Goal: Task Accomplishment & Management: Manage account settings

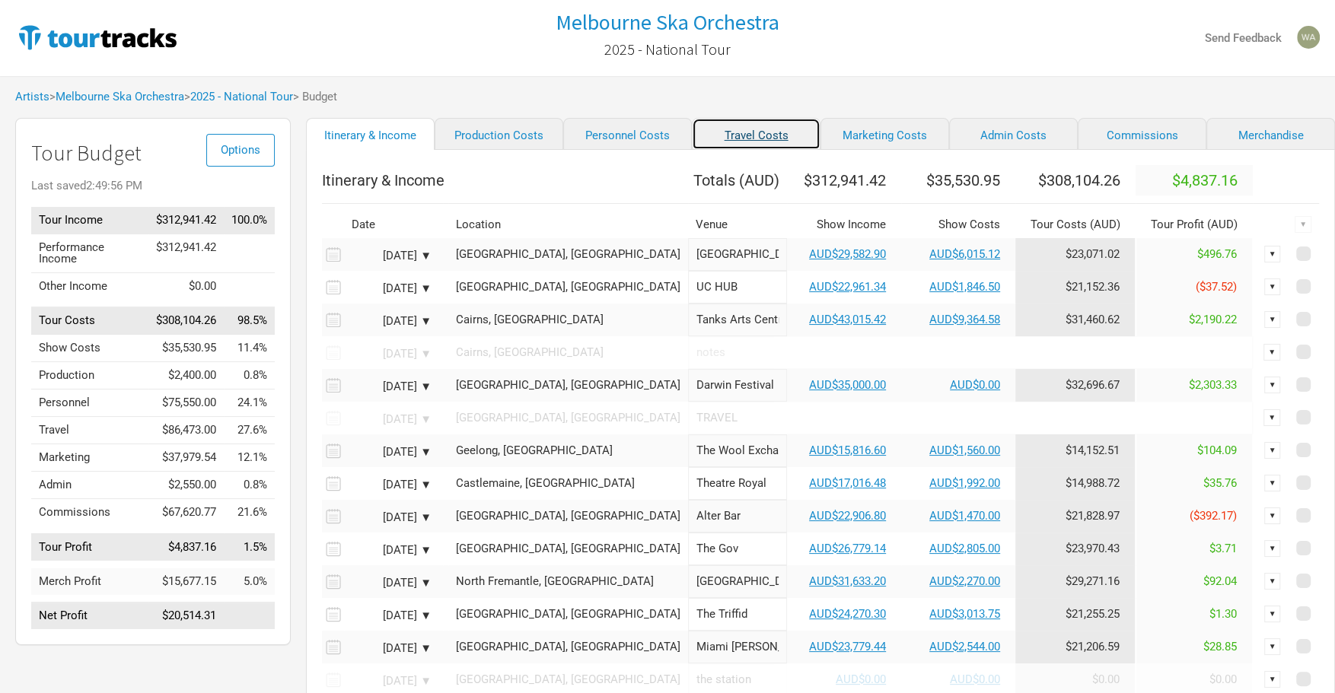
click at [742, 145] on link "Travel Costs" at bounding box center [756, 134] width 129 height 32
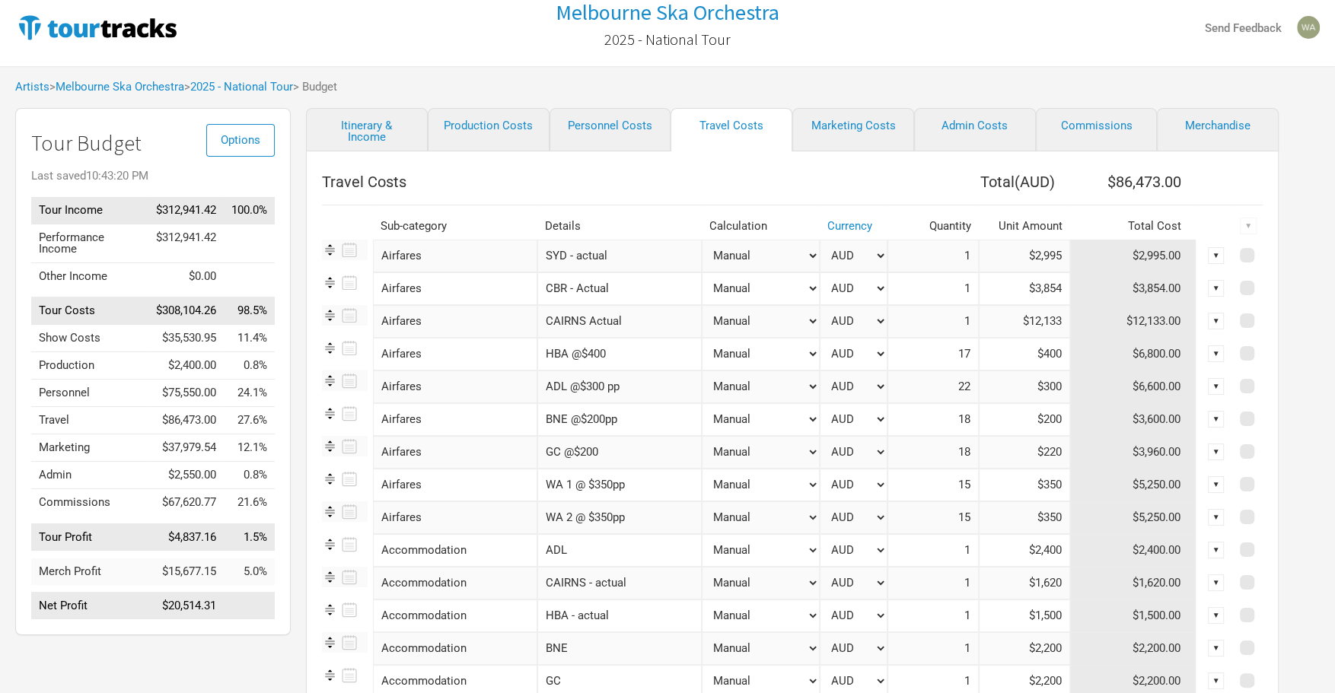
scroll to position [8, 0]
drag, startPoint x: 1058, startPoint y: 355, endPoint x: 1046, endPoint y: 357, distance: 12.3
click at [1046, 357] on input "$400" at bounding box center [1024, 355] width 91 height 33
type input "$435"
click at [371, 125] on link "Itinerary & Income" at bounding box center [367, 131] width 122 height 43
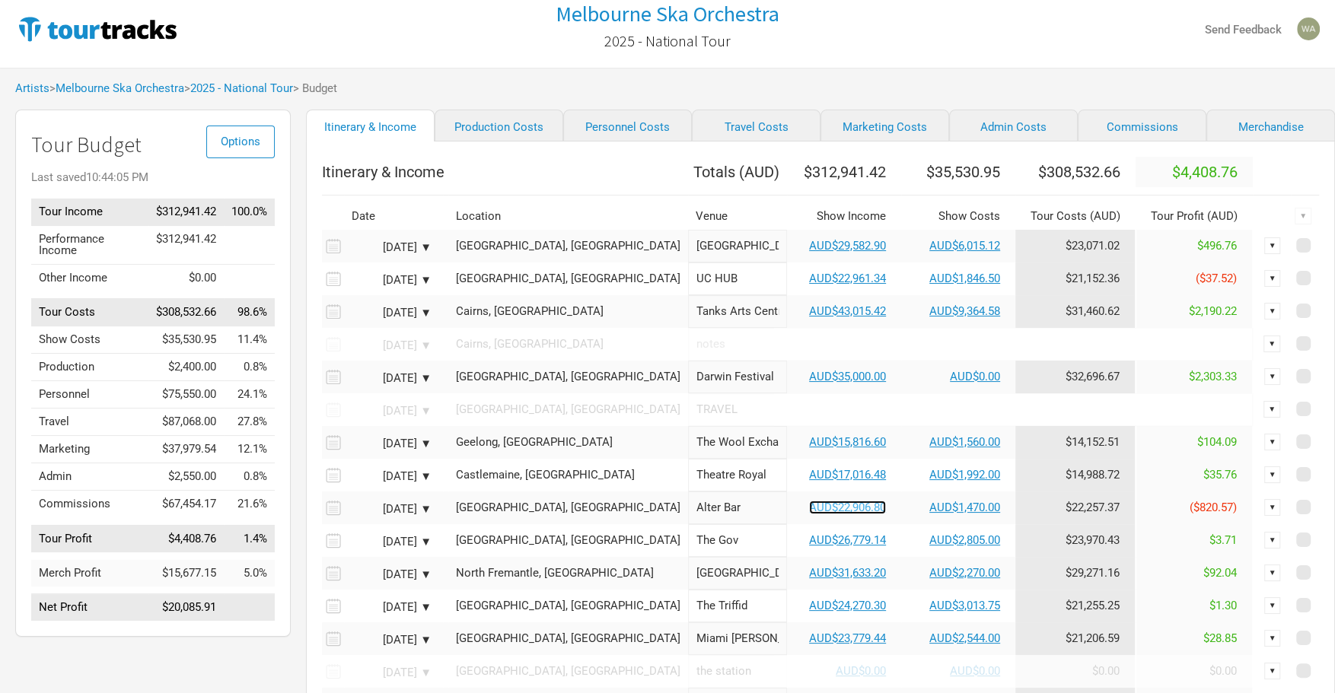
click at [809, 513] on link "AUD$22,906.80" at bounding box center [847, 508] width 77 height 14
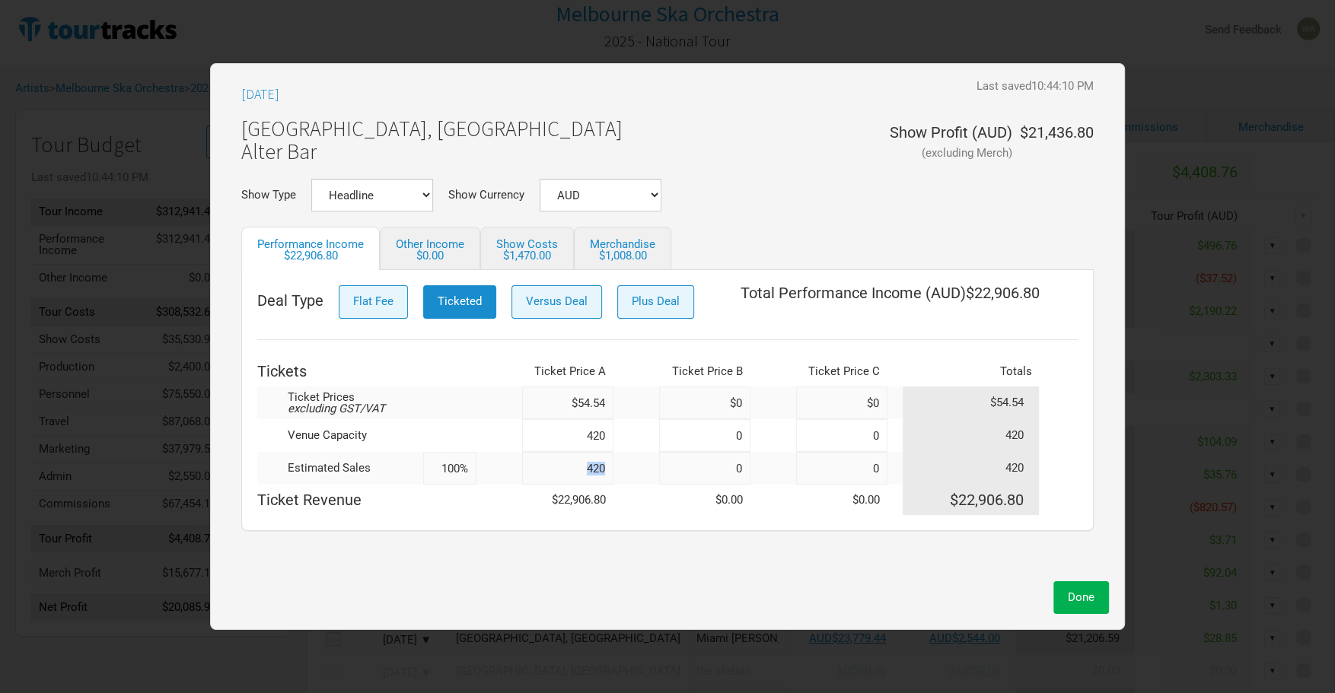
drag, startPoint x: 613, startPoint y: 467, endPoint x: 557, endPoint y: 466, distance: 56.3
click at [557, 466] on tr "Estimated Sales 100% 420 0 0 420" at bounding box center [667, 468] width 820 height 33
drag, startPoint x: 628, startPoint y: 484, endPoint x: 606, endPoint y: 476, distance: 23.3
click at [626, 485] on td at bounding box center [636, 500] width 46 height 30
drag, startPoint x: 600, startPoint y: 467, endPoint x: 524, endPoint y: 467, distance: 75.4
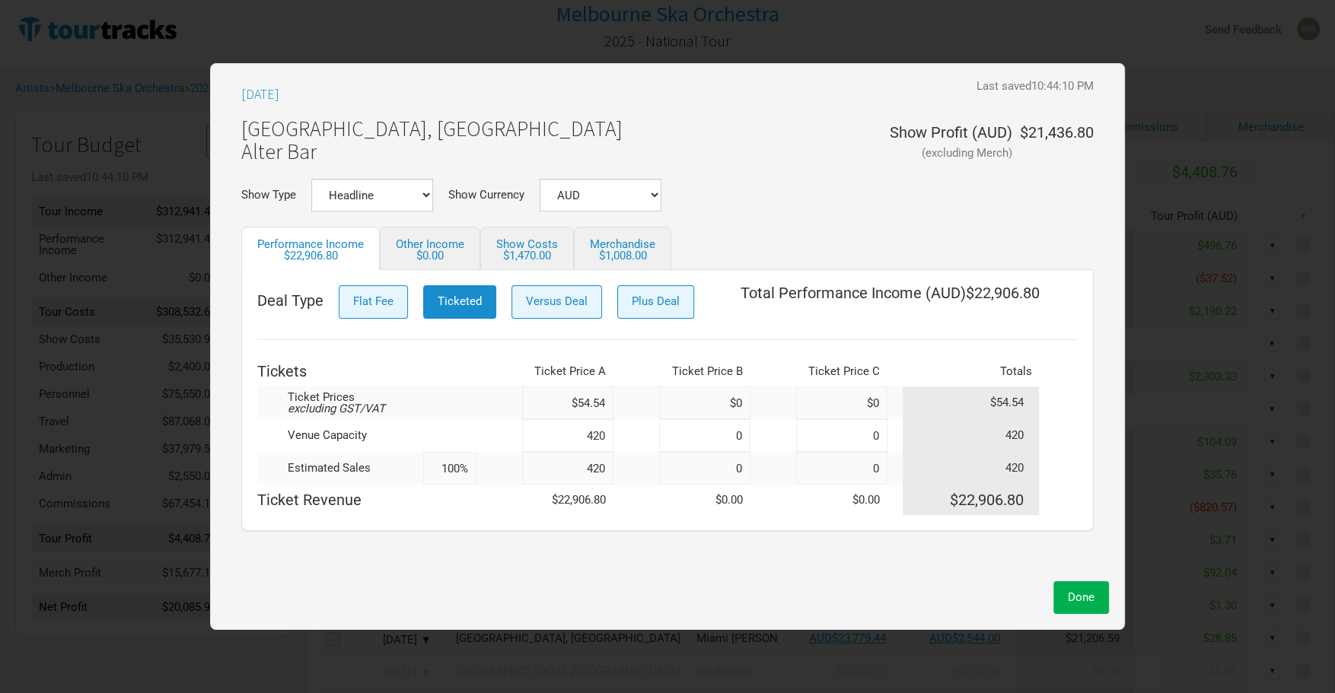
click at [527, 467] on input "420" at bounding box center [567, 468] width 91 height 33
type input "400"
type input "95%"
type input "400"
click at [628, 260] on div "$960.00" at bounding box center [622, 255] width 65 height 11
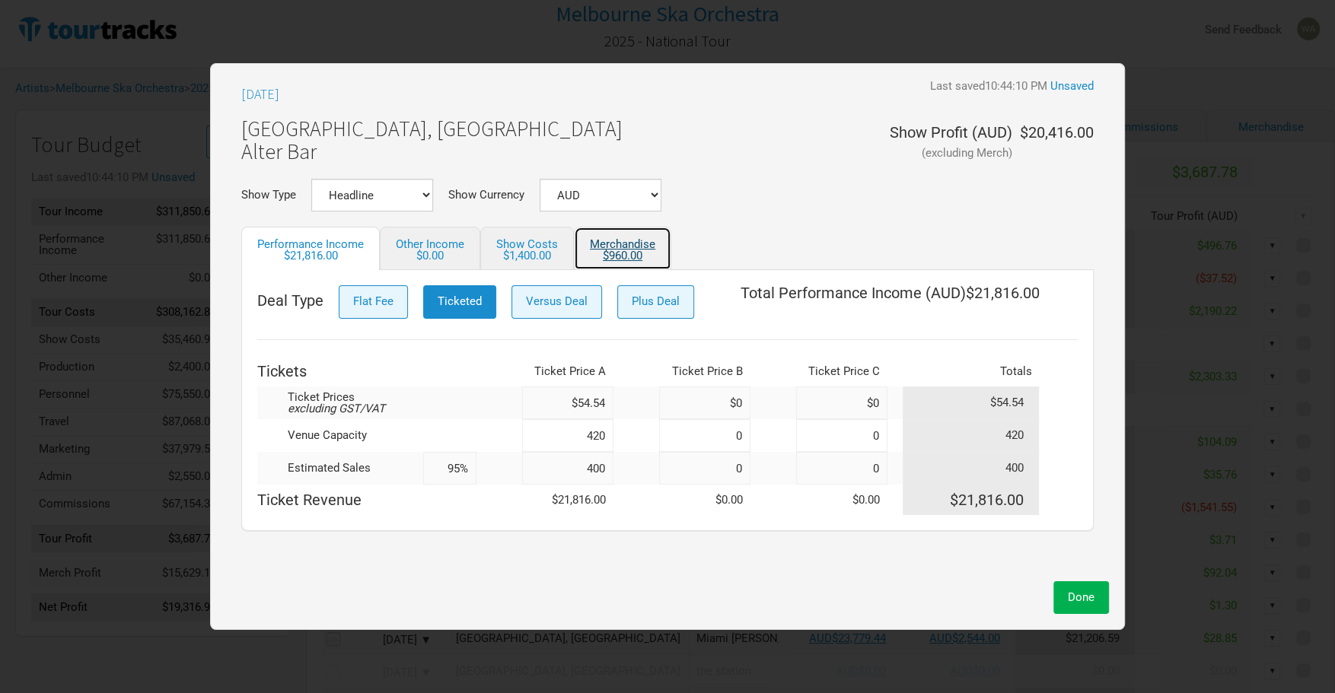
select select "% of Gross Show Merch"
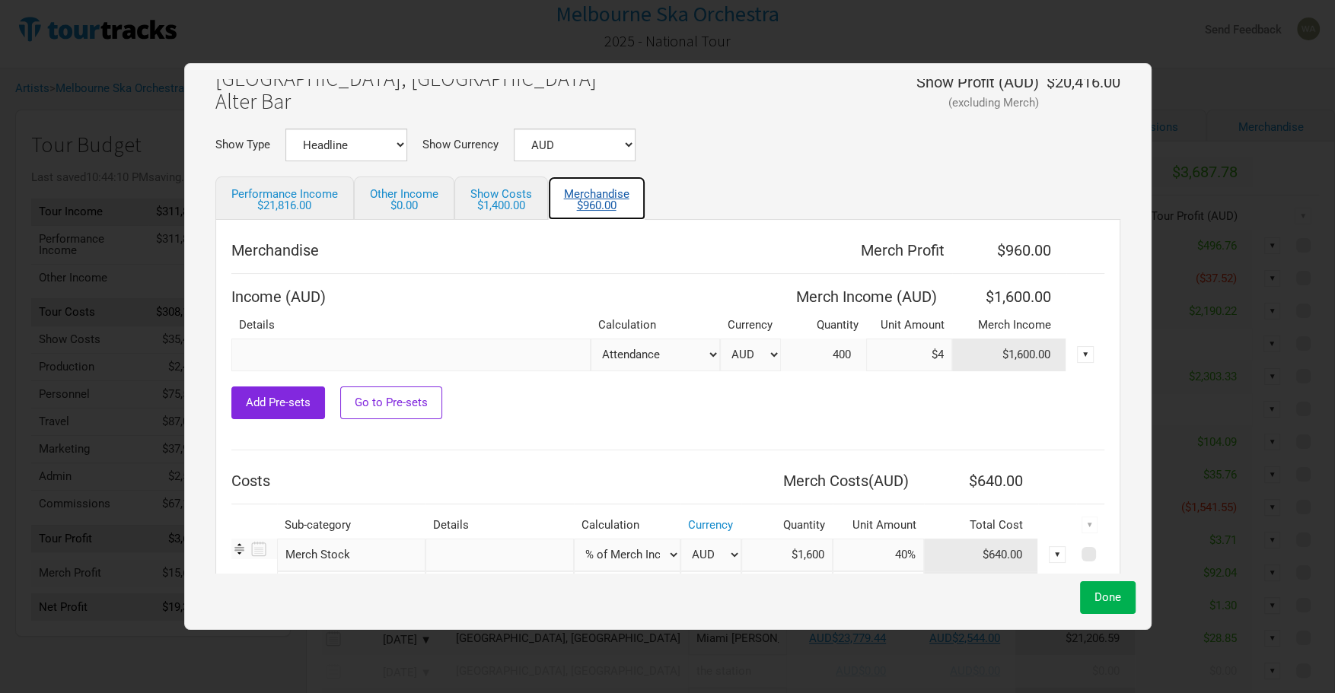
scroll to position [94, 0]
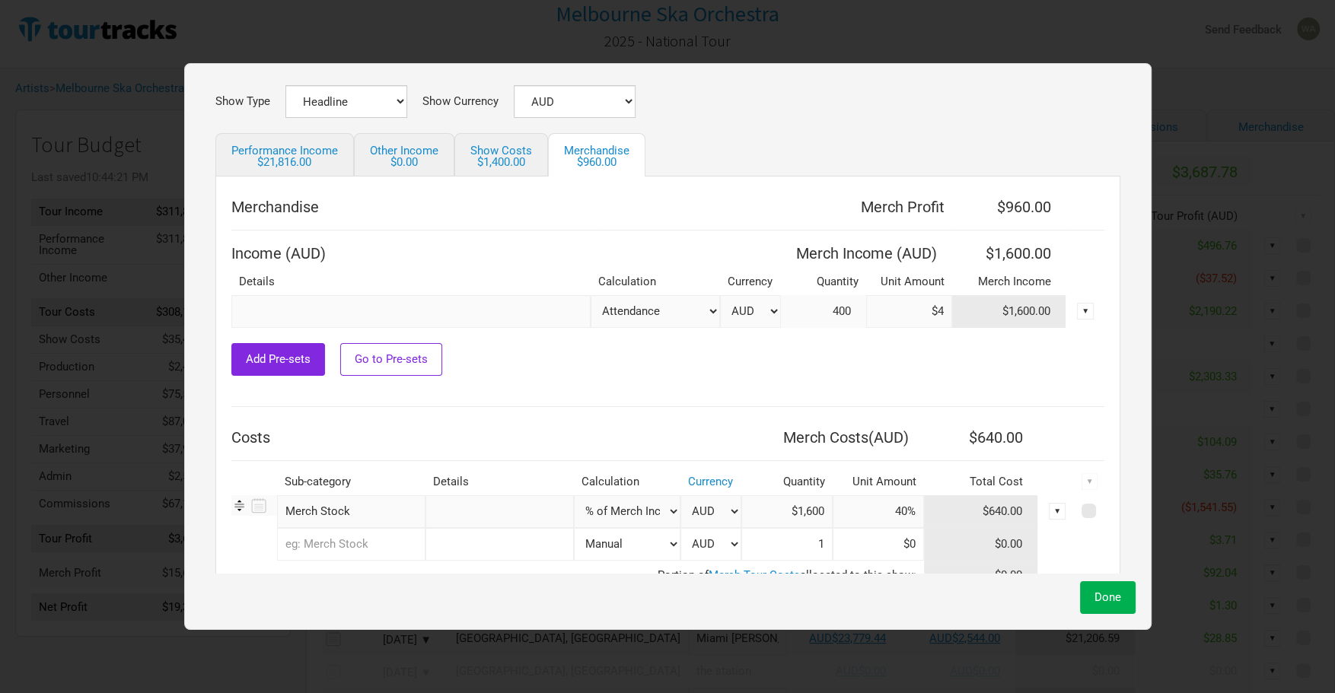
drag, startPoint x: 933, startPoint y: 313, endPoint x: 894, endPoint y: 311, distance: 39.6
click at [894, 311] on input "$4" at bounding box center [909, 311] width 86 height 33
type input "$5"
type input "$2,000"
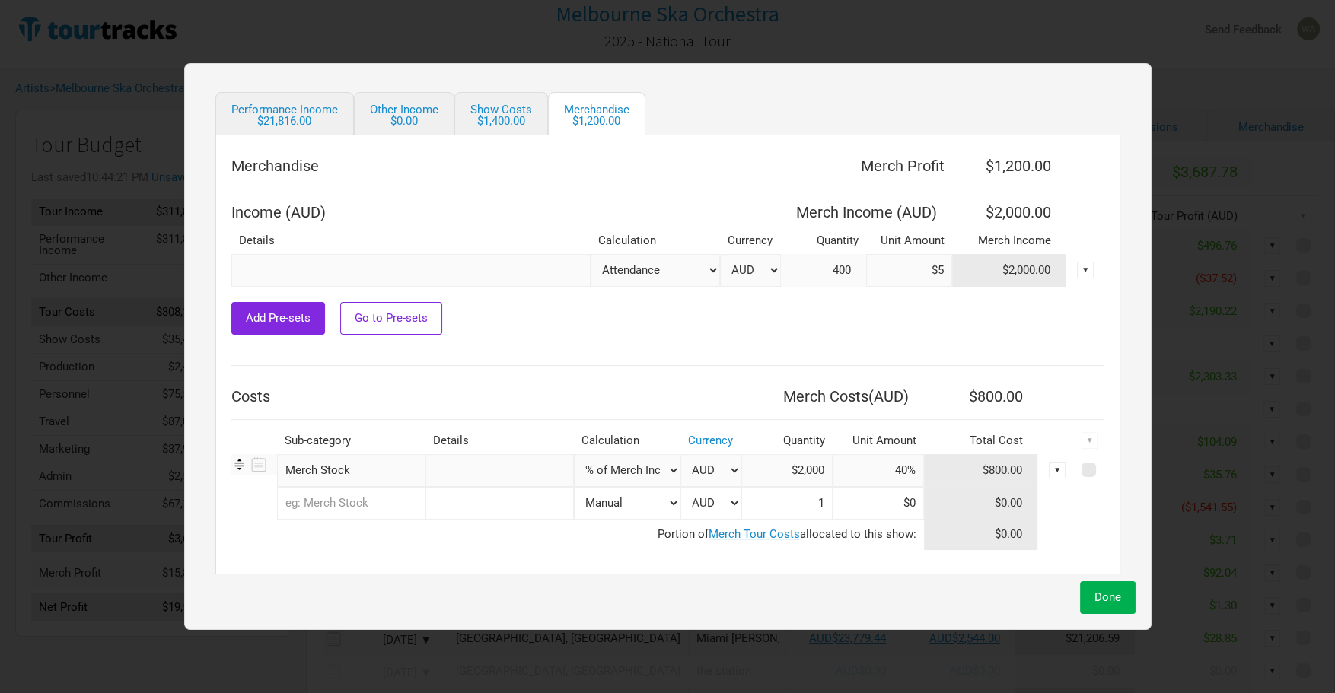
scroll to position [148, 0]
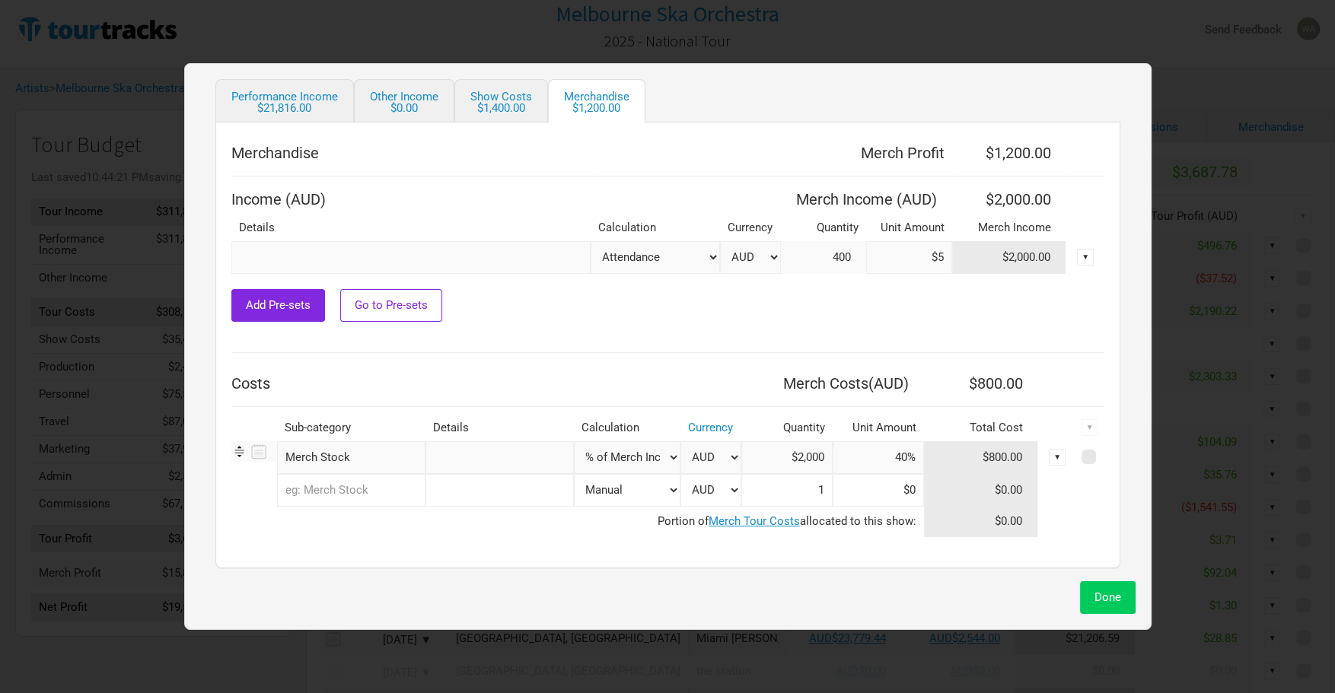
type input "$5"
click at [1107, 596] on button "Done" at bounding box center [1108, 597] width 56 height 33
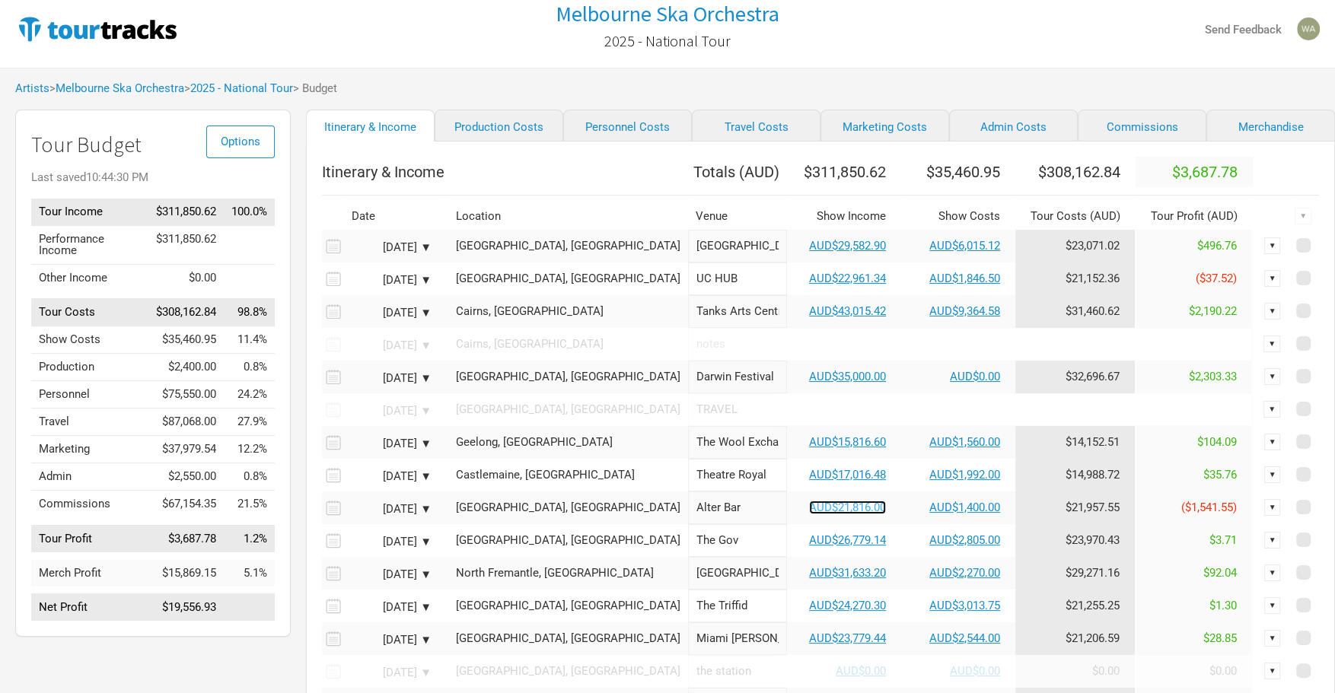
click at [809, 515] on link "AUD$21,816.00" at bounding box center [847, 508] width 77 height 14
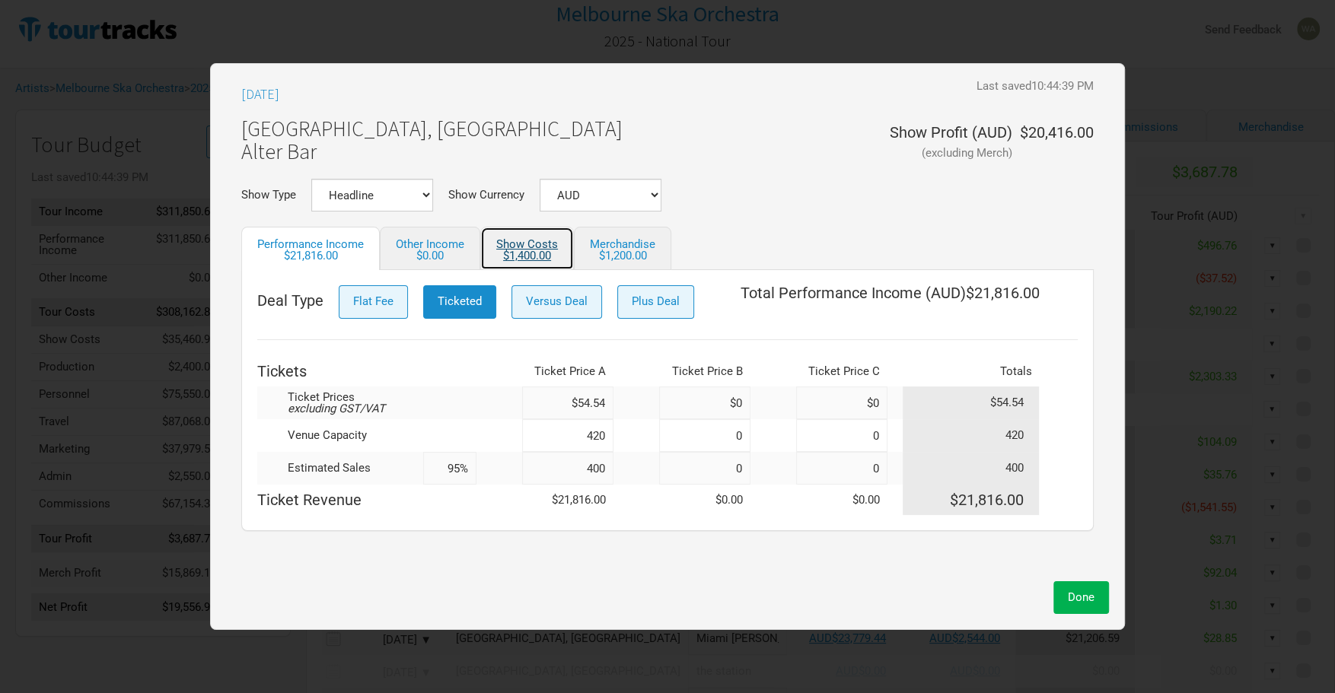
click at [531, 242] on link "Show Costs $1,400.00" at bounding box center [527, 248] width 94 height 43
select select "Show Tickets"
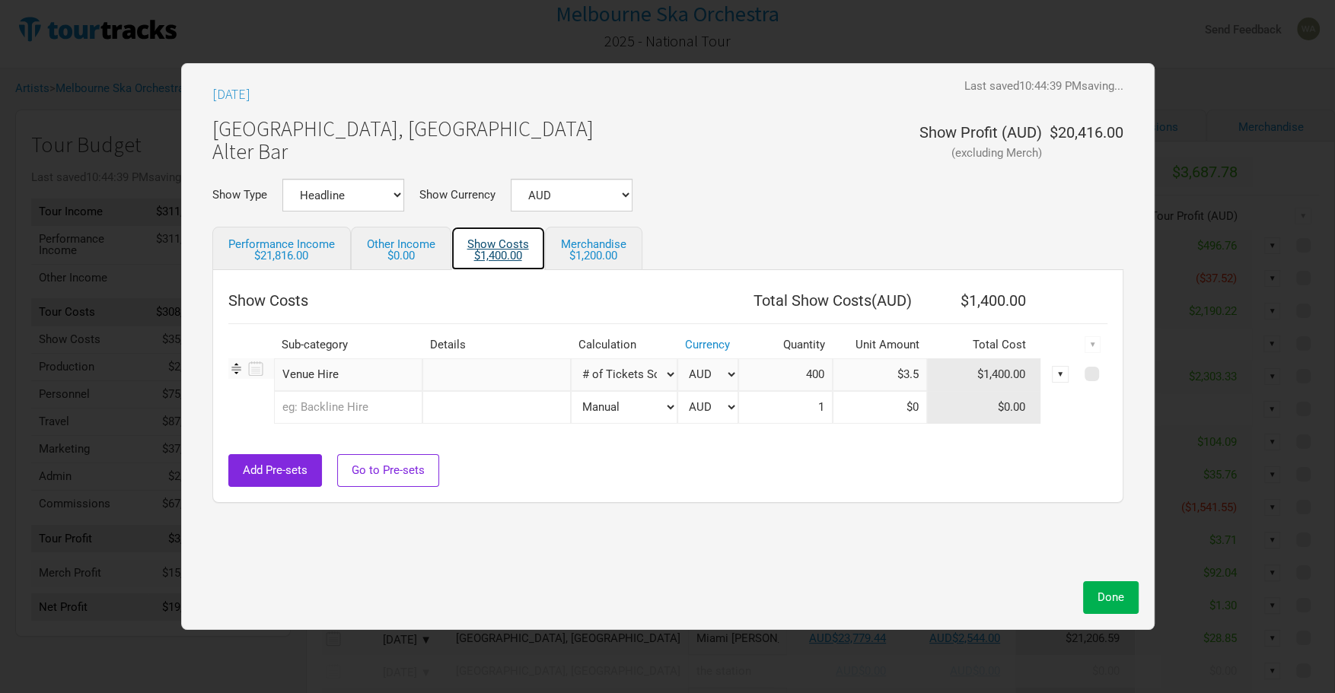
scroll to position [9, 0]
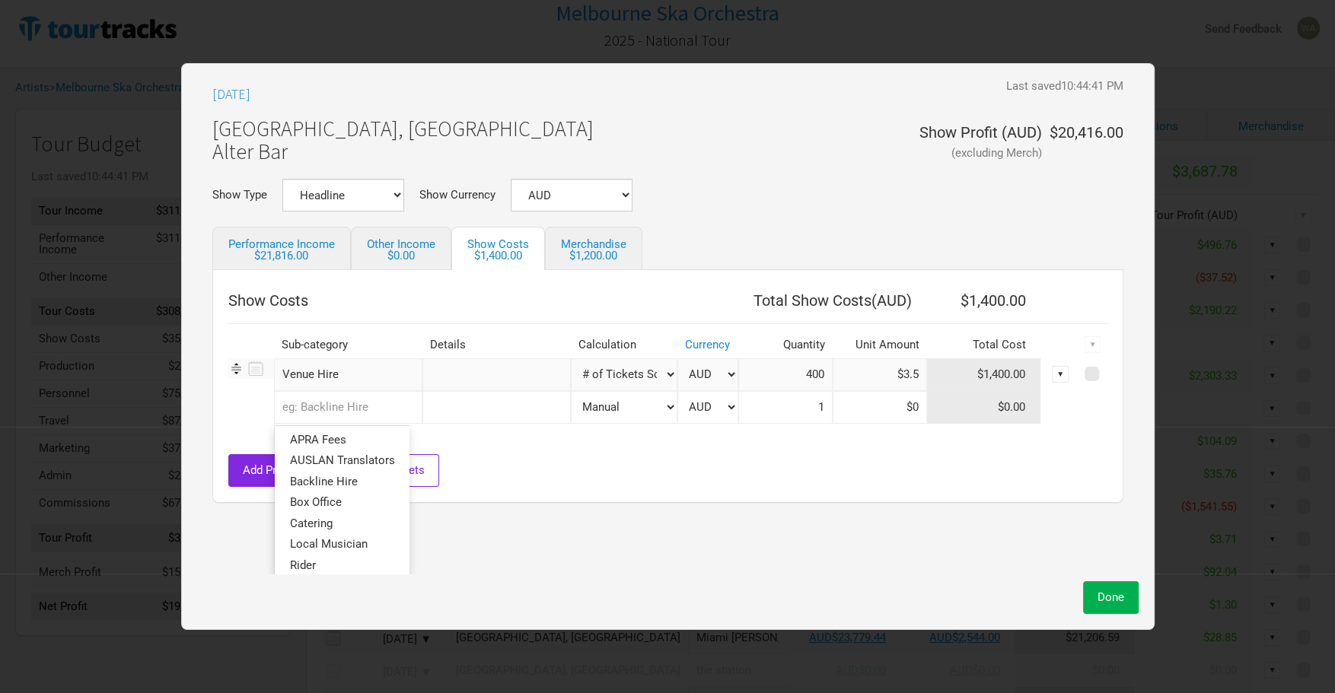
click at [372, 415] on input "text" at bounding box center [348, 407] width 148 height 33
click at [358, 484] on span "Backline Hire" at bounding box center [324, 482] width 68 height 14
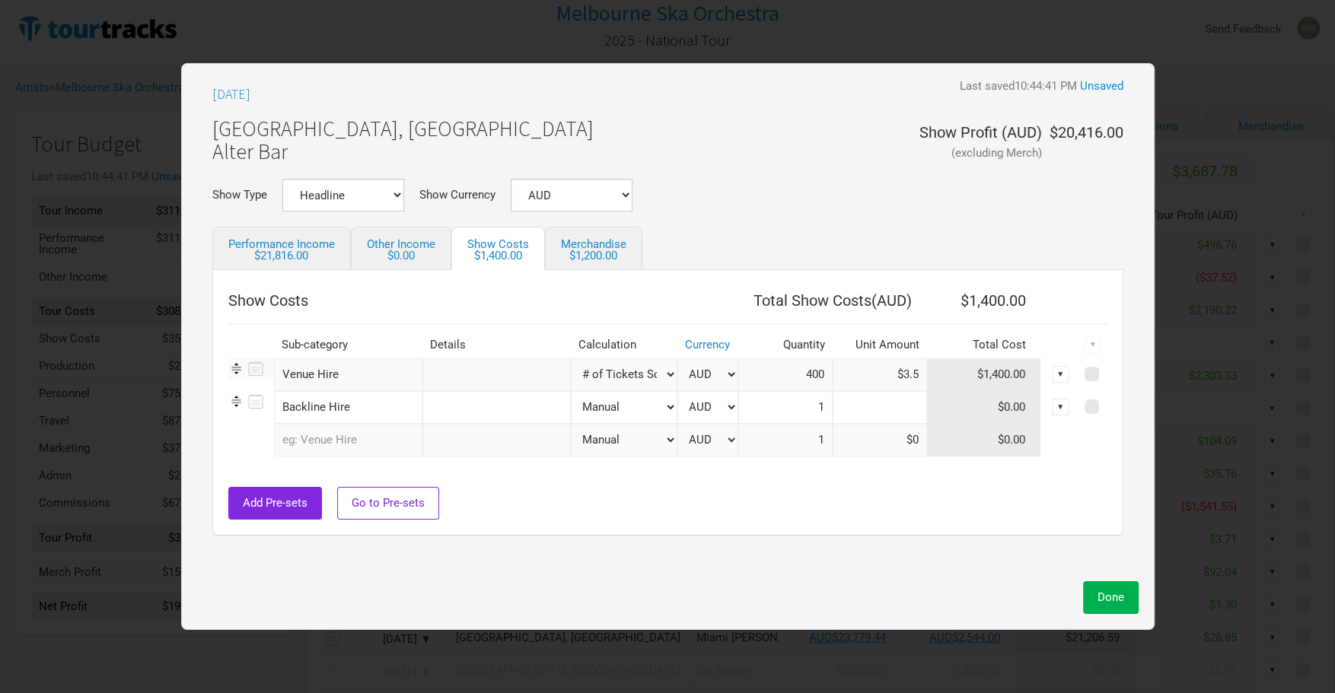
click at [889, 411] on input at bounding box center [880, 407] width 94 height 33
type input "$500"
click at [1105, 604] on span "Done" at bounding box center [1111, 598] width 27 height 14
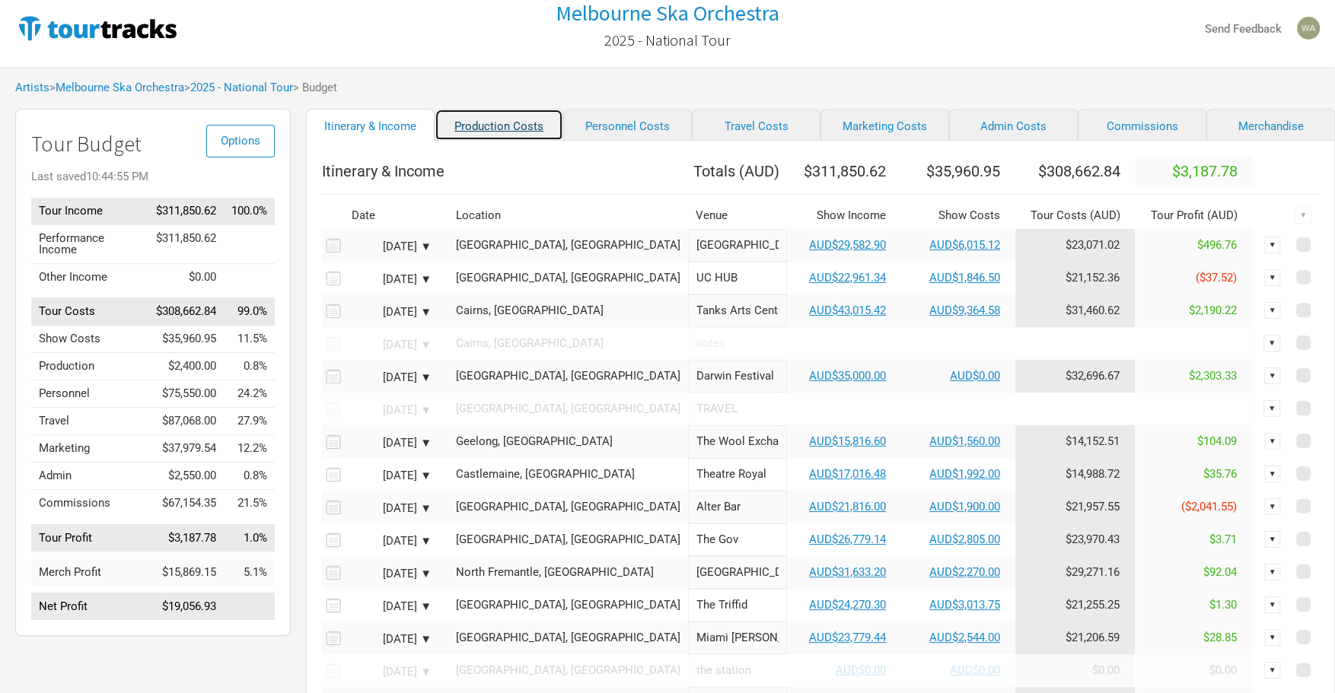
click at [509, 126] on link "Production Costs" at bounding box center [499, 125] width 129 height 32
select select "Shows"
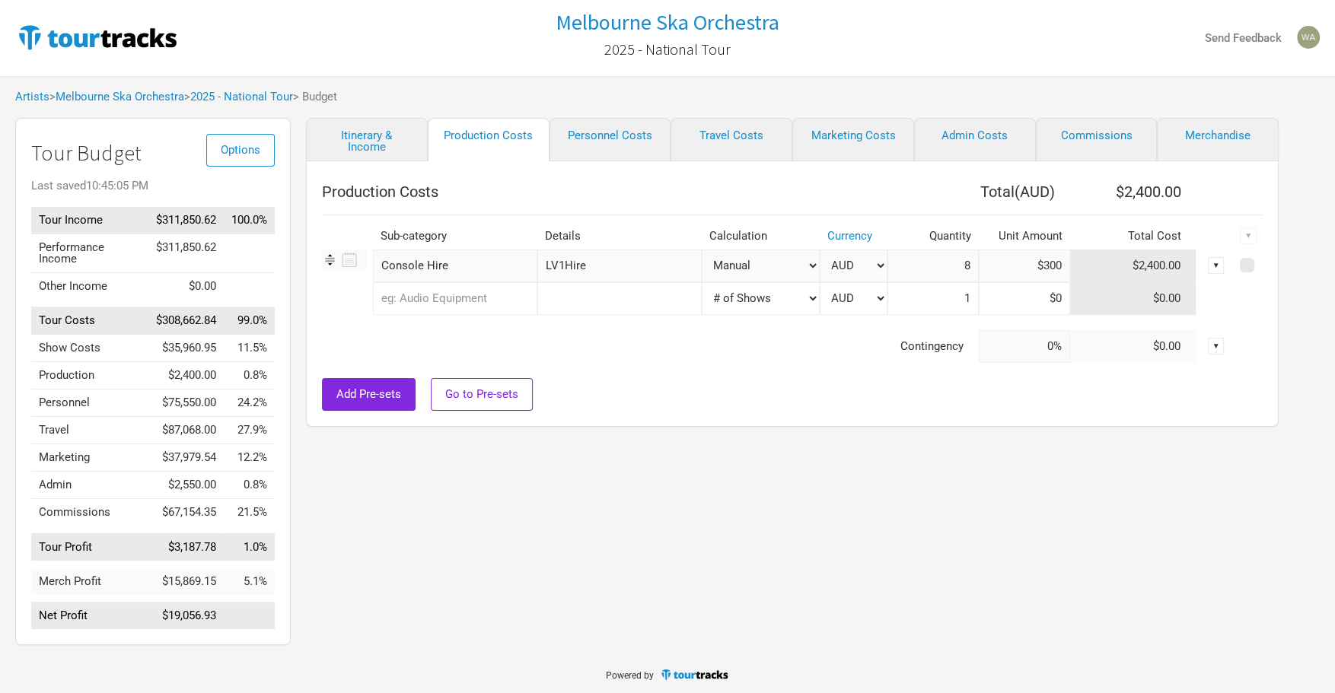
click at [1215, 264] on div "▼" at bounding box center [1216, 265] width 17 height 17
click at [1148, 372] on link "Delete" at bounding box center [1169, 369] width 94 height 11
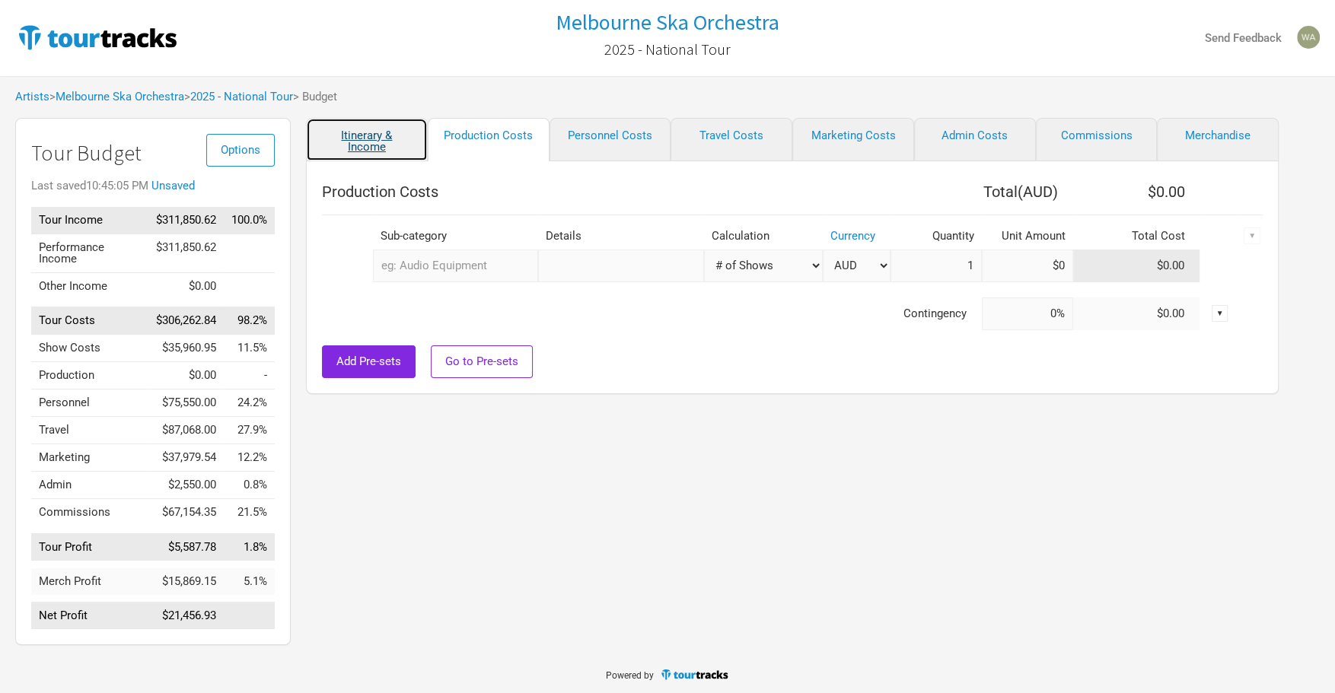
click at [371, 135] on link "Itinerary & Income" at bounding box center [367, 139] width 122 height 43
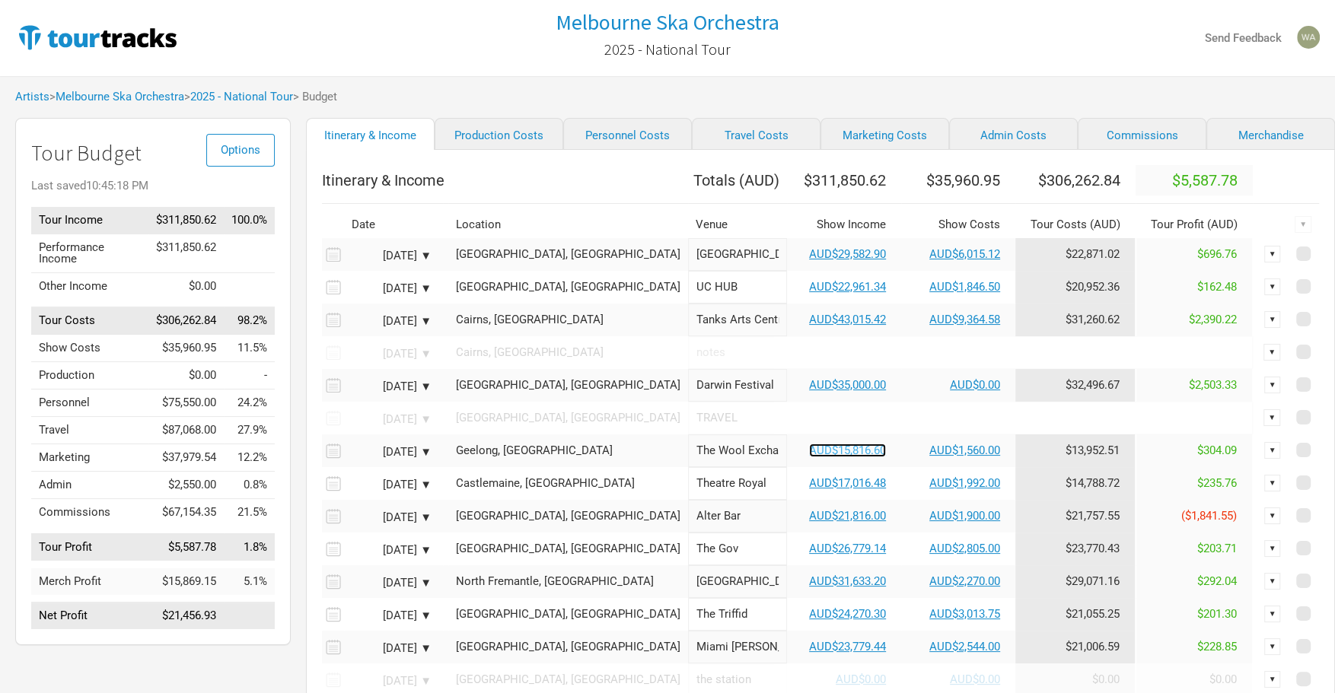
click at [809, 457] on link "AUD$15,816.60" at bounding box center [847, 451] width 77 height 14
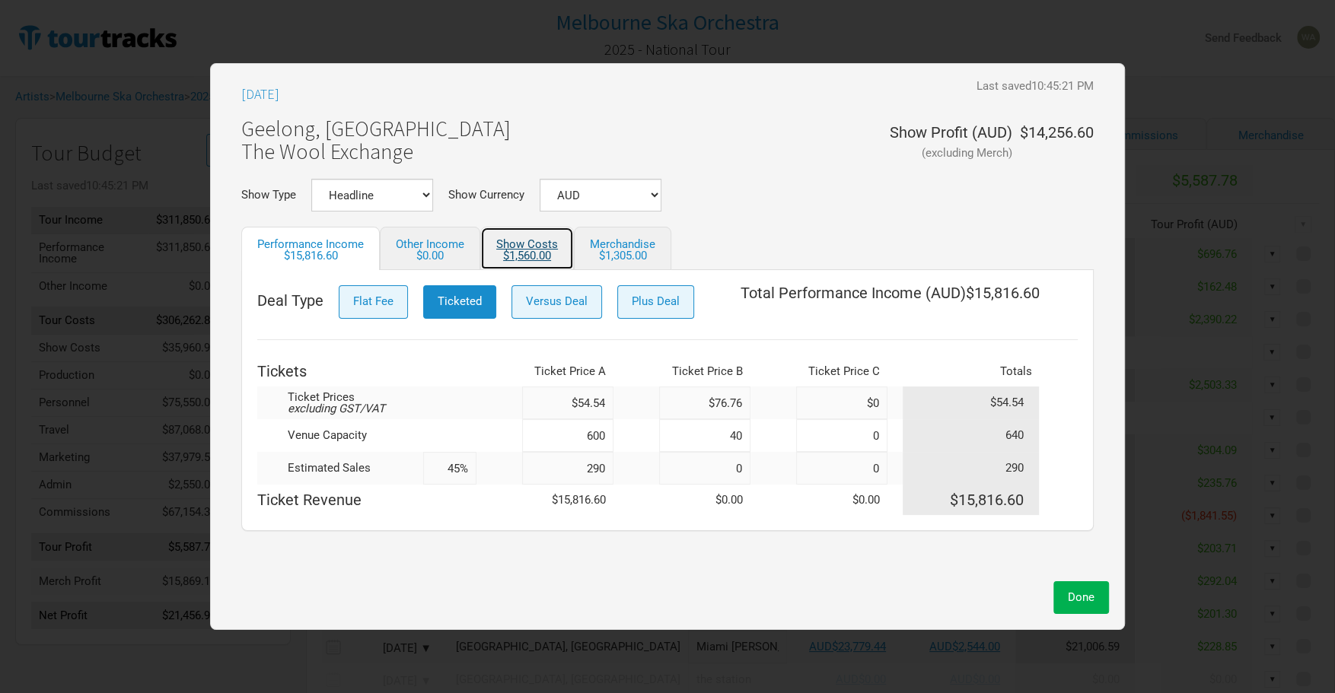
click at [521, 246] on link "Show Costs $1,560.00" at bounding box center [527, 248] width 94 height 43
select select "Show Tickets"
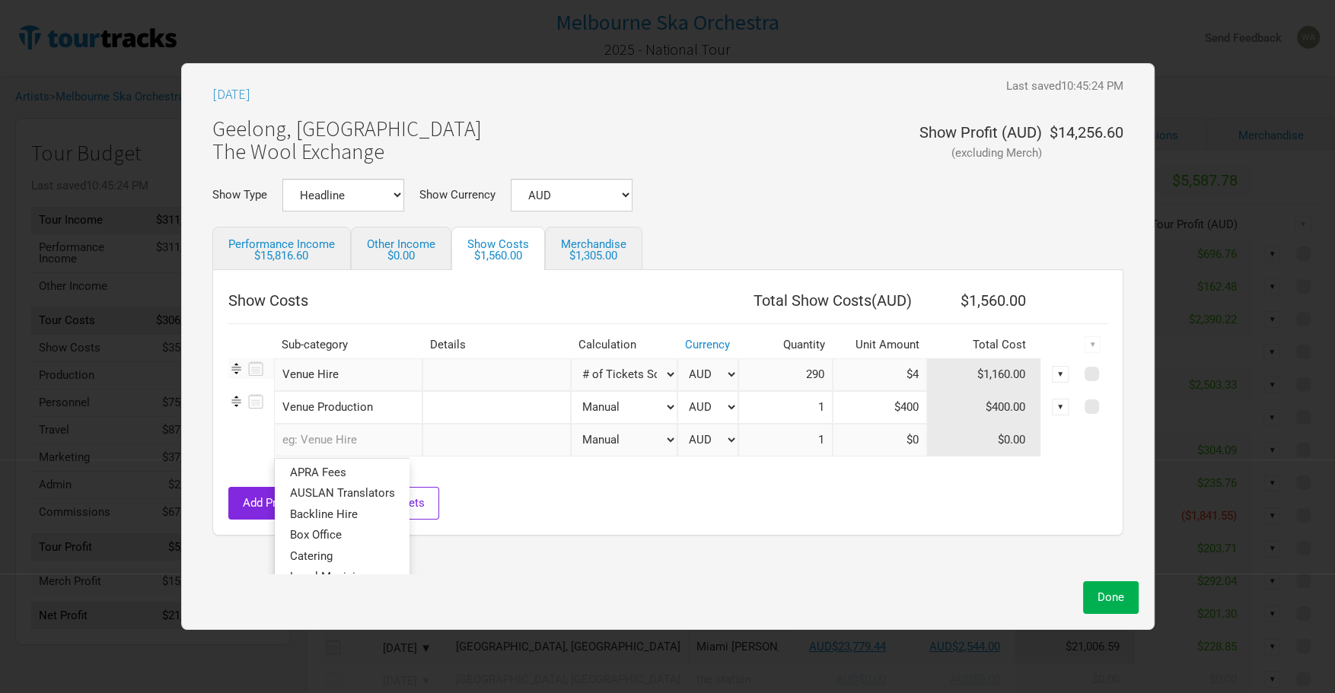
click at [354, 438] on input "text" at bounding box center [348, 440] width 148 height 33
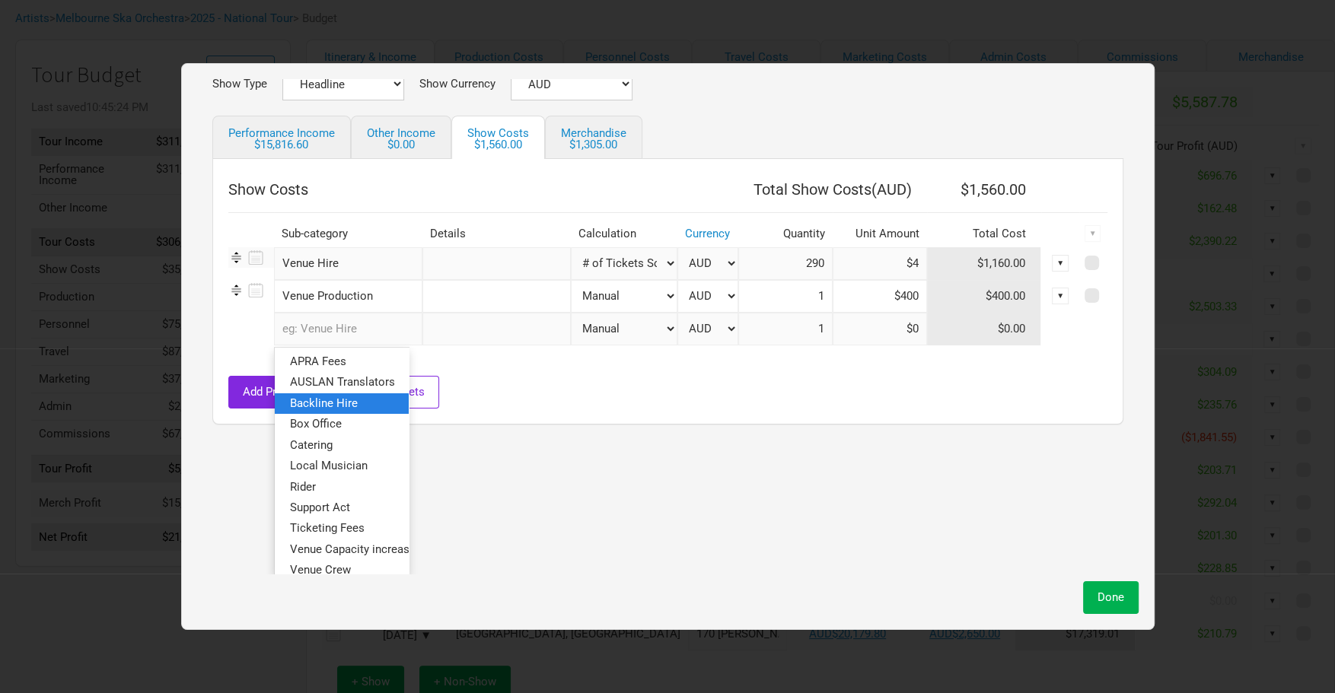
click at [373, 404] on link "Backline Hire" at bounding box center [342, 403] width 134 height 21
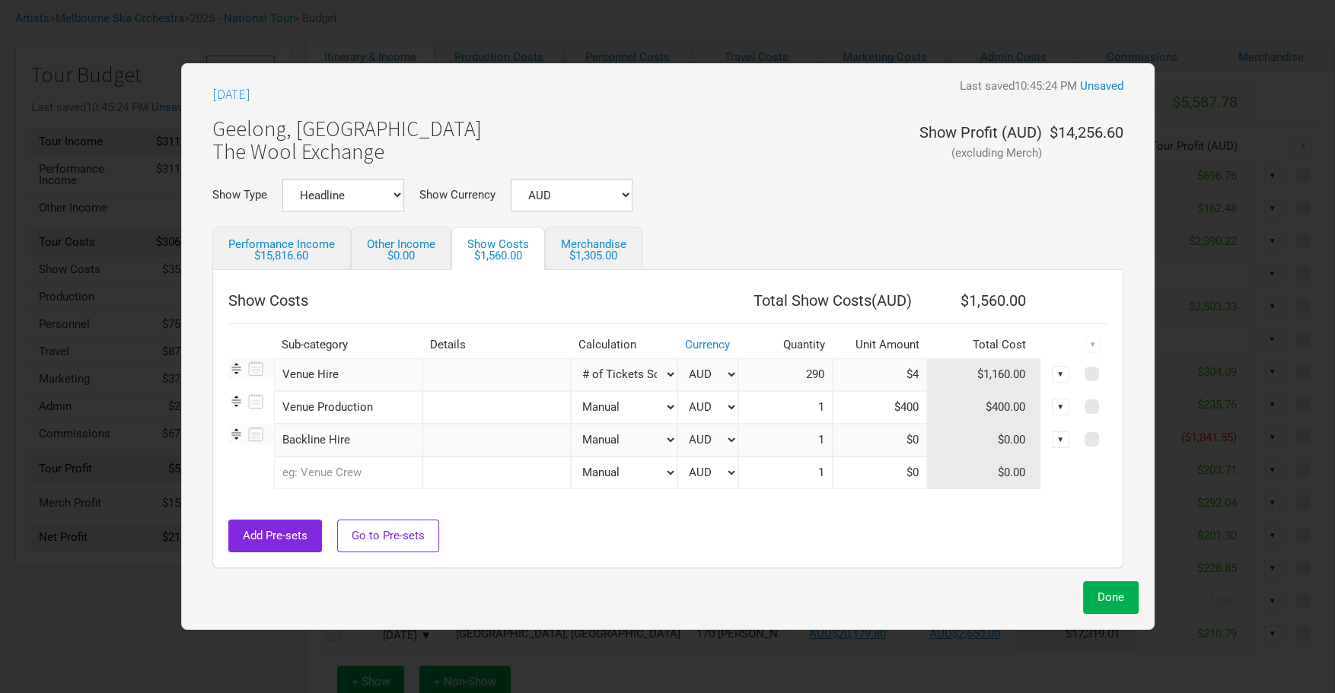
click at [445, 440] on input "text" at bounding box center [496, 440] width 148 height 33
type input "Console Hire"
click at [903, 444] on input at bounding box center [880, 440] width 94 height 33
type input "$330"
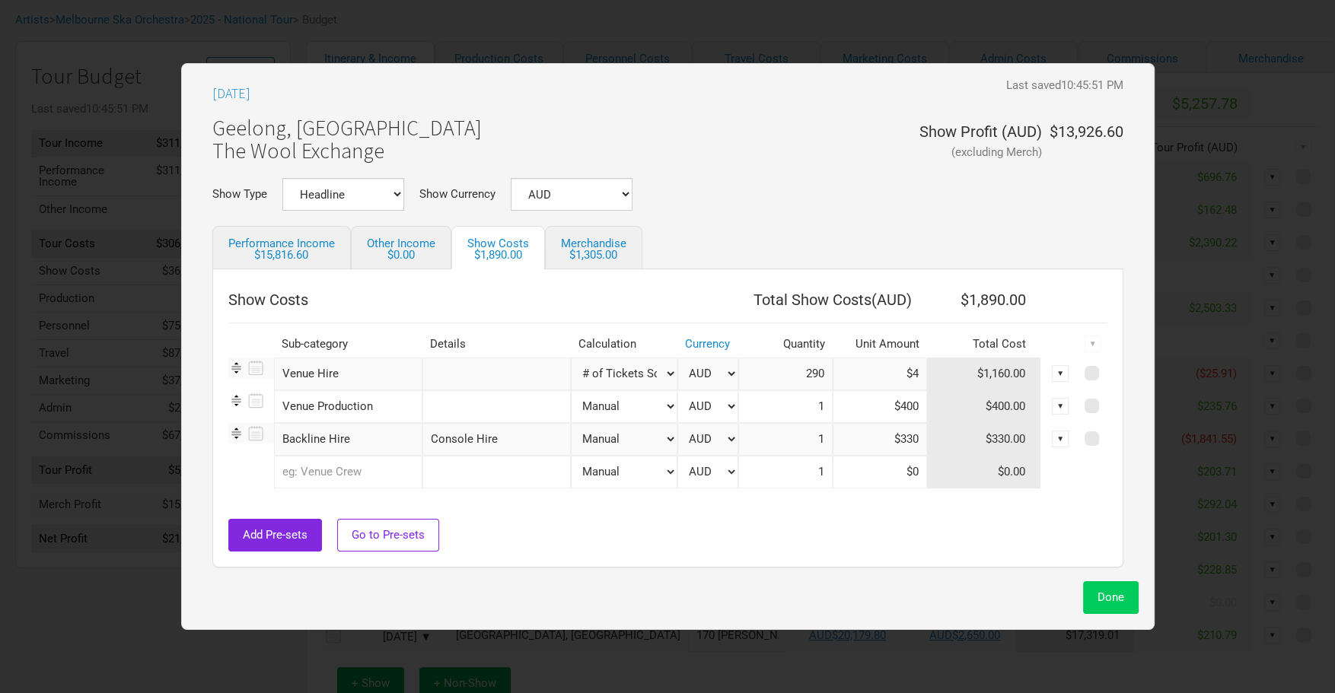
click at [1098, 600] on span "Done" at bounding box center [1111, 598] width 27 height 14
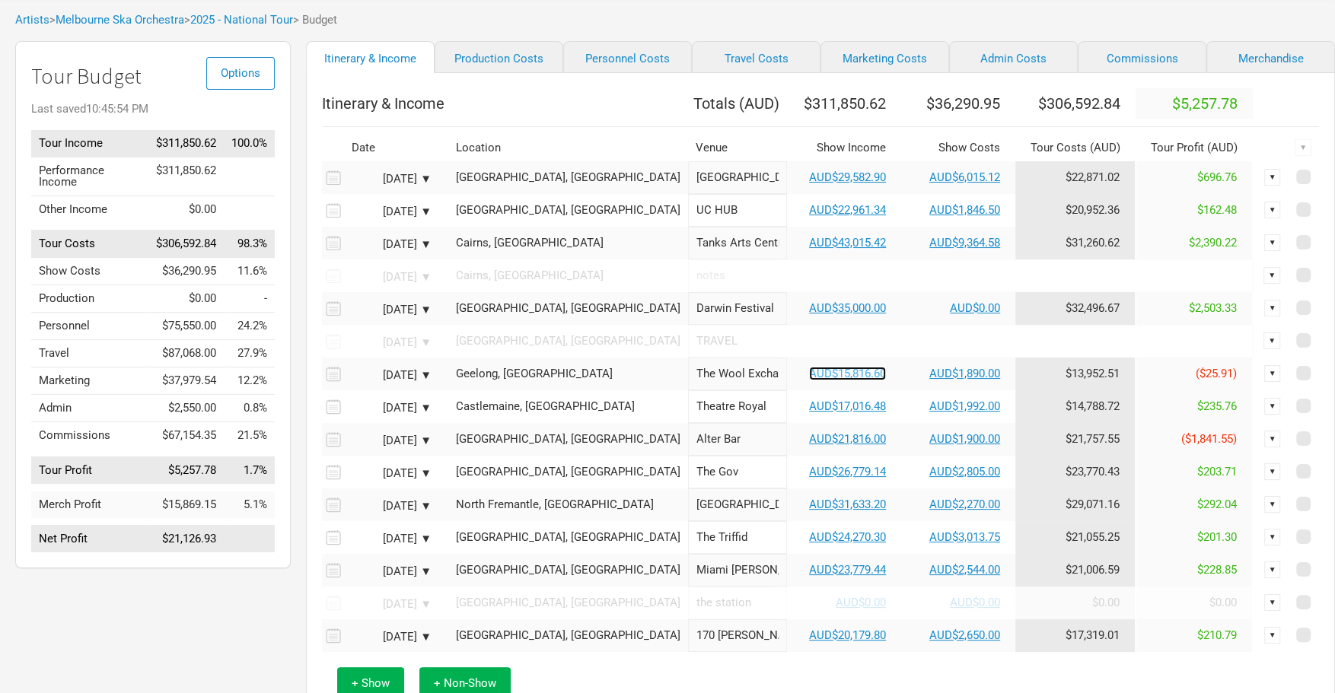
click at [809, 381] on link "AUD$15,816.60" at bounding box center [847, 374] width 77 height 14
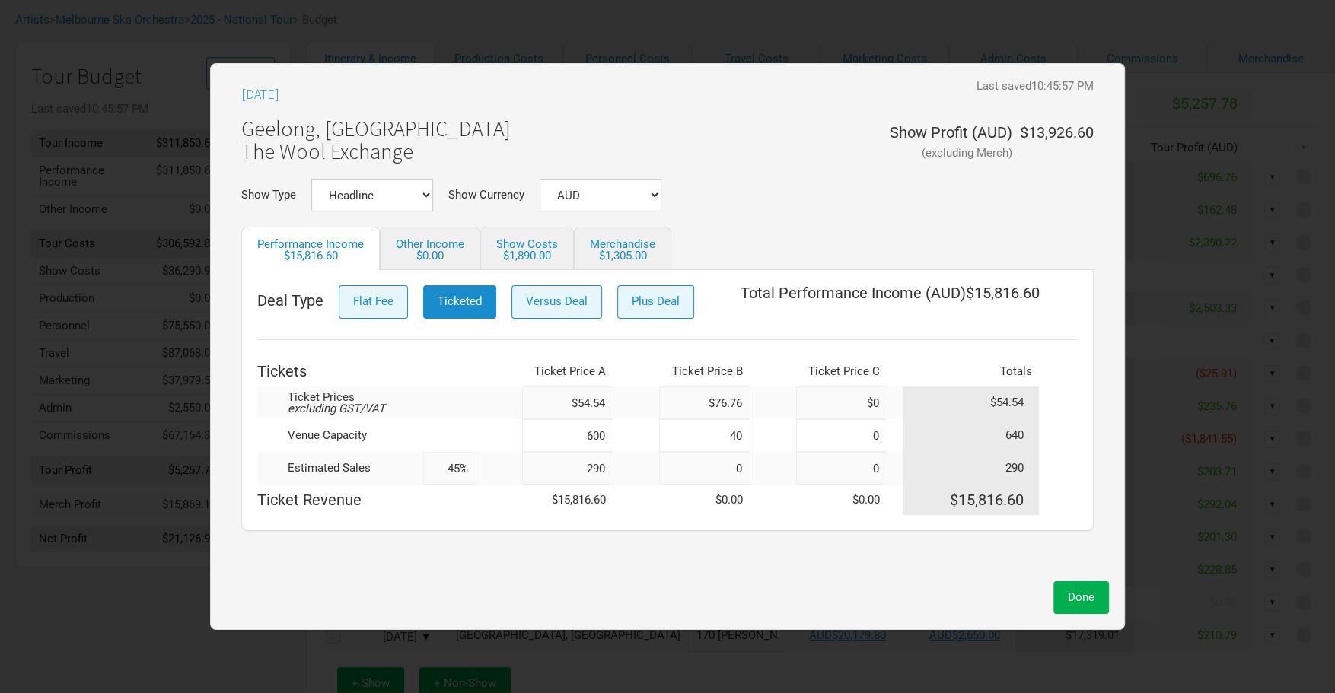
click at [600, 468] on input "290" at bounding box center [567, 468] width 91 height 33
click at [610, 469] on input "290" at bounding box center [567, 468] width 91 height 33
type input "29"
type input "5%"
type input "291"
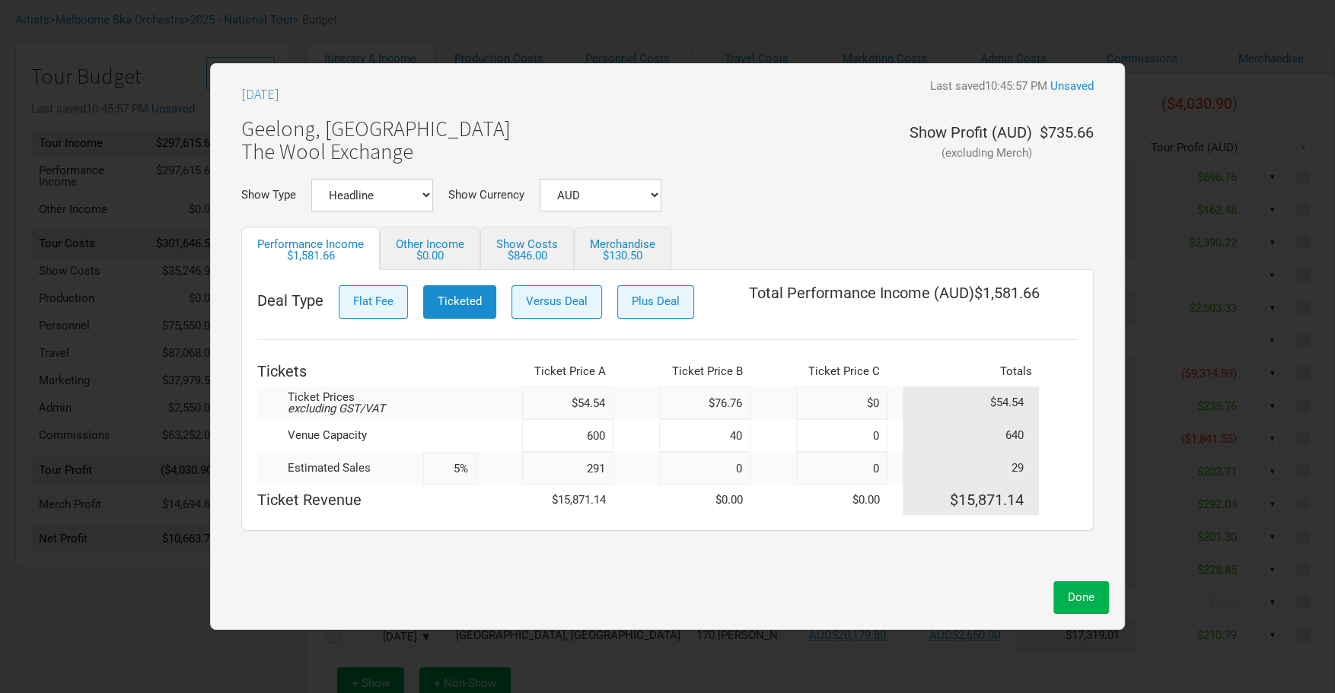
type input "45%"
type input "291"
click at [1076, 601] on span "Done" at bounding box center [1081, 598] width 27 height 14
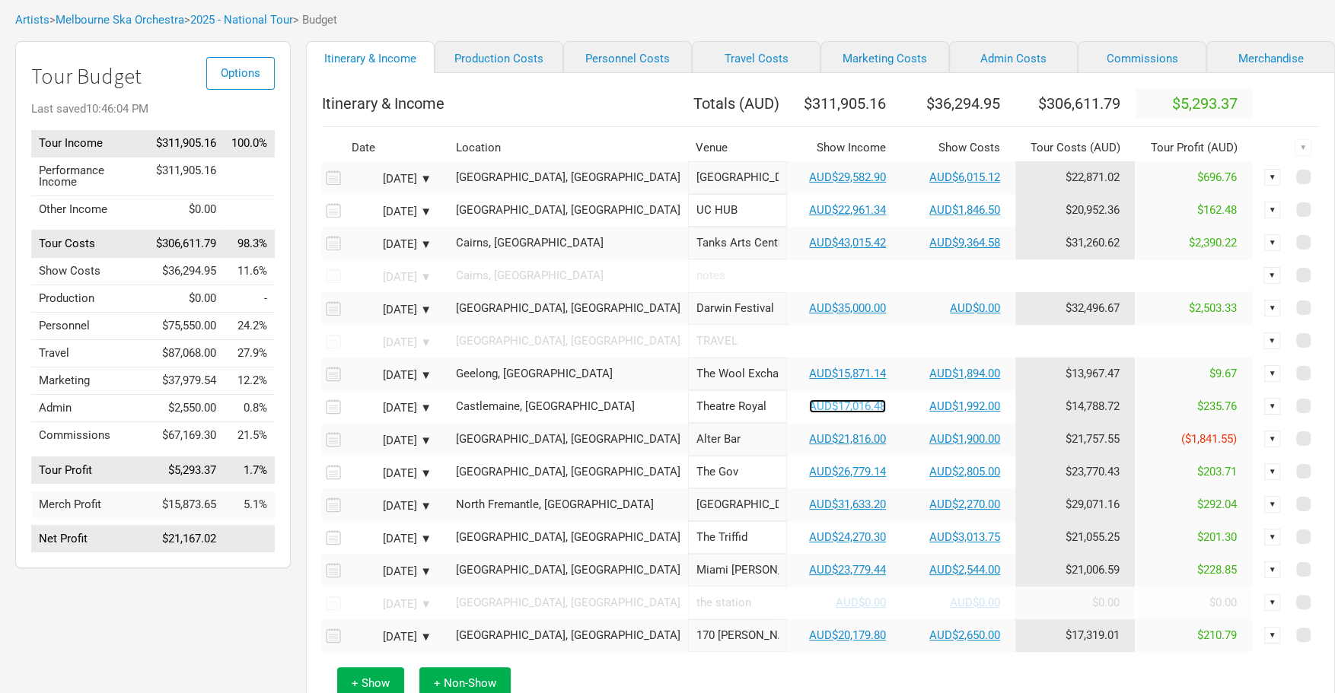
click at [809, 413] on link "AUD$17,016.48" at bounding box center [847, 407] width 77 height 14
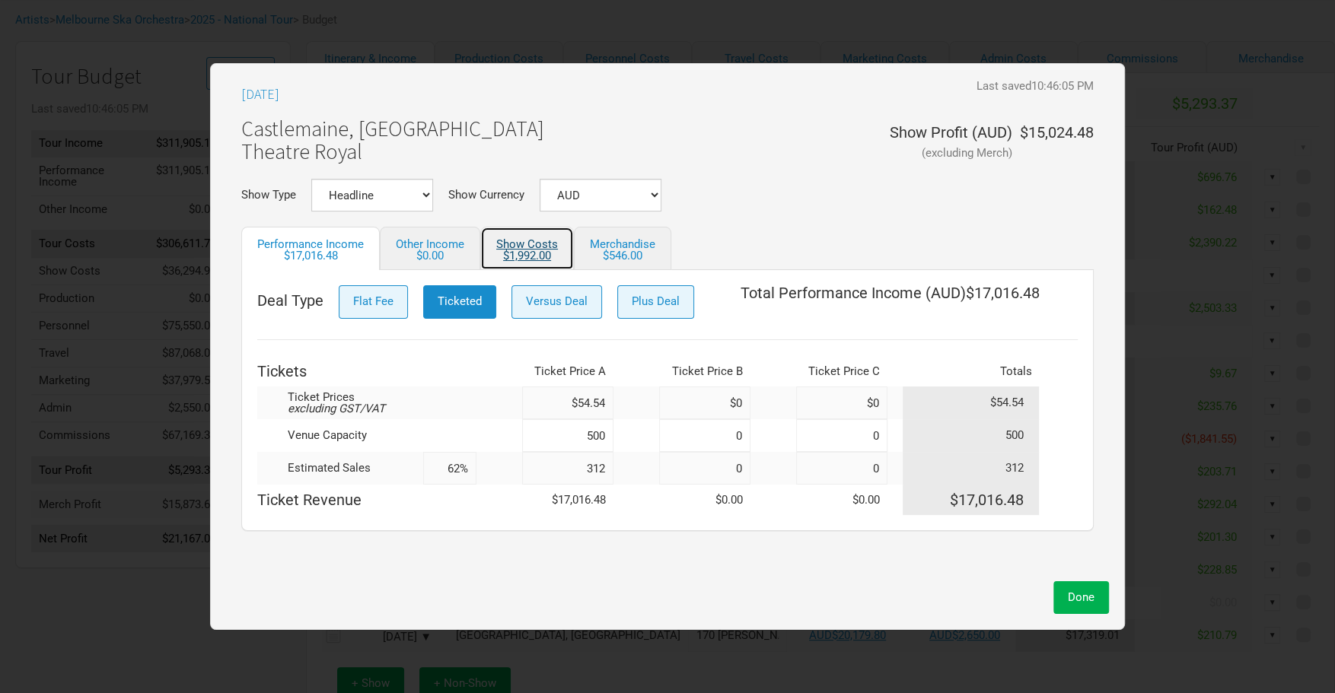
click at [534, 250] on div "$1,992.00" at bounding box center [527, 255] width 62 height 11
select select "Show Tickets"
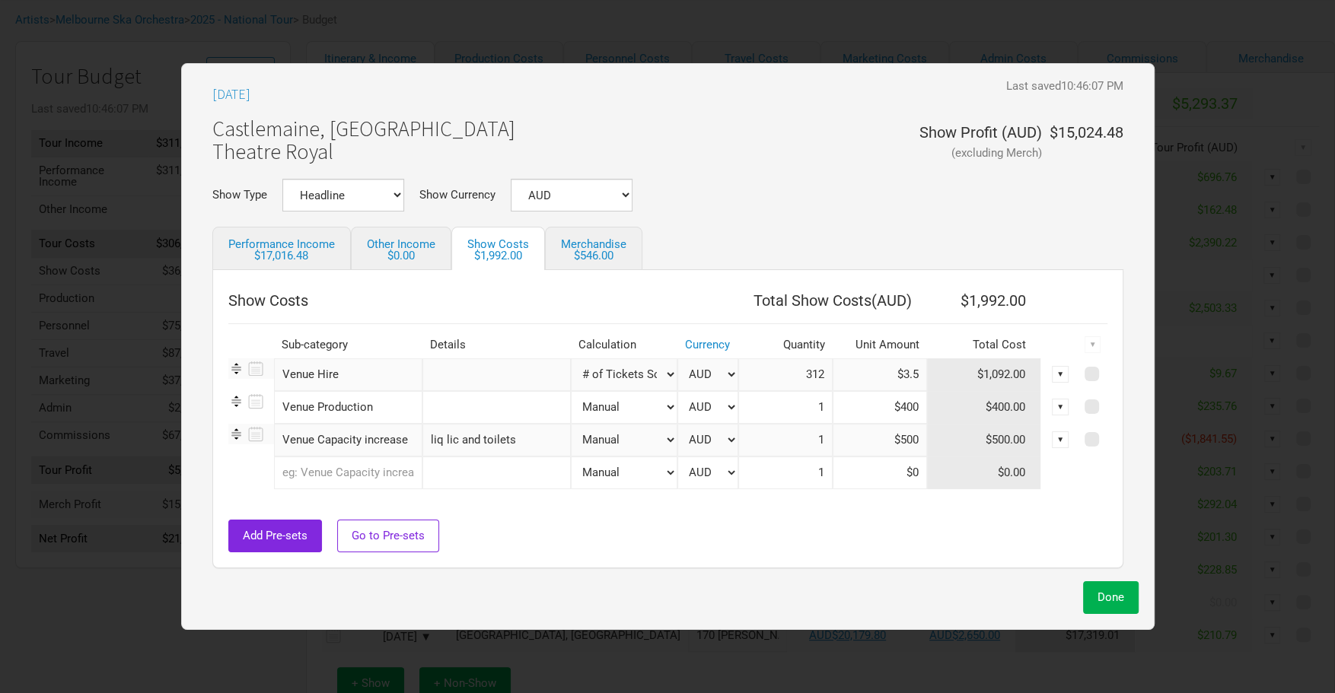
click at [352, 479] on input "text" at bounding box center [348, 473] width 148 height 33
click at [352, 528] on span "Backline Hire" at bounding box center [324, 535] width 68 height 14
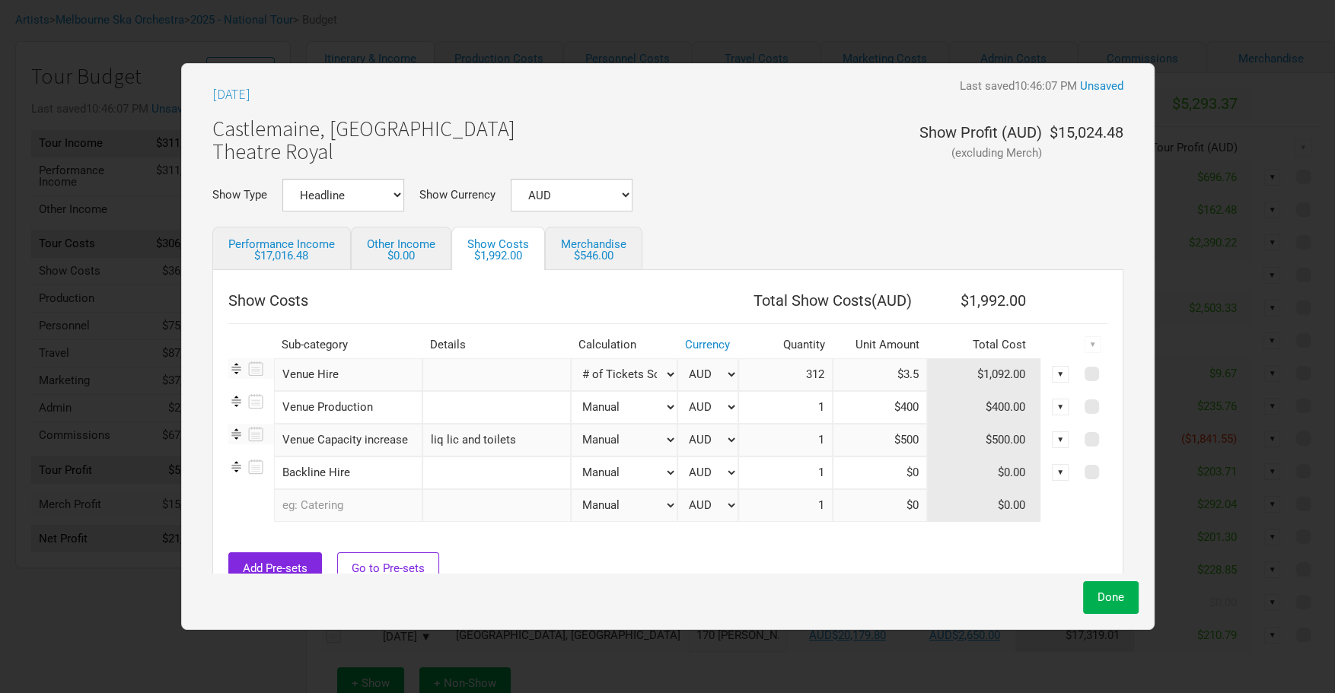
click at [478, 483] on input "text" at bounding box center [496, 473] width 148 height 33
type input "Console Hire"
click at [855, 471] on input at bounding box center [880, 473] width 94 height 33
type input "$330"
click at [1110, 606] on button "Done" at bounding box center [1111, 597] width 56 height 33
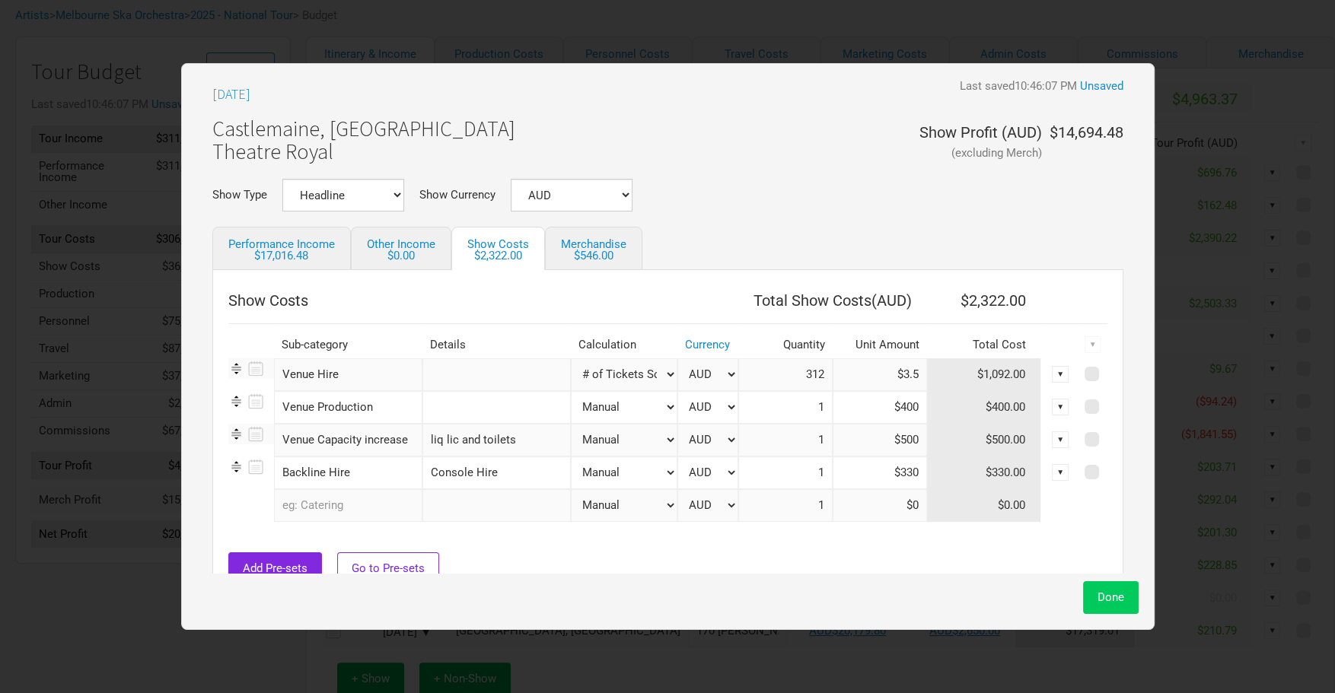
scroll to position [80, 0]
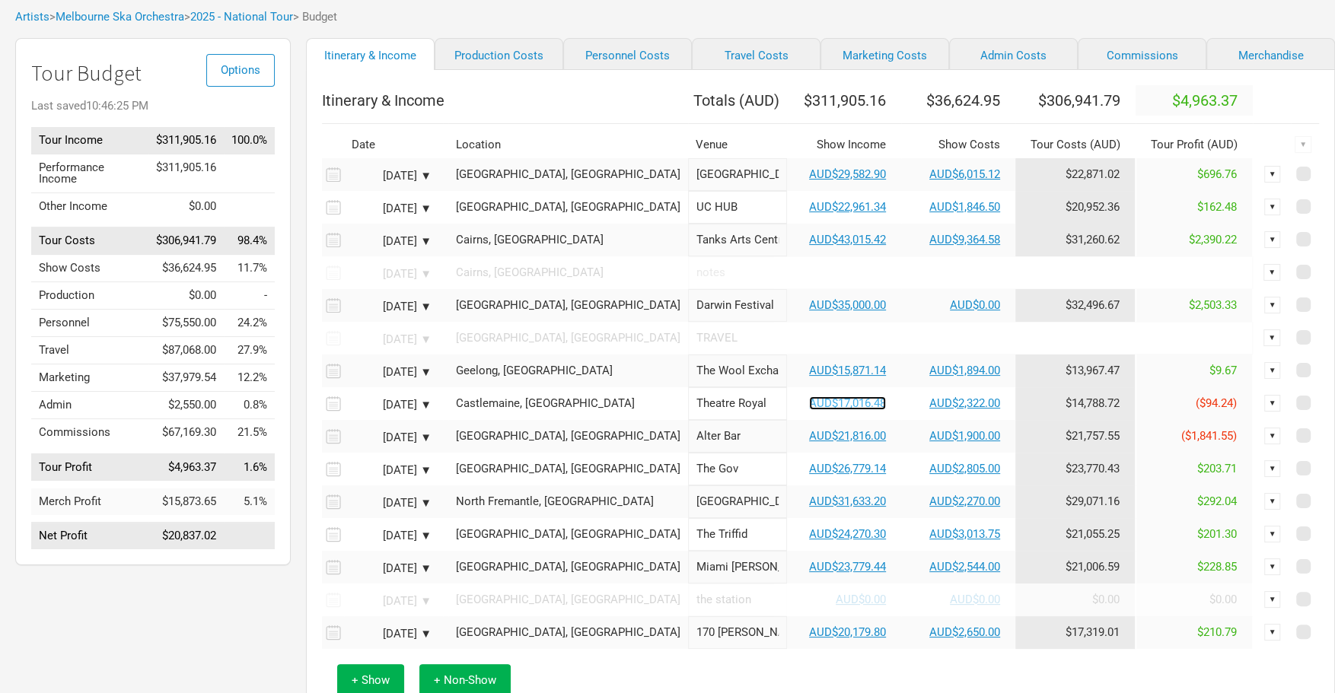
click at [809, 409] on link "AUD$17,016.48" at bounding box center [847, 404] width 77 height 14
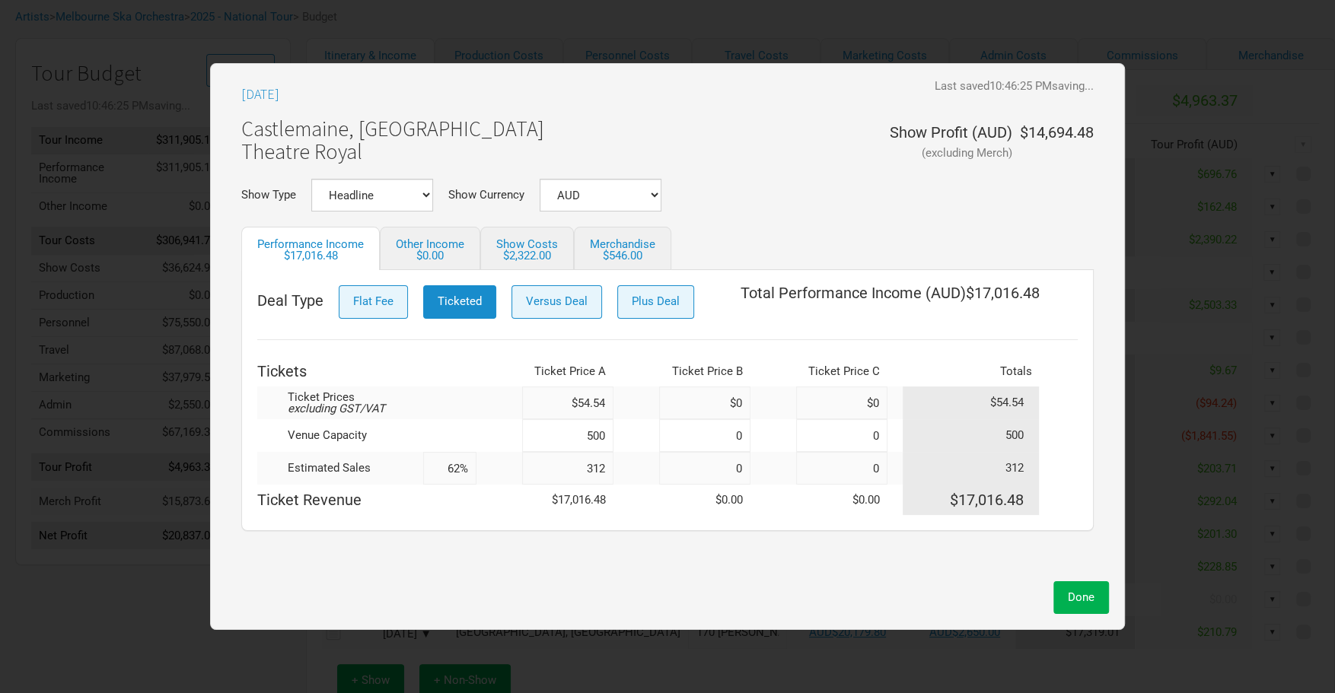
click at [607, 465] on input "312" at bounding box center [567, 468] width 91 height 33
type input "31"
type input "6%"
type input "315"
type input "63%"
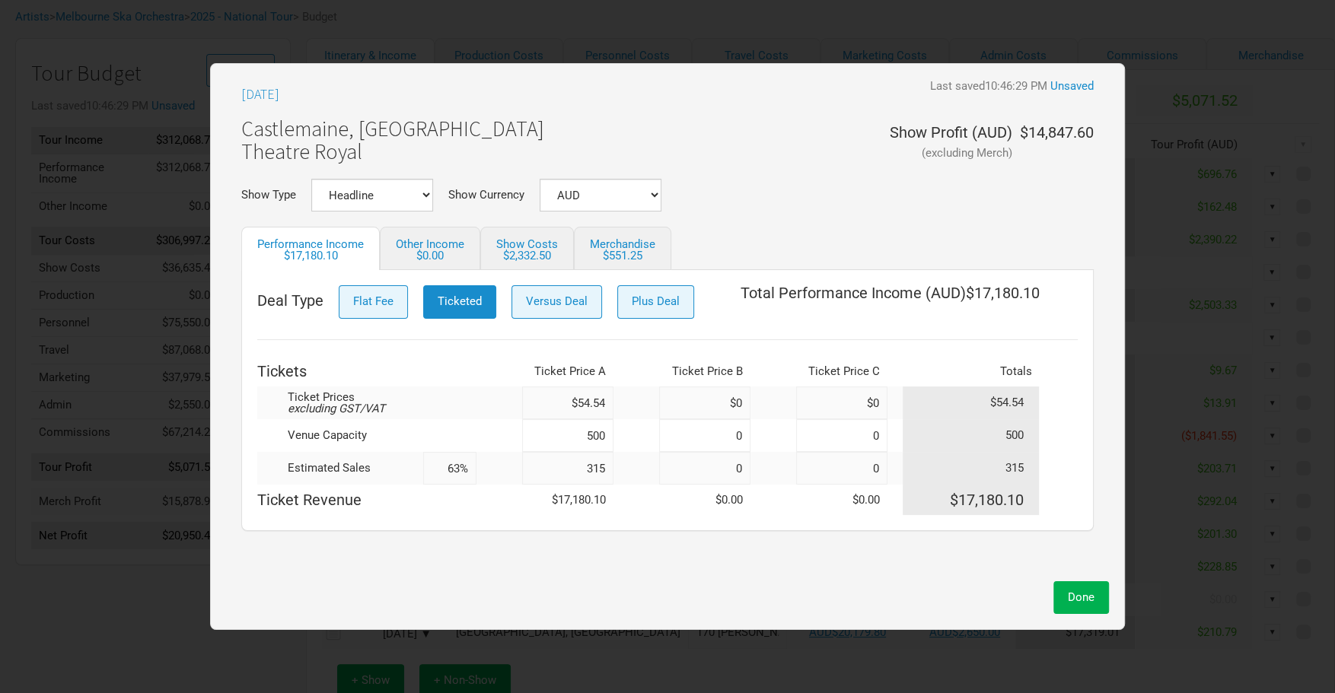
type input "315"
click at [1112, 604] on div "[DATE] Last saved 10:46:29 PM Unsaved Castlemaine, [GEOGRAPHIC_DATA] Theatre Ro…" at bounding box center [667, 346] width 915 height 567
click at [1099, 603] on button "Done" at bounding box center [1081, 597] width 56 height 33
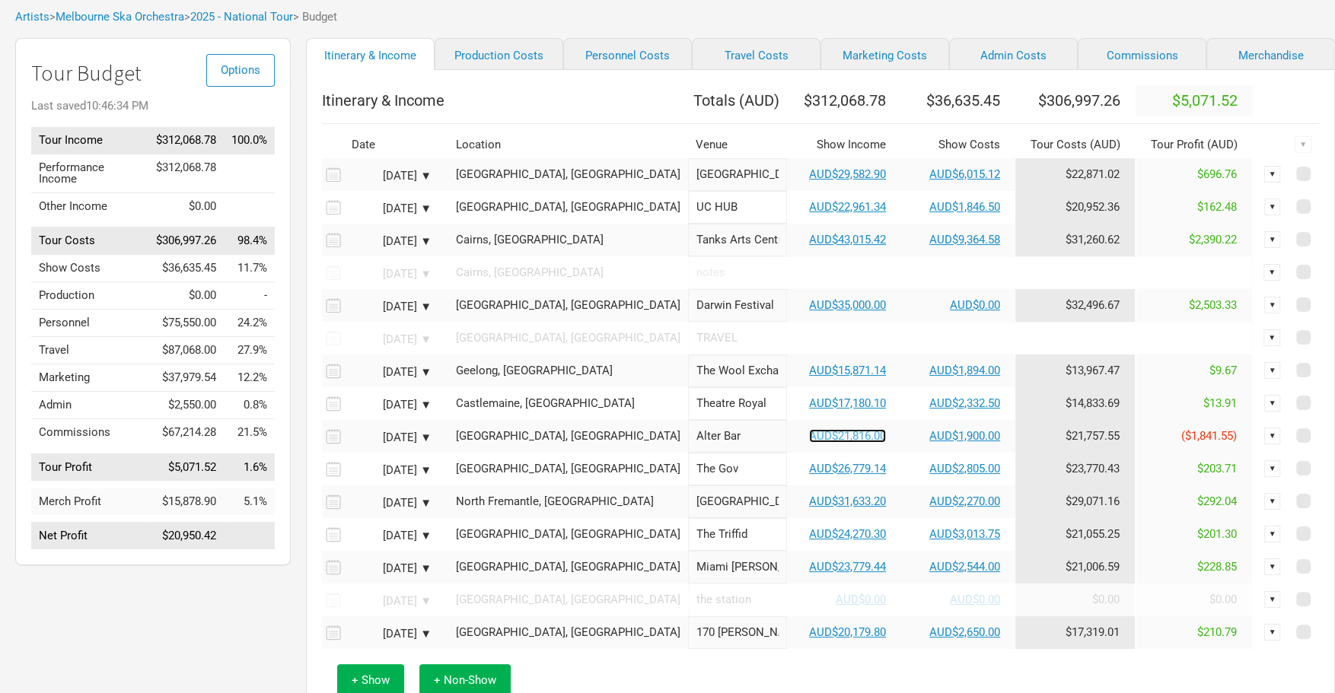
click at [809, 443] on link "AUD$21,816.00" at bounding box center [847, 436] width 77 height 14
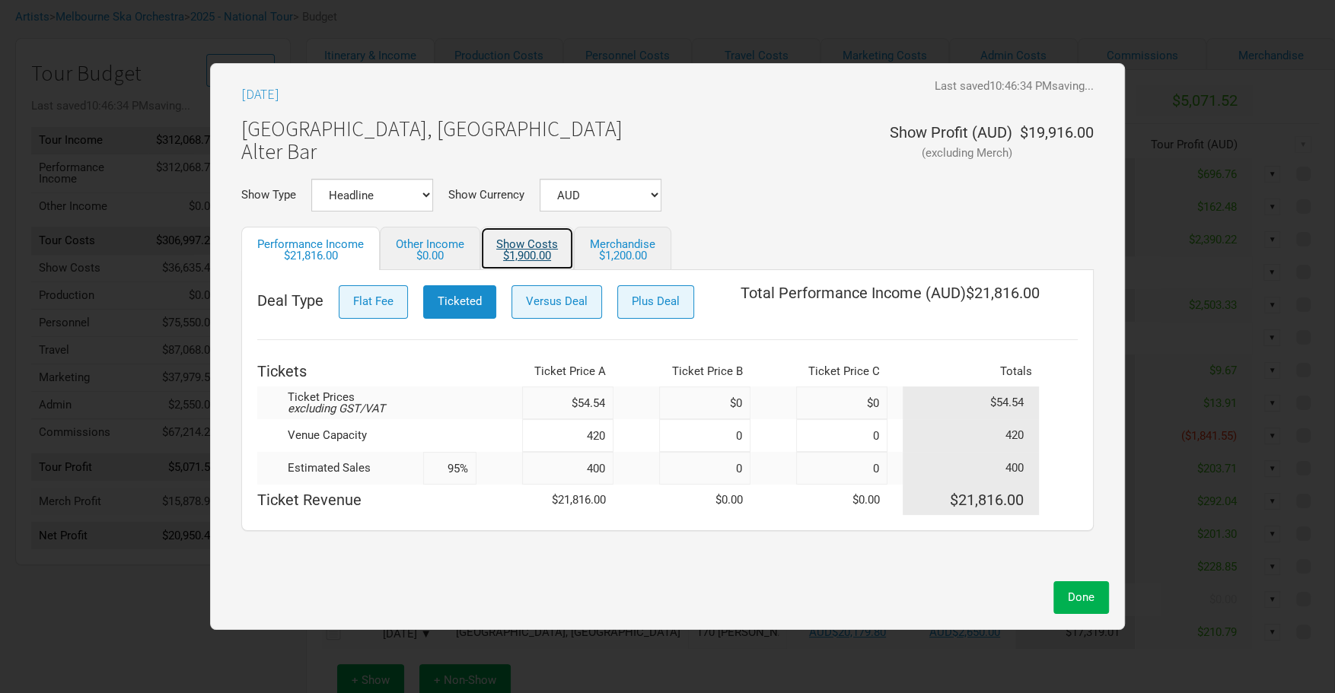
click at [518, 261] on div "$1,900.00" at bounding box center [527, 255] width 62 height 11
select select "Show Tickets"
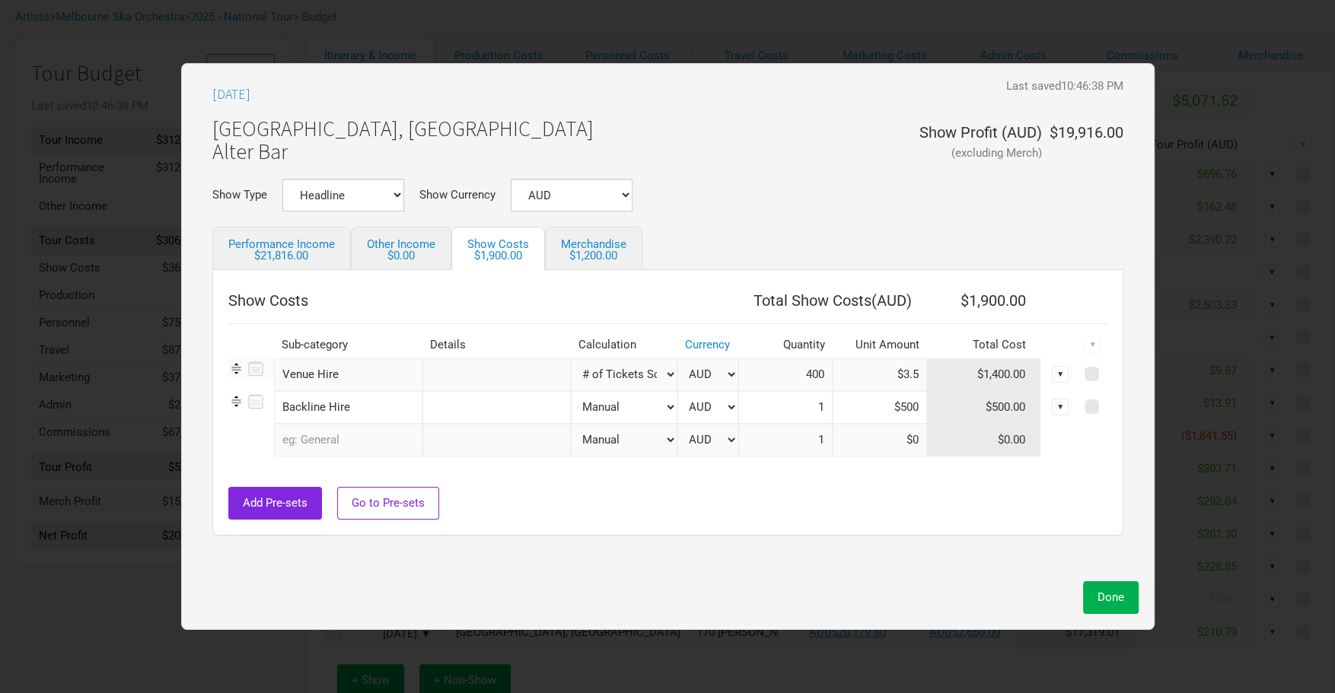
click at [378, 446] on input "text" at bounding box center [348, 440] width 148 height 33
click at [368, 509] on ul "APRA Fees AUSLAN Translators Backline Hire Box Office Catering Local Musician R…" at bounding box center [341, 572] width 135 height 228
click at [358, 502] on span "Backline Hire" at bounding box center [324, 501] width 68 height 14
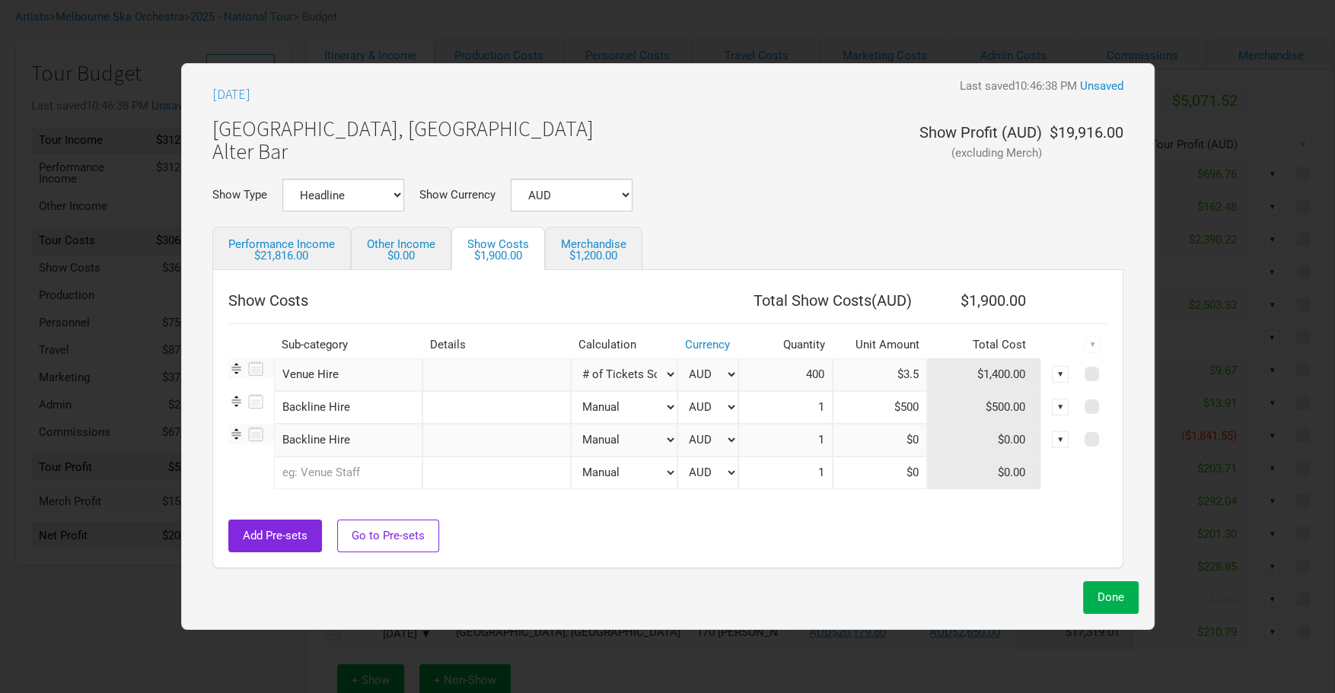
click at [455, 443] on input "text" at bounding box center [496, 440] width 148 height 33
type input "Console hire"
click at [899, 438] on input at bounding box center [880, 440] width 94 height 33
type input "$330"
click at [1116, 600] on button "Done" at bounding box center [1111, 597] width 56 height 33
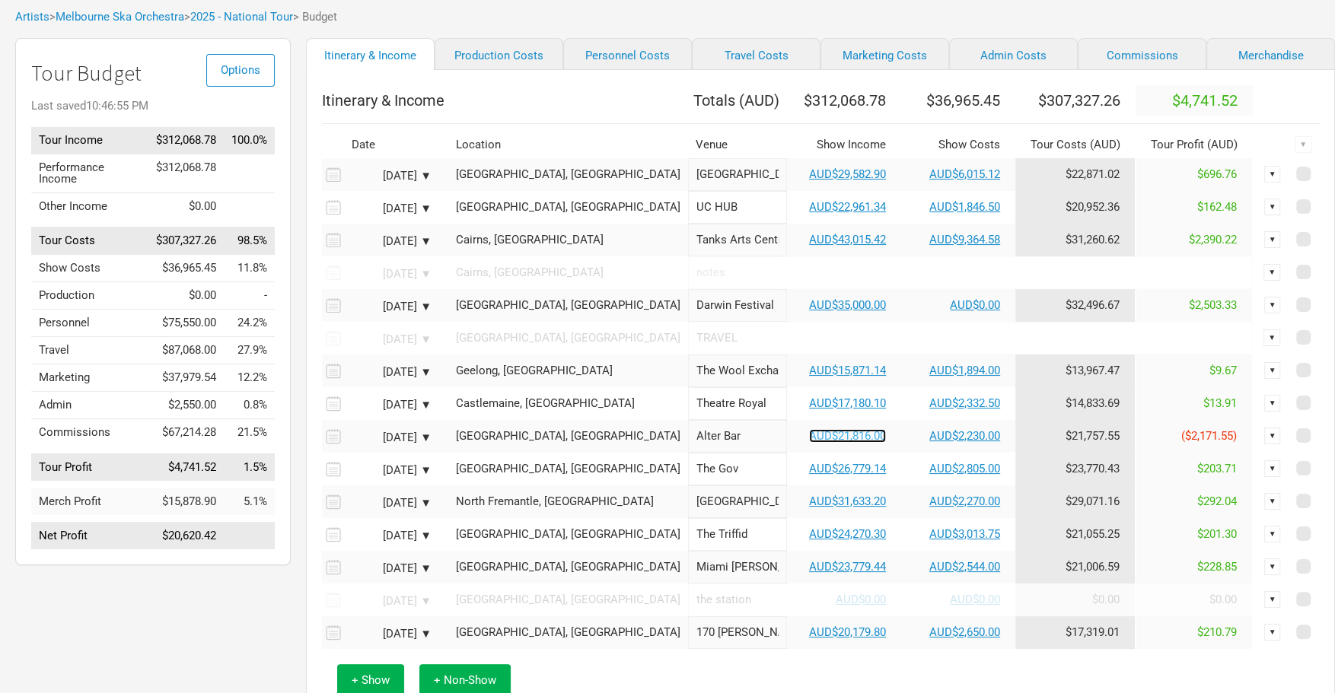
click at [809, 443] on link "AUD$21,816.00" at bounding box center [847, 436] width 77 height 14
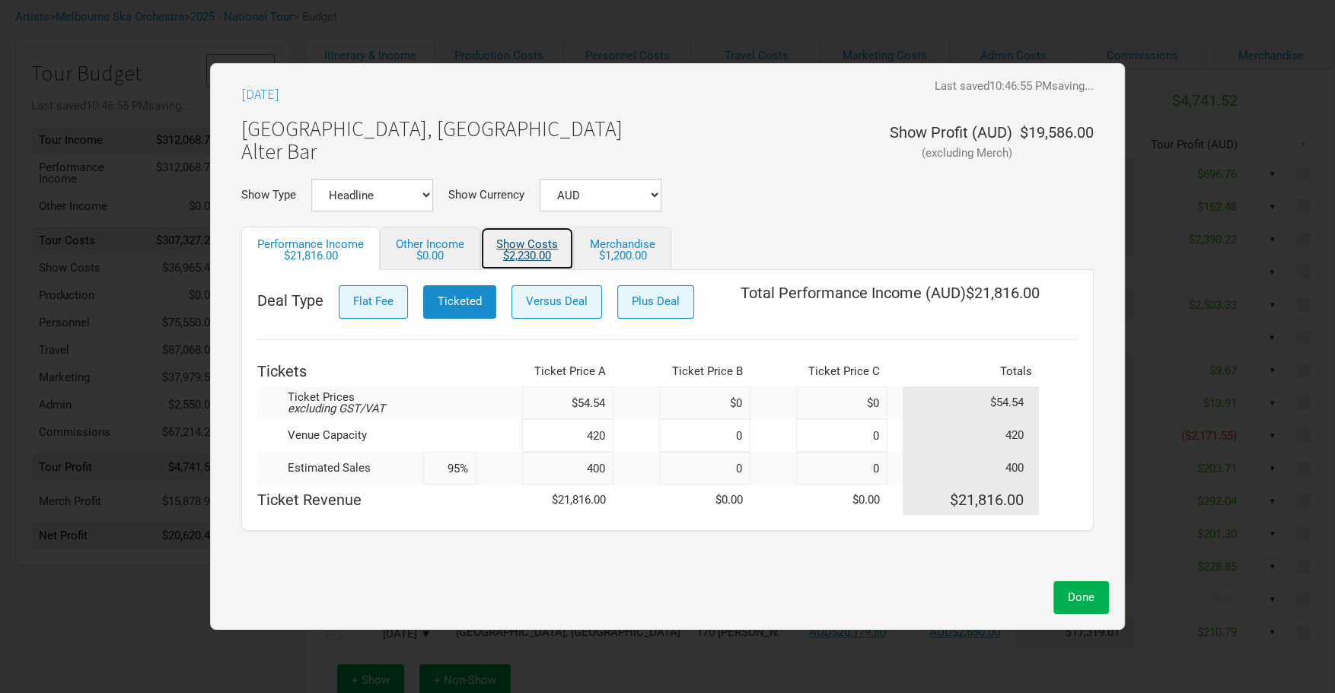
click at [539, 249] on link "Show Costs $2,230.00" at bounding box center [527, 248] width 94 height 43
select select "Show Tickets"
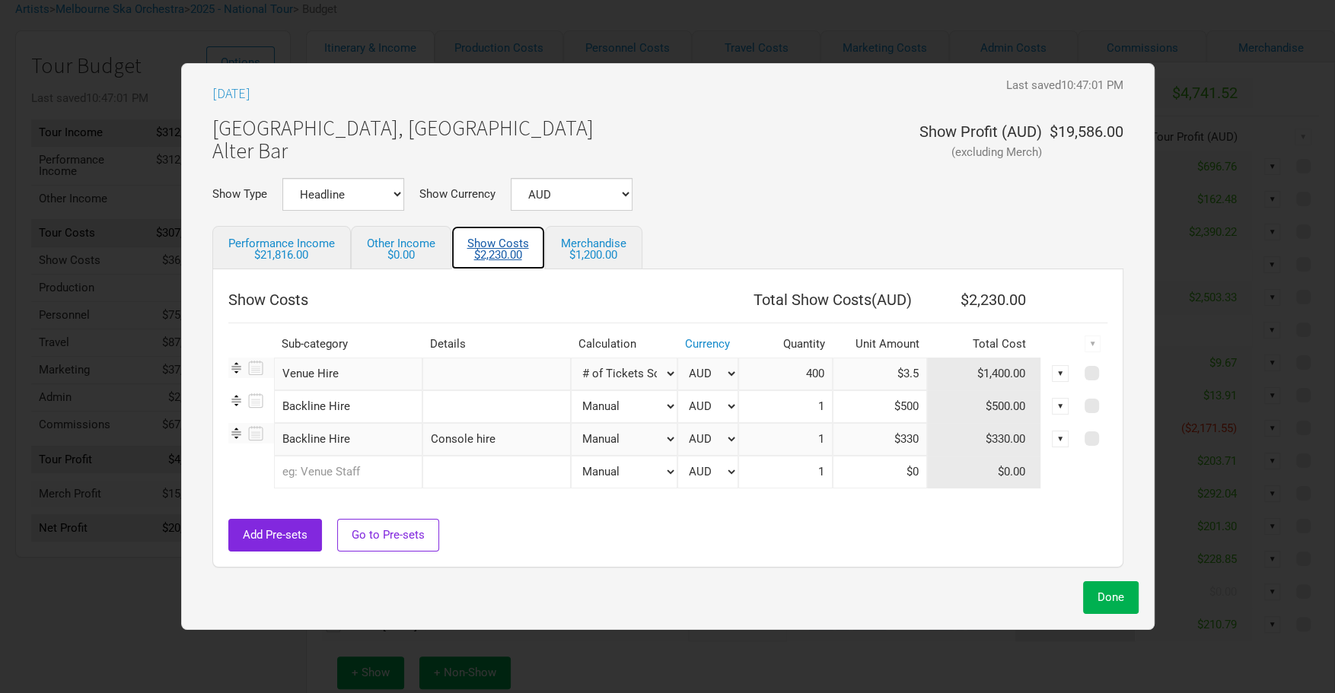
scroll to position [86, 0]
click at [604, 251] on div "$1,200.00" at bounding box center [593, 255] width 65 height 11
select select "% of Gross Show Merch"
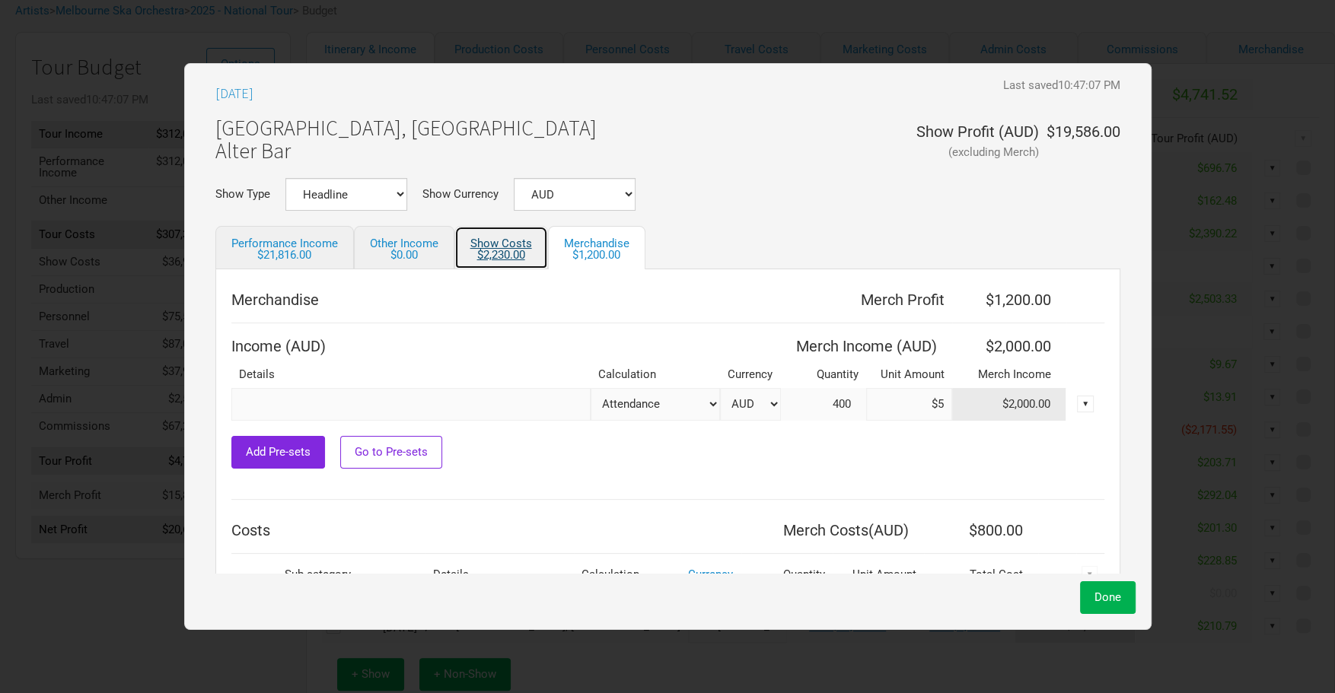
click at [530, 250] on div "$2,230.00" at bounding box center [501, 255] width 62 height 11
select select "Show Tickets"
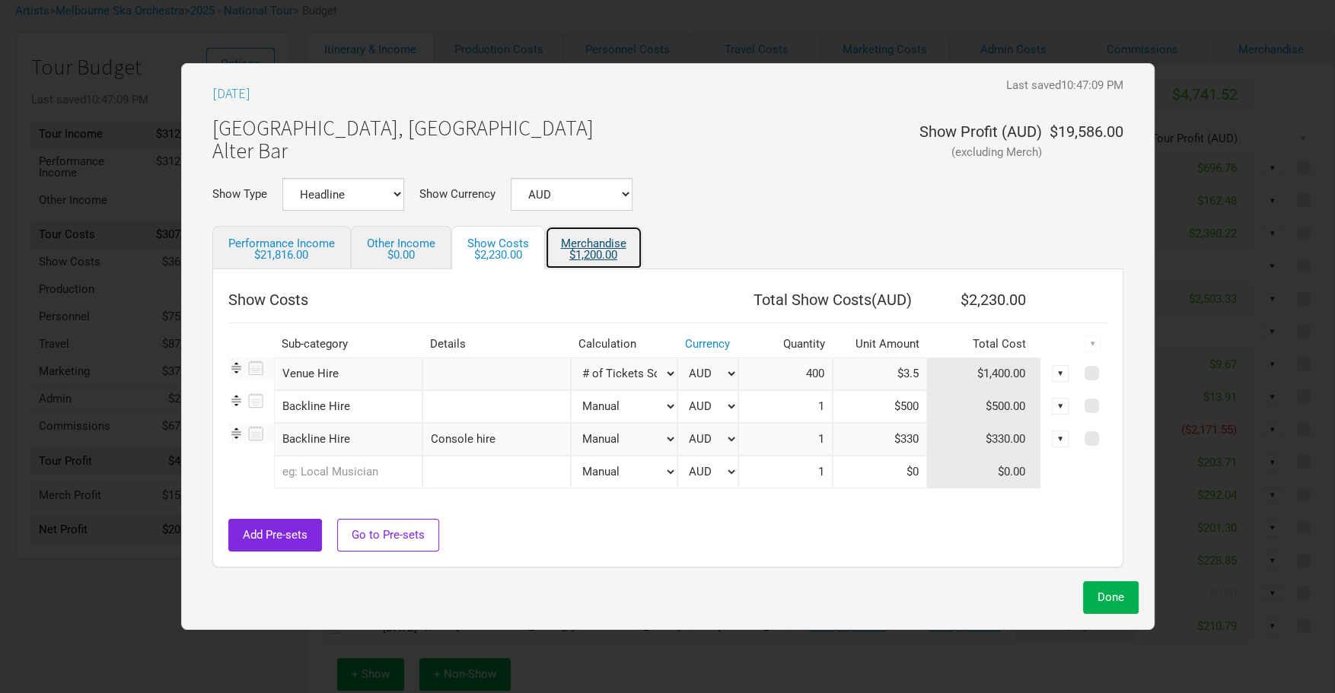
click at [575, 248] on link "Merchandise $1,200.00" at bounding box center [593, 247] width 97 height 43
select select "% of Gross Show Merch"
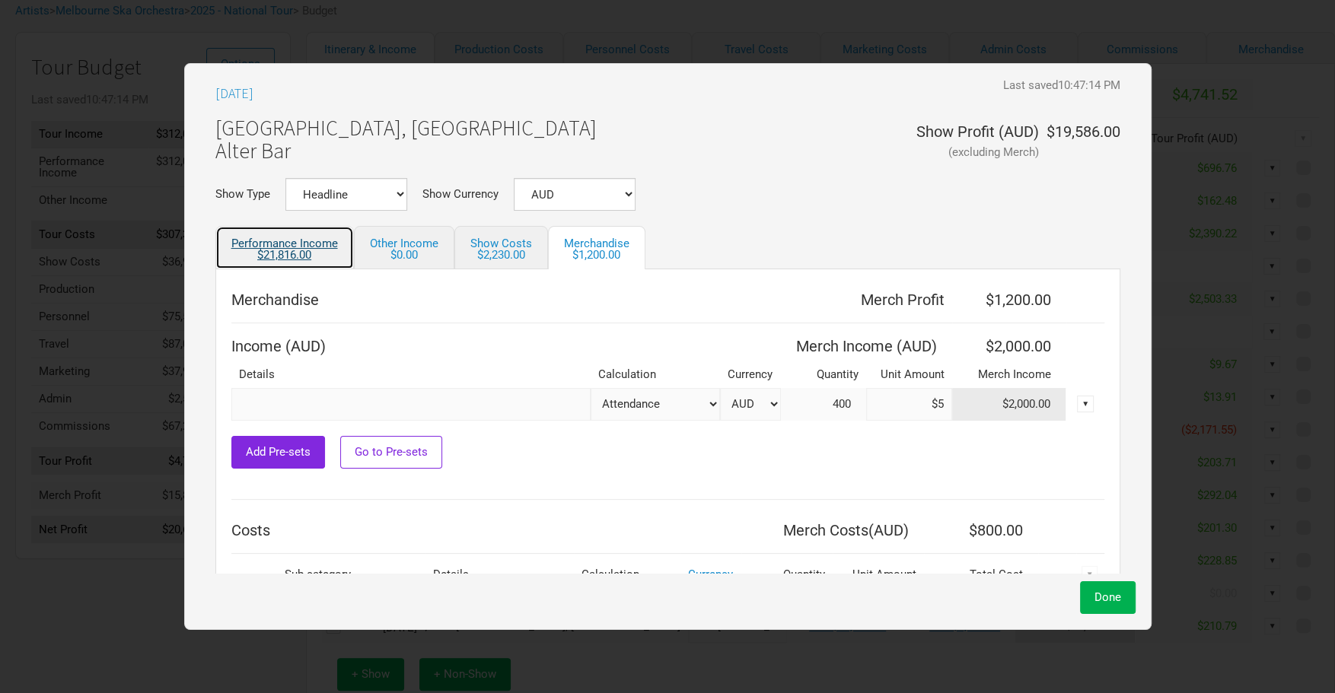
click at [352, 253] on link "Performance Income $21,816.00" at bounding box center [284, 247] width 139 height 43
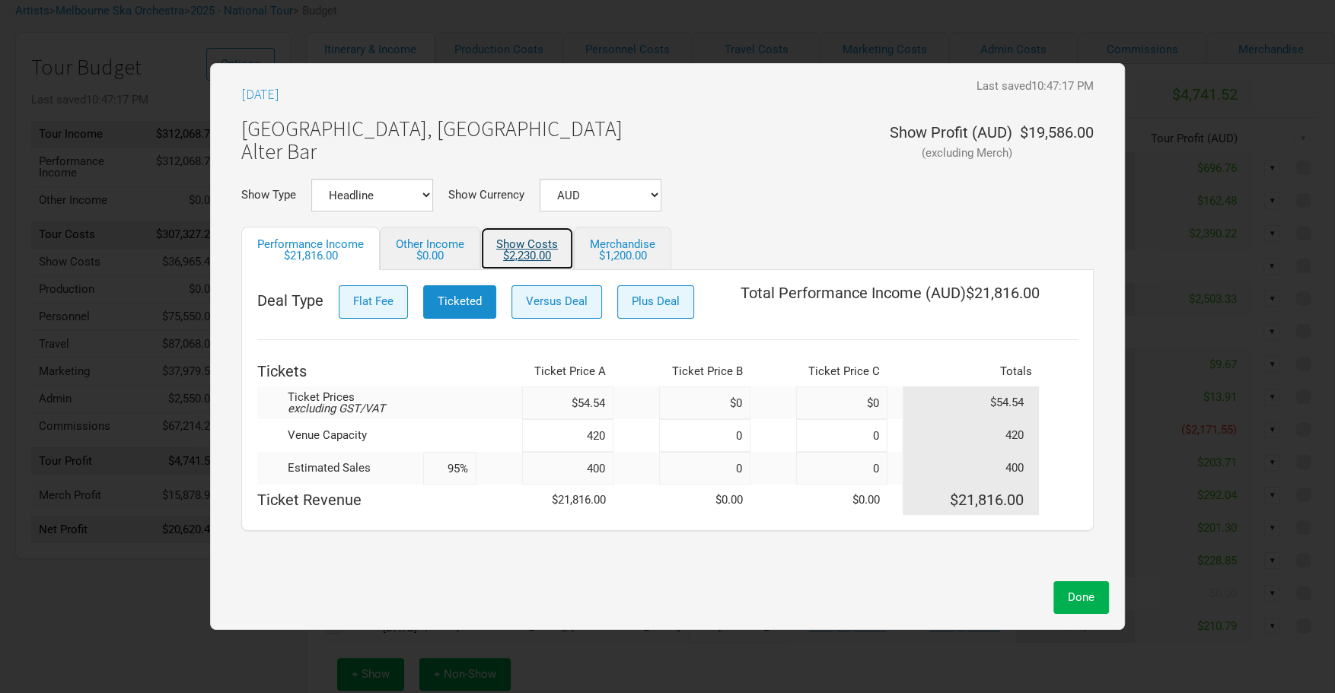
click at [520, 259] on div "$2,230.00" at bounding box center [527, 255] width 62 height 11
select select "Show Tickets"
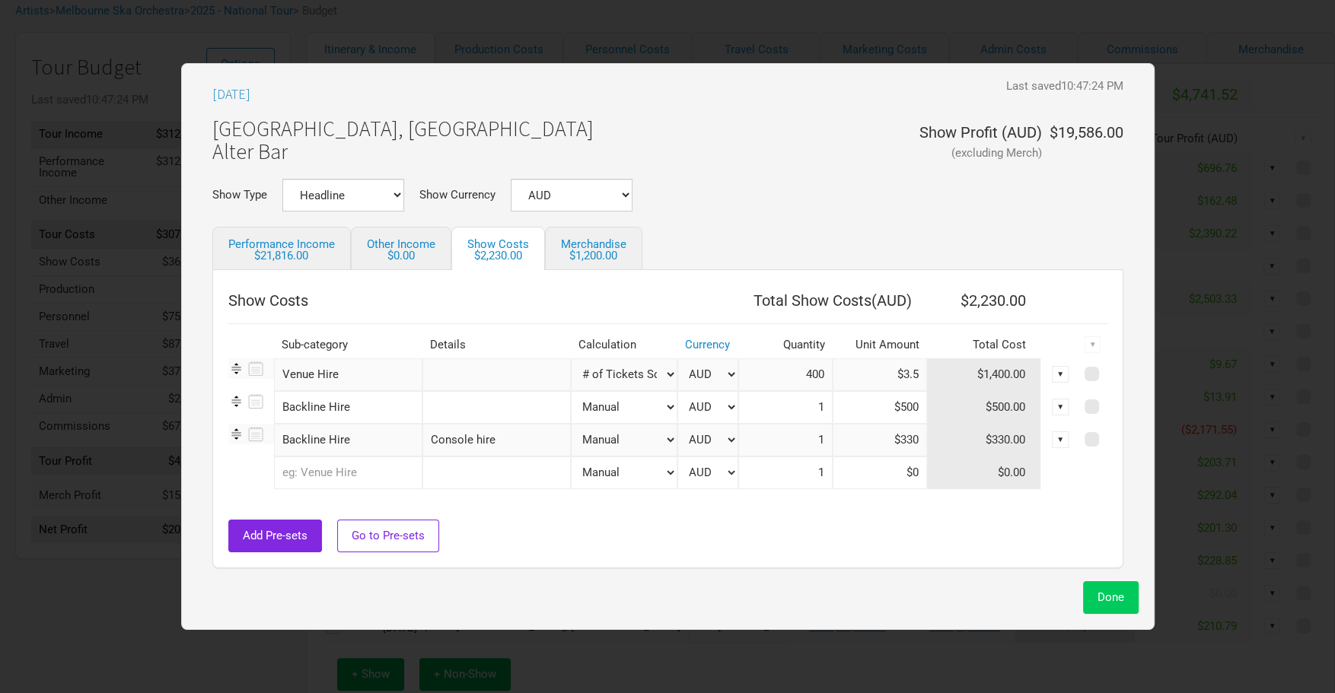
click at [1098, 597] on span "Done" at bounding box center [1111, 598] width 27 height 14
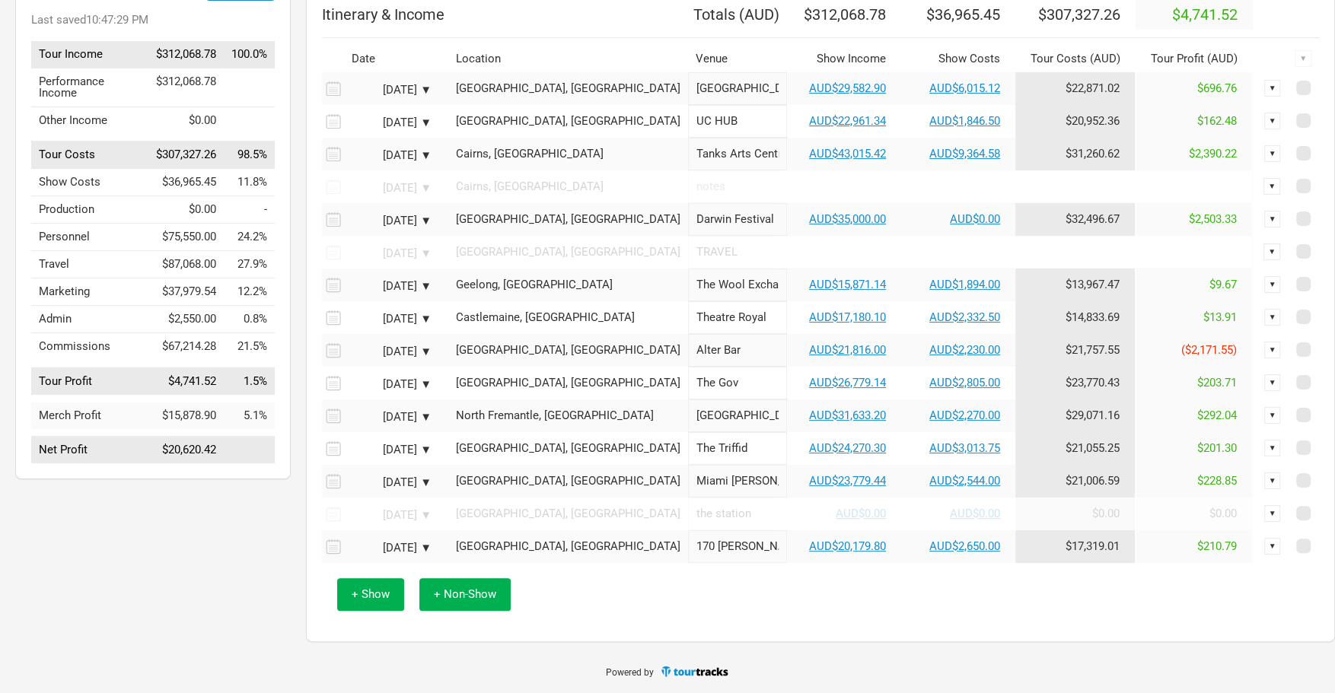
scroll to position [175, 0]
click at [809, 388] on link "AUD$26,779.14" at bounding box center [847, 383] width 77 height 14
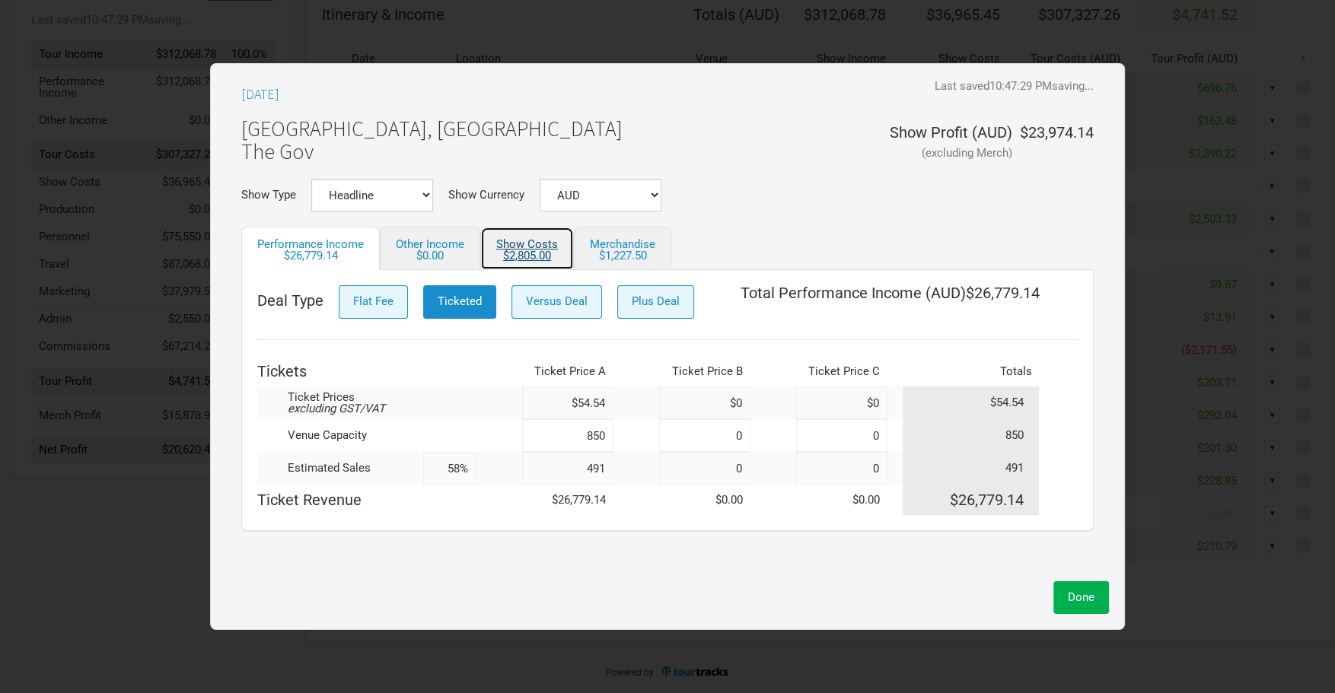
click at [522, 247] on link "Show Costs $2,805.00" at bounding box center [527, 248] width 94 height 43
select select "Show Tickets"
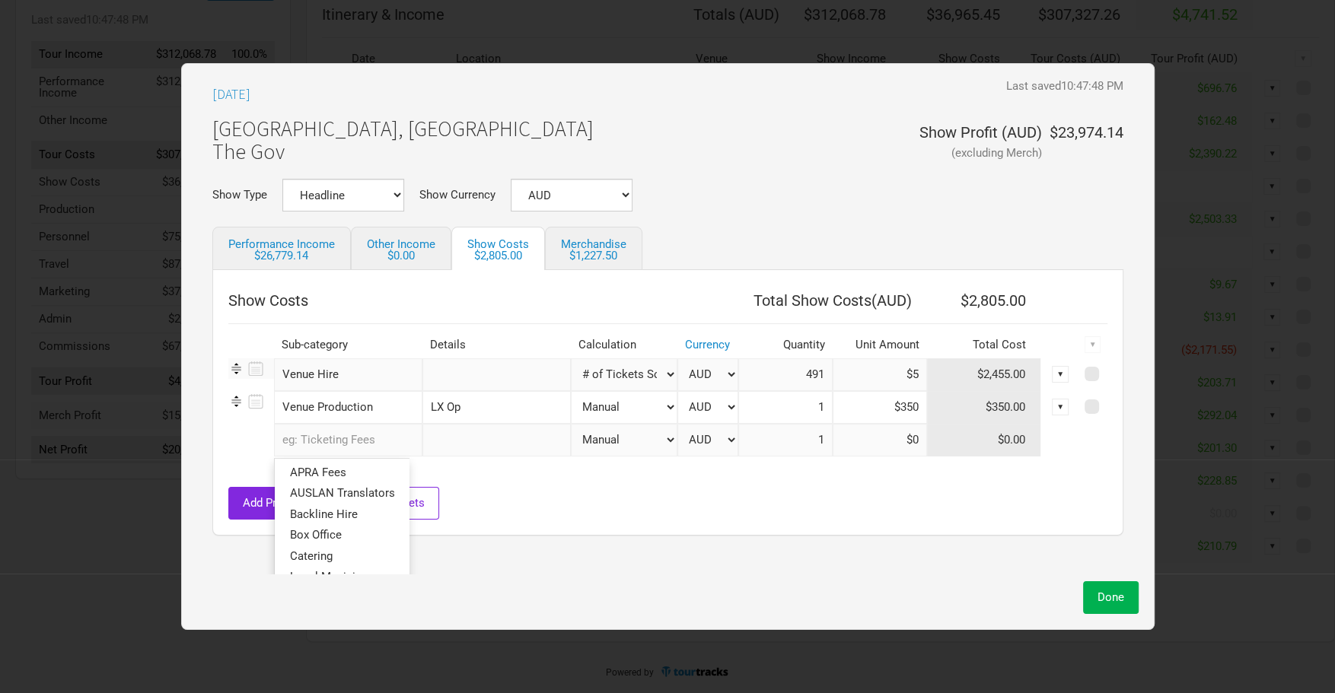
click at [372, 449] on input "text" at bounding box center [348, 440] width 148 height 33
click at [483, 447] on input "text" at bounding box center [496, 440] width 148 height 33
click at [868, 406] on input "$350" at bounding box center [880, 407] width 94 height 33
drag, startPoint x: 914, startPoint y: 407, endPoint x: 839, endPoint y: 409, distance: 75.4
click at [839, 409] on tr "Venue Production 1 selection LX Op Manual # of Tickets Sold % of Performance In…" at bounding box center [667, 407] width 879 height 33
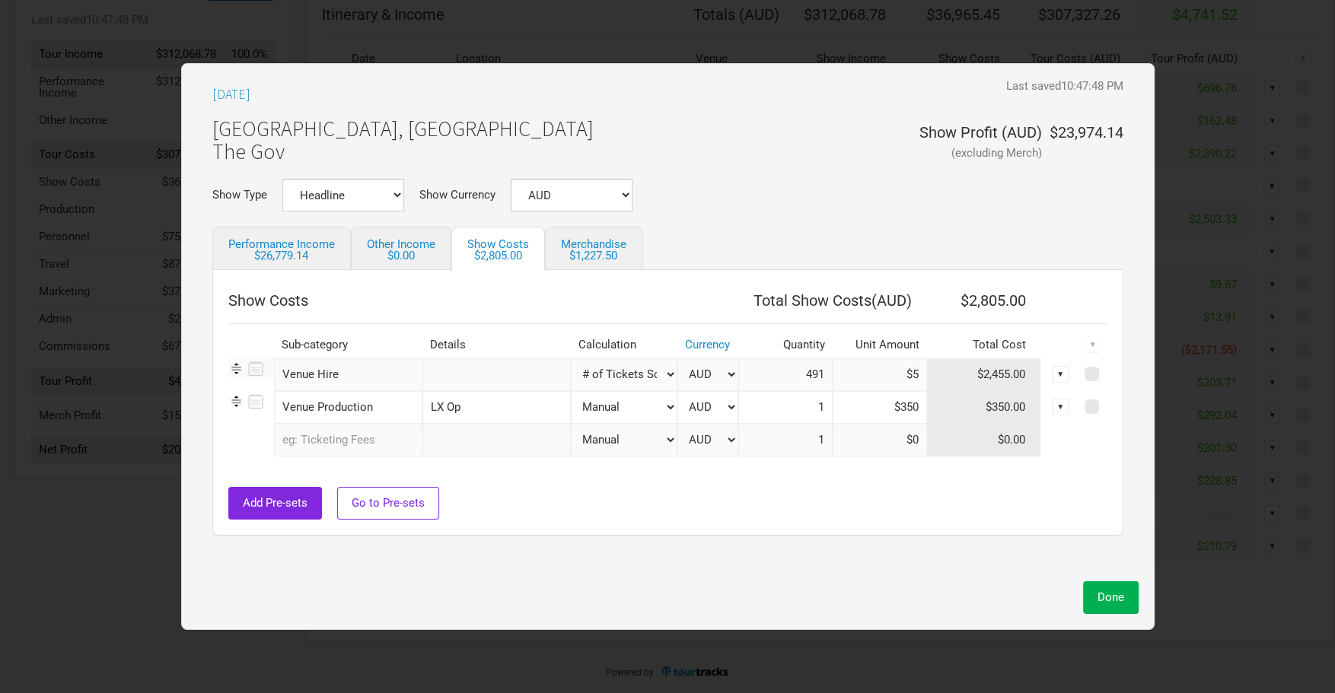
click at [847, 412] on input "$350" at bounding box center [880, 407] width 94 height 33
click at [914, 409] on tr "Venue Production 1 selection LX Op Manual # of Tickets Sold % of Performance In…" at bounding box center [667, 407] width 879 height 33
drag, startPoint x: 913, startPoint y: 409, endPoint x: 894, endPoint y: 413, distance: 20.2
click at [894, 413] on input "$350" at bounding box center [880, 407] width 94 height 33
type input "$365"
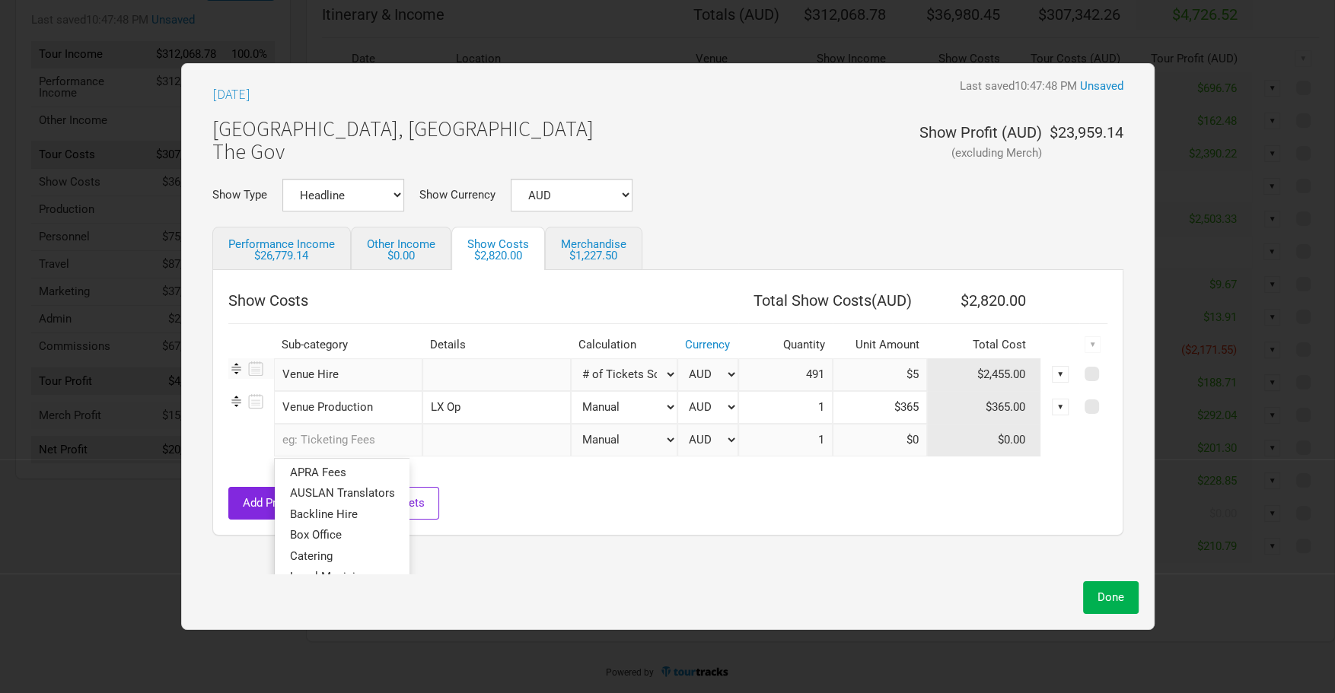
click at [349, 447] on input "text" at bounding box center [348, 440] width 148 height 33
drag, startPoint x: 367, startPoint y: 517, endPoint x: 376, endPoint y: 511, distance: 10.6
click at [369, 515] on link "Backline Hire" at bounding box center [342, 515] width 134 height 21
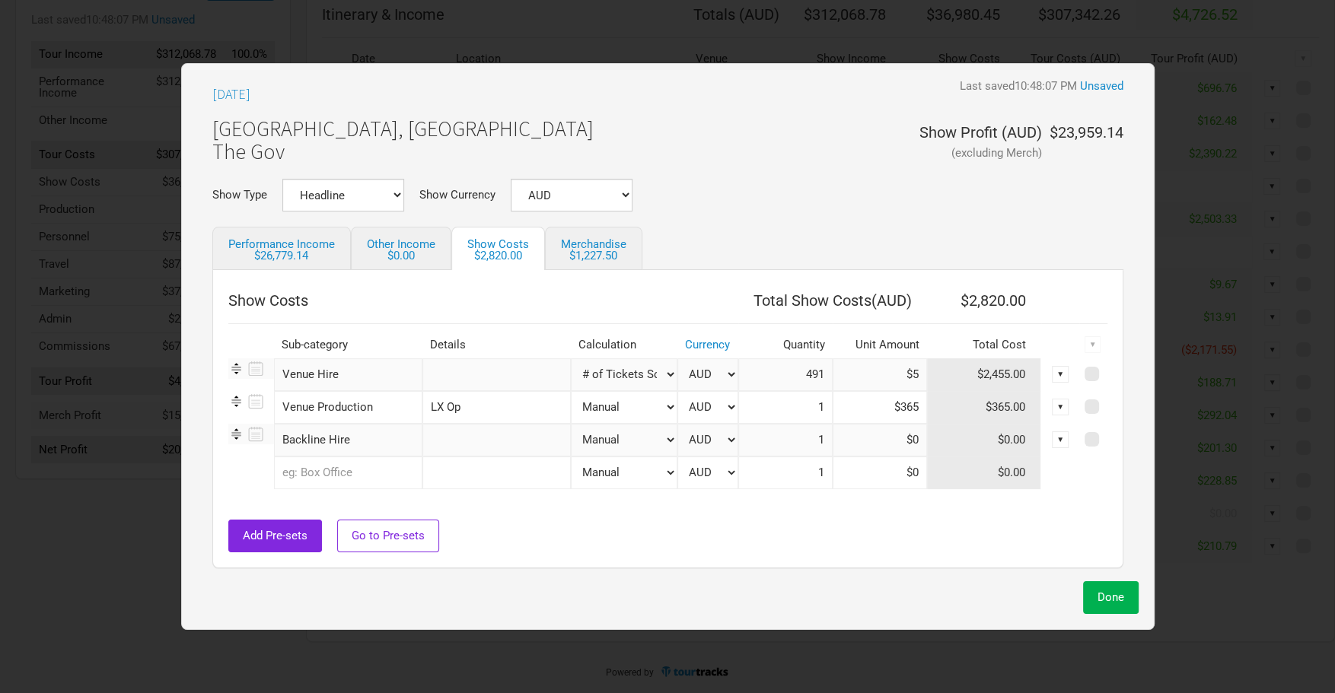
click at [502, 444] on input "text" at bounding box center [496, 440] width 148 height 33
type input "Console Hire"
click at [844, 435] on input at bounding box center [880, 440] width 94 height 33
type input "$330"
click at [615, 259] on div "$1,227.50" at bounding box center [593, 255] width 65 height 11
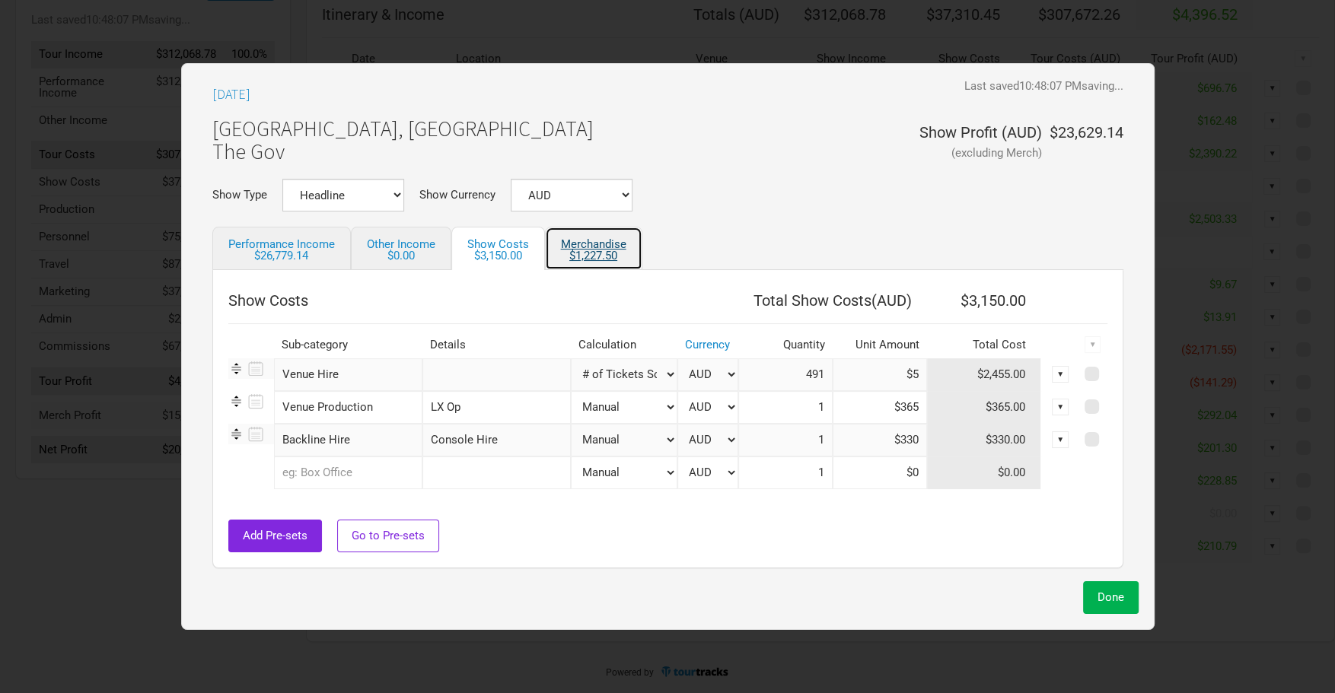
select select "% of Gross Show Merch"
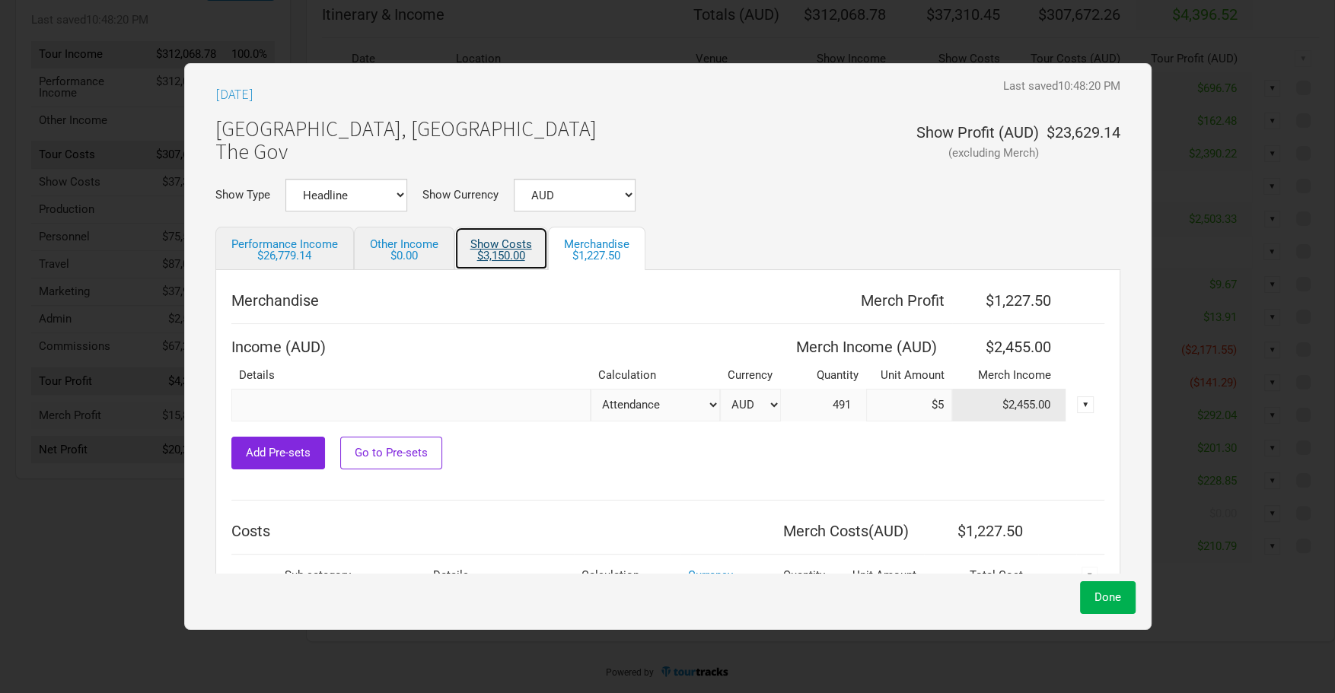
click at [521, 253] on div "$3,150.00" at bounding box center [501, 255] width 62 height 11
select select "Show Tickets"
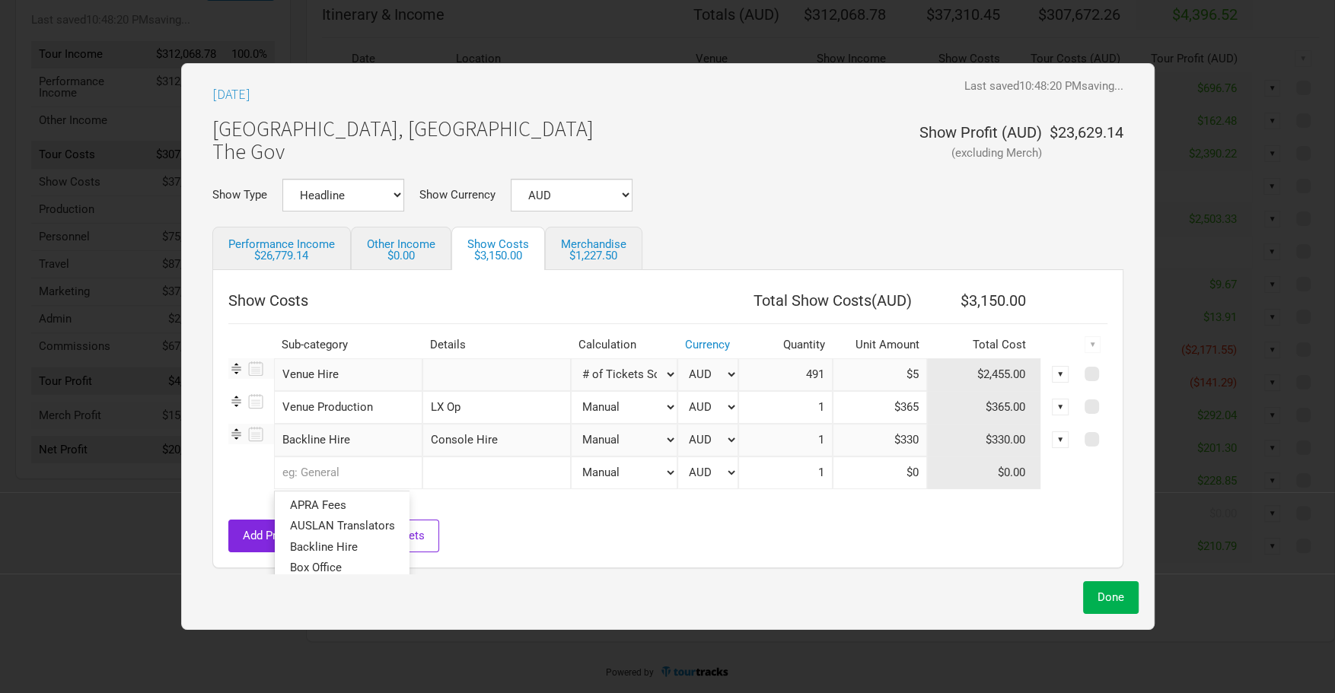
click at [378, 477] on input "text" at bounding box center [348, 473] width 148 height 33
click at [358, 543] on link "Rider" at bounding box center [340, 546] width 134 height 21
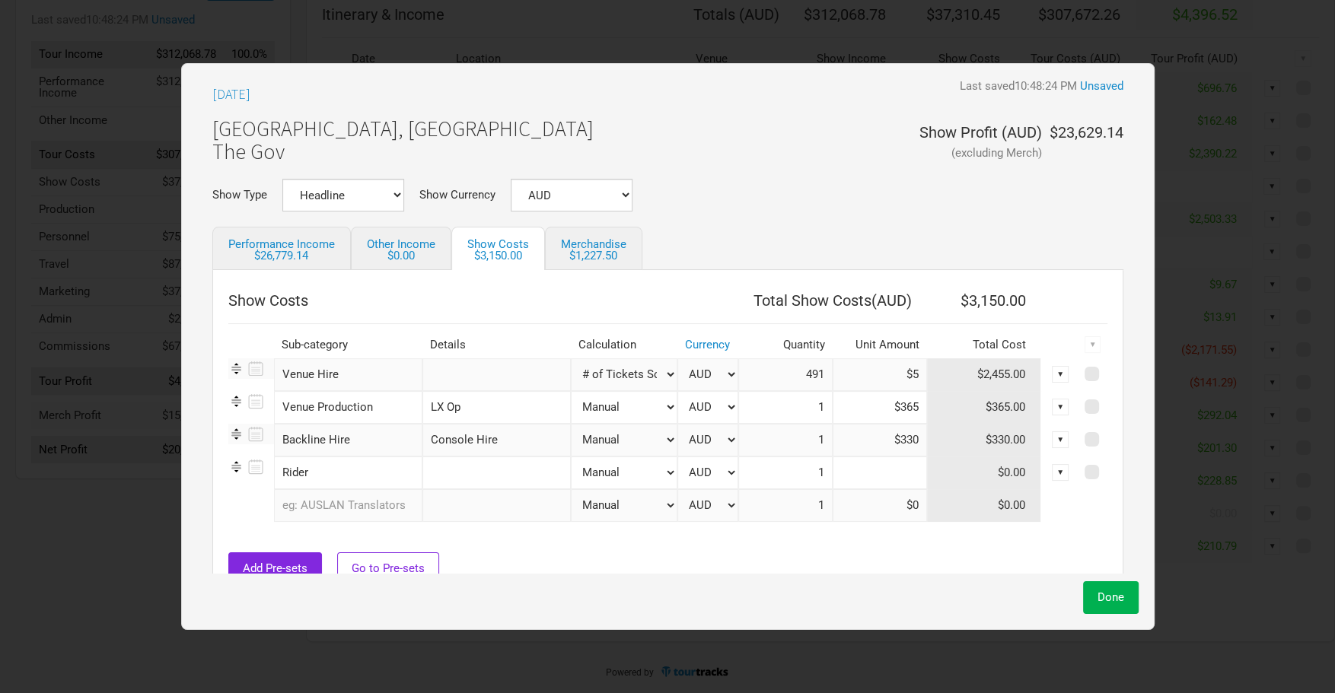
scroll to position [165, 0]
click at [900, 483] on input at bounding box center [880, 473] width 94 height 33
type input "$4"
type input "$500"
click at [1098, 601] on span "Done" at bounding box center [1111, 598] width 27 height 14
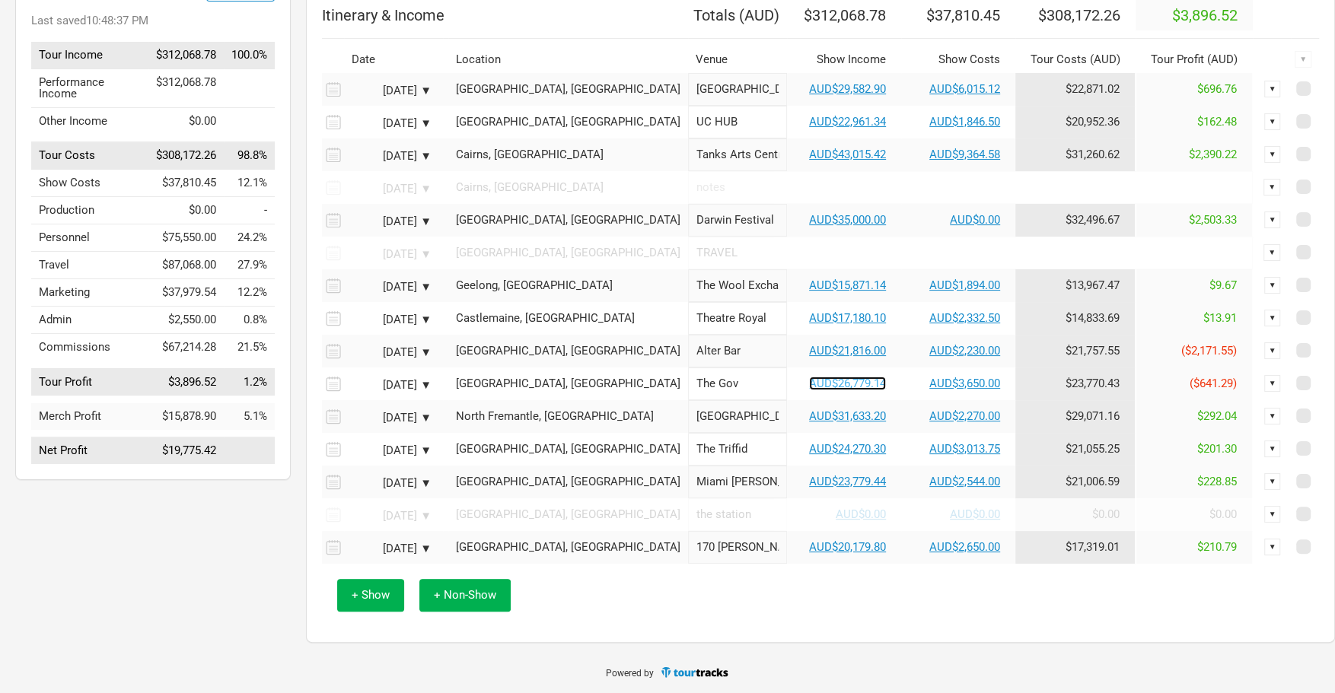
click at [816, 390] on link "AUD$26,779.14" at bounding box center [847, 384] width 77 height 14
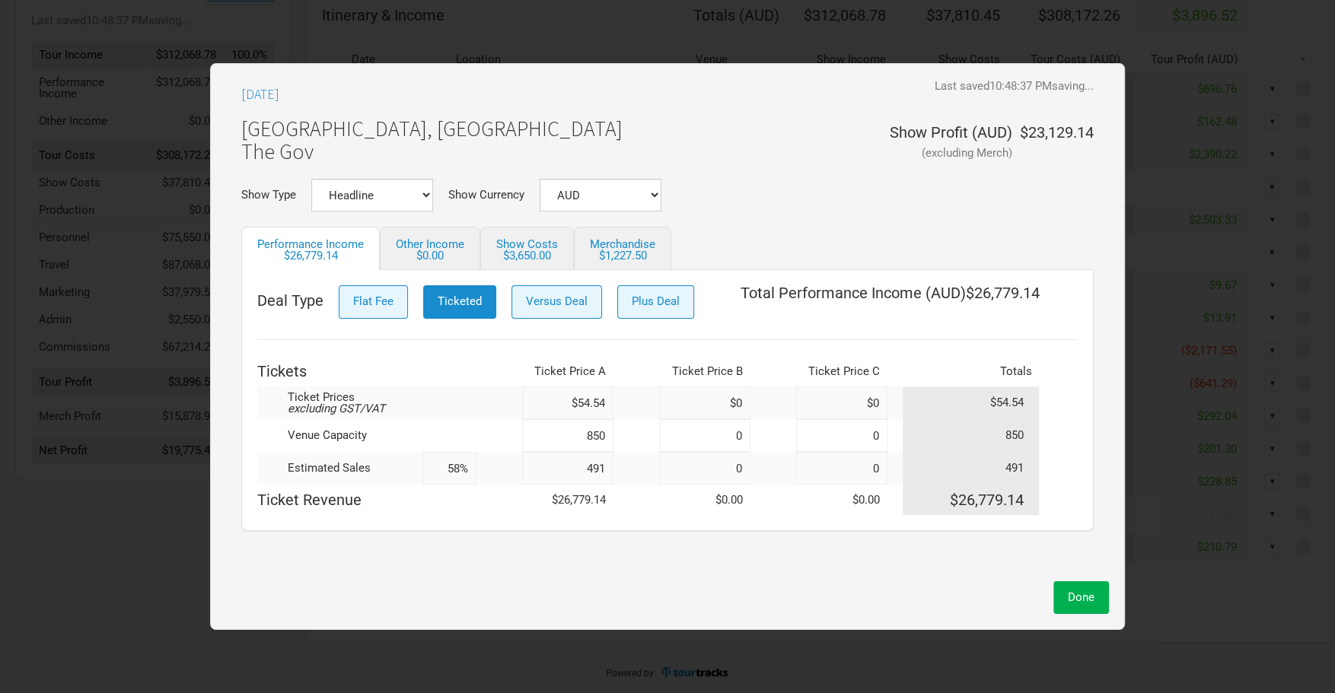
drag, startPoint x: 610, startPoint y: 465, endPoint x: 580, endPoint y: 465, distance: 29.7
click at [580, 465] on input "491" at bounding box center [567, 468] width 91 height 33
type input "500"
type input "59%"
type input "500"
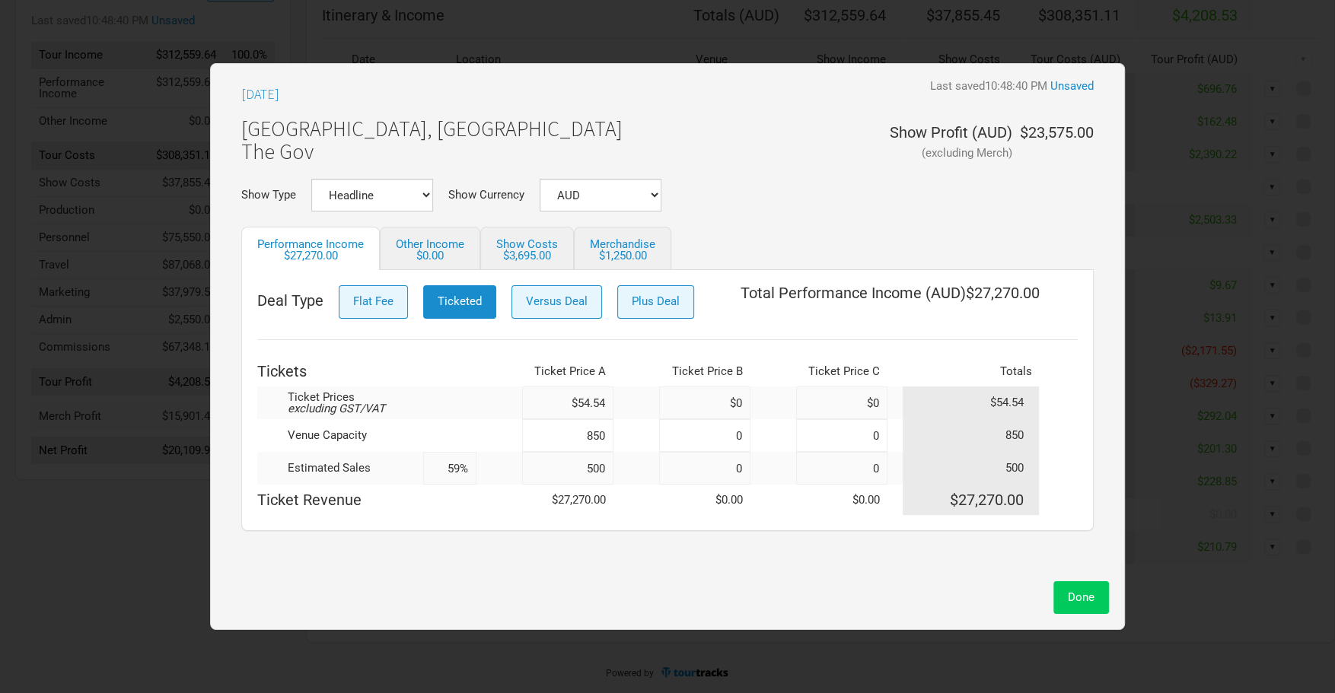
click at [1068, 599] on span "Done" at bounding box center [1081, 598] width 27 height 14
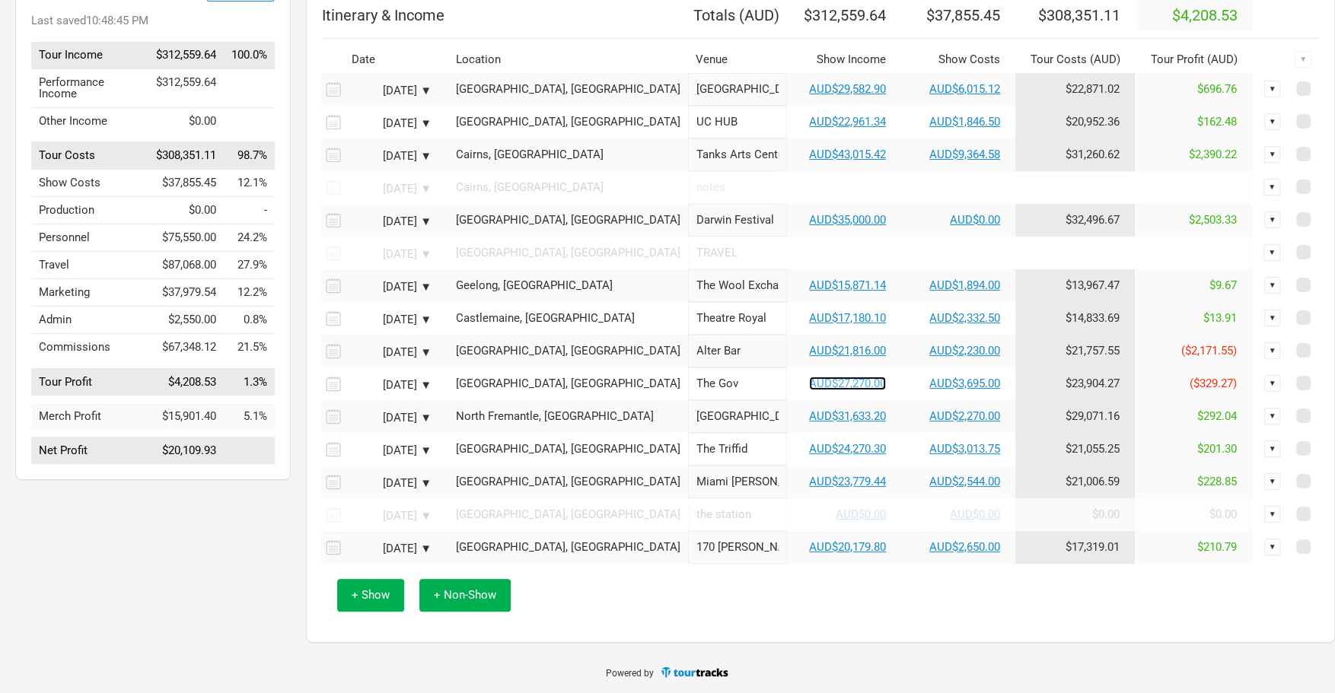
click at [809, 390] on link "AUD$27,270.00" at bounding box center [847, 384] width 77 height 14
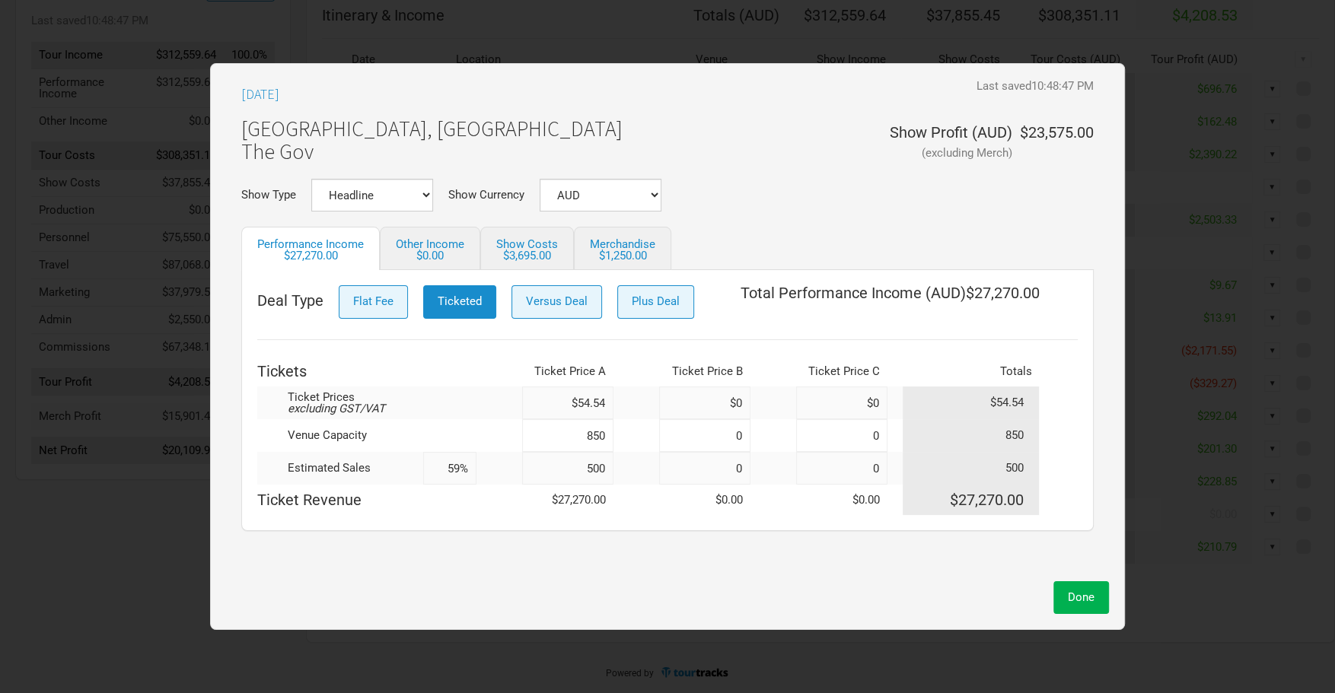
click at [610, 472] on input "500" at bounding box center [567, 468] width 91 height 33
type input "5"
type input "1%"
type input "510"
type input "60%"
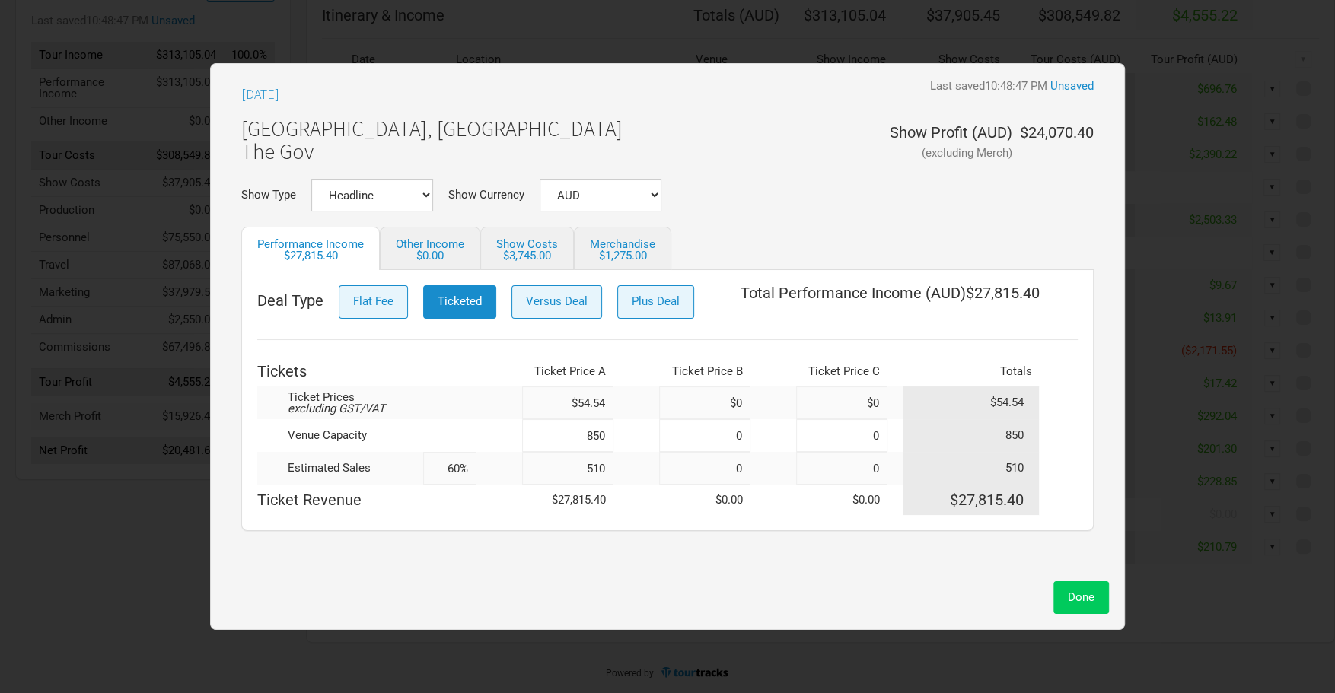
type input "510"
click at [1086, 598] on span "Done" at bounding box center [1081, 598] width 27 height 14
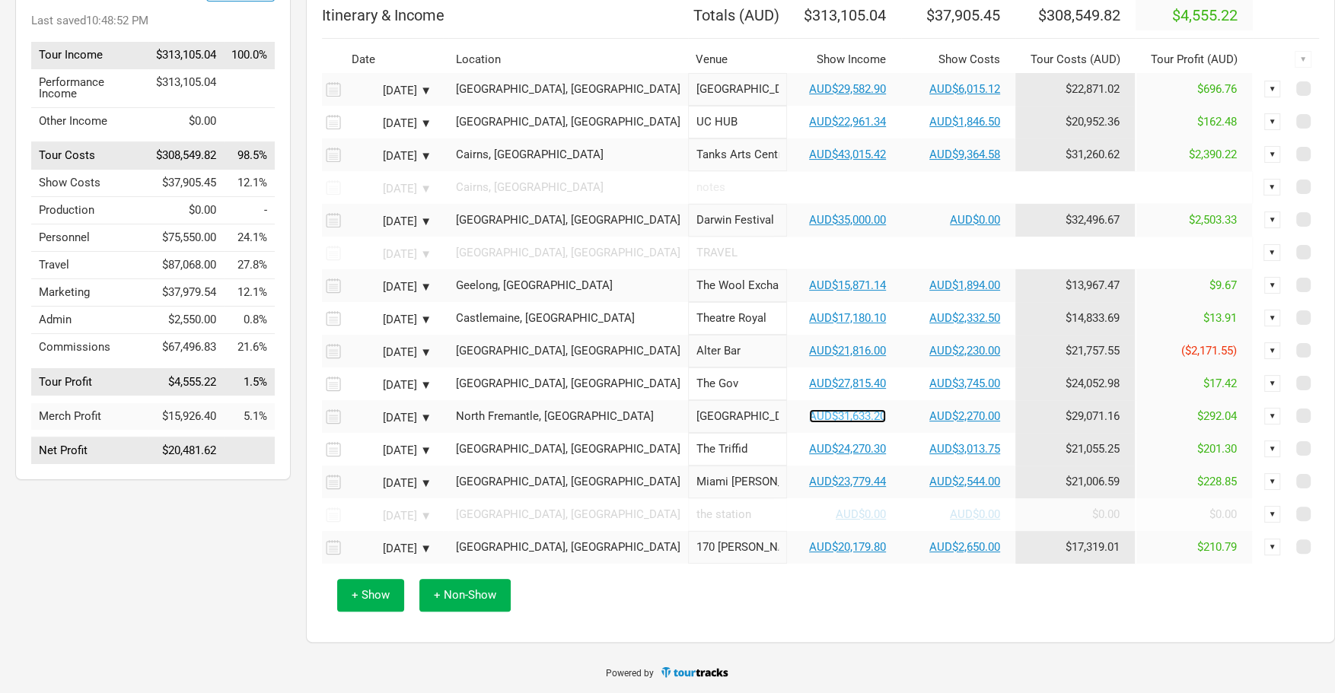
click at [809, 423] on link "AUD$31,633.20" at bounding box center [847, 416] width 77 height 14
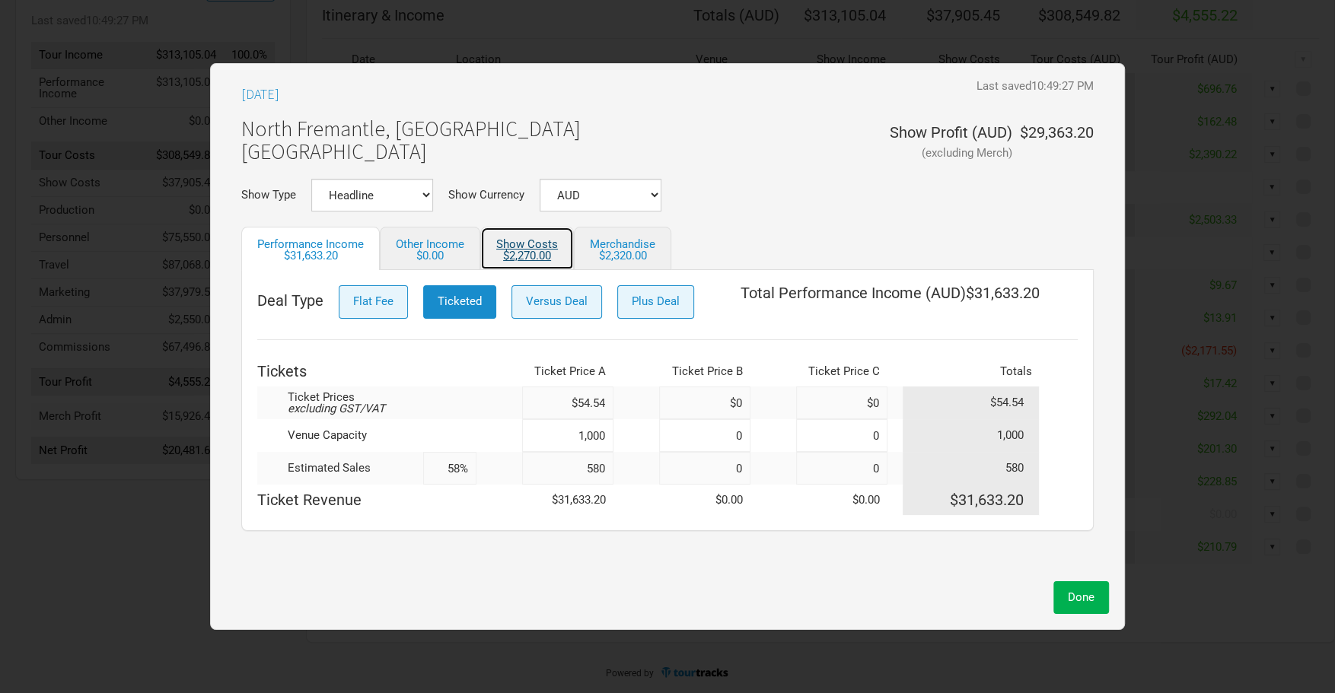
click at [537, 254] on div "$2,270.00" at bounding box center [527, 255] width 62 height 11
select select "Show Tickets"
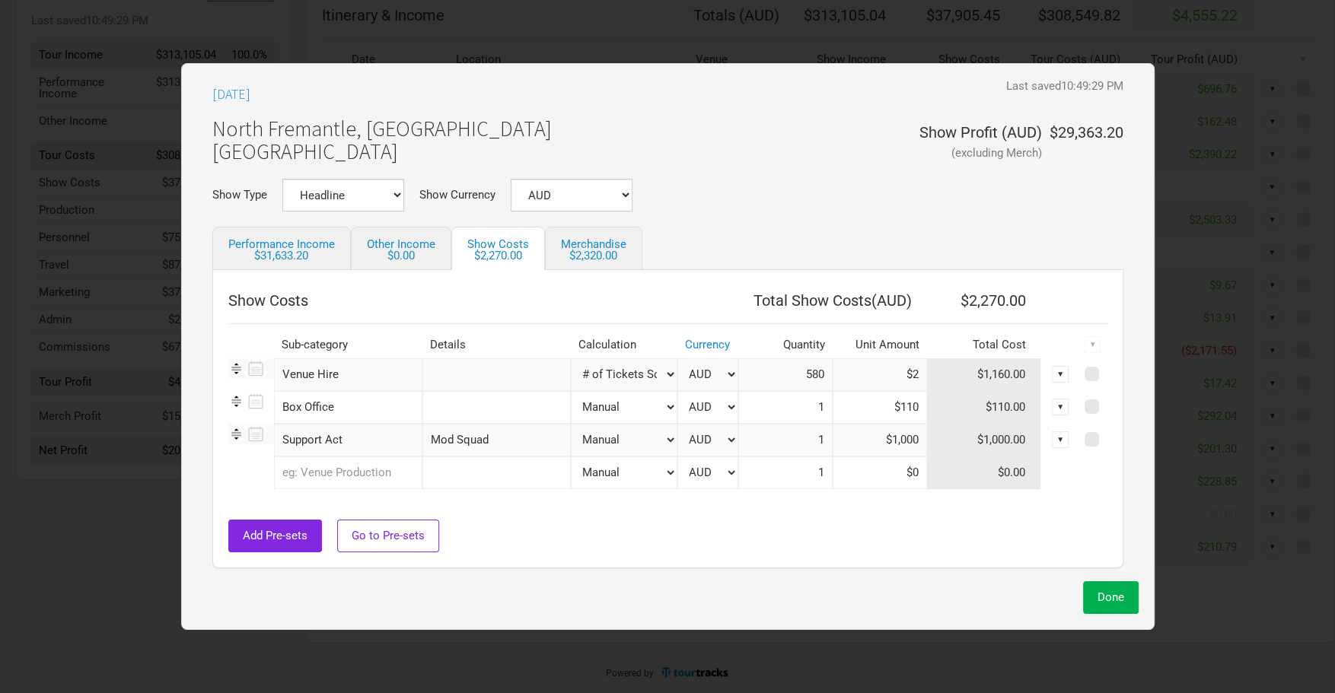
drag, startPoint x: 908, startPoint y: 444, endPoint x: 814, endPoint y: 439, distance: 93.8
click at [814, 439] on tr "Support Act 1 selection Mod Squad Manual # of Tickets Sold % of Performance Inc…" at bounding box center [667, 440] width 879 height 33
type input "$500"
drag, startPoint x: 498, startPoint y: 444, endPoint x: 362, endPoint y: 438, distance: 135.6
click at [362, 438] on tr "Support Act 1 selection Mod Squad Manual # of Tickets Sold % of Performance Inc…" at bounding box center [667, 440] width 879 height 33
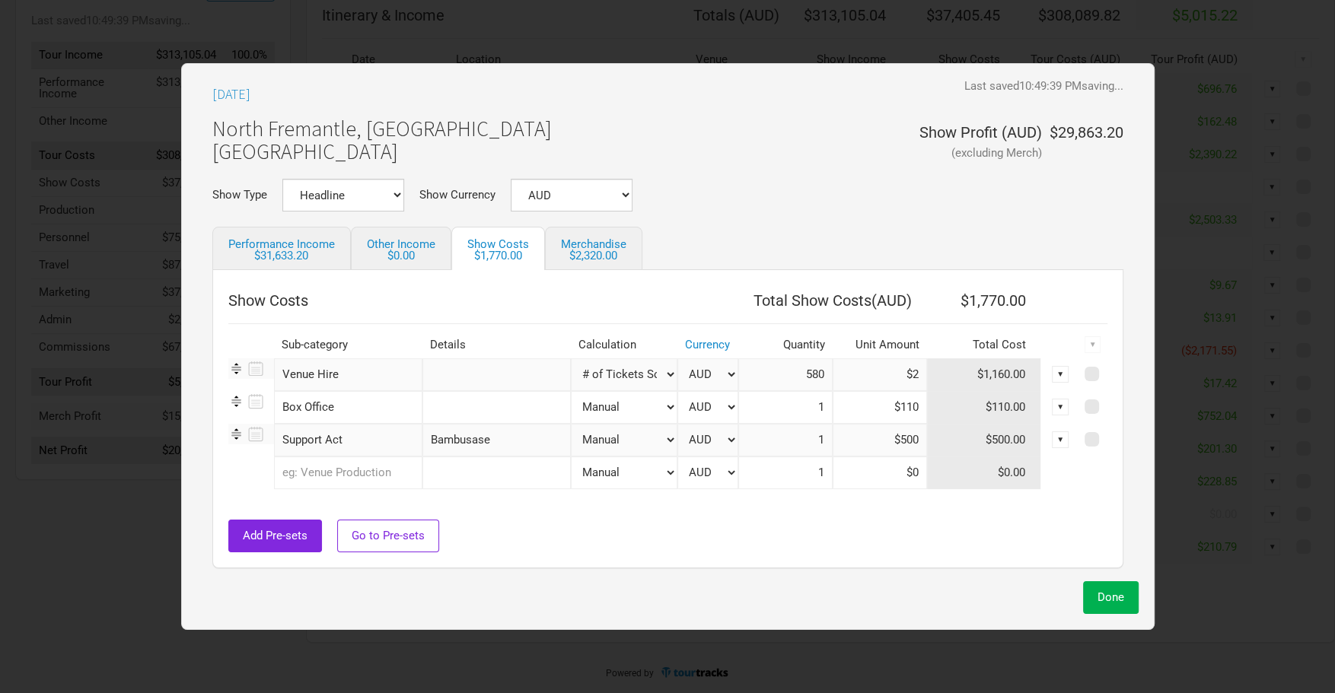
type input "Bambusase"
click at [375, 470] on input "text" at bounding box center [348, 473] width 148 height 33
click at [346, 550] on span "Backline Hire" at bounding box center [324, 547] width 68 height 14
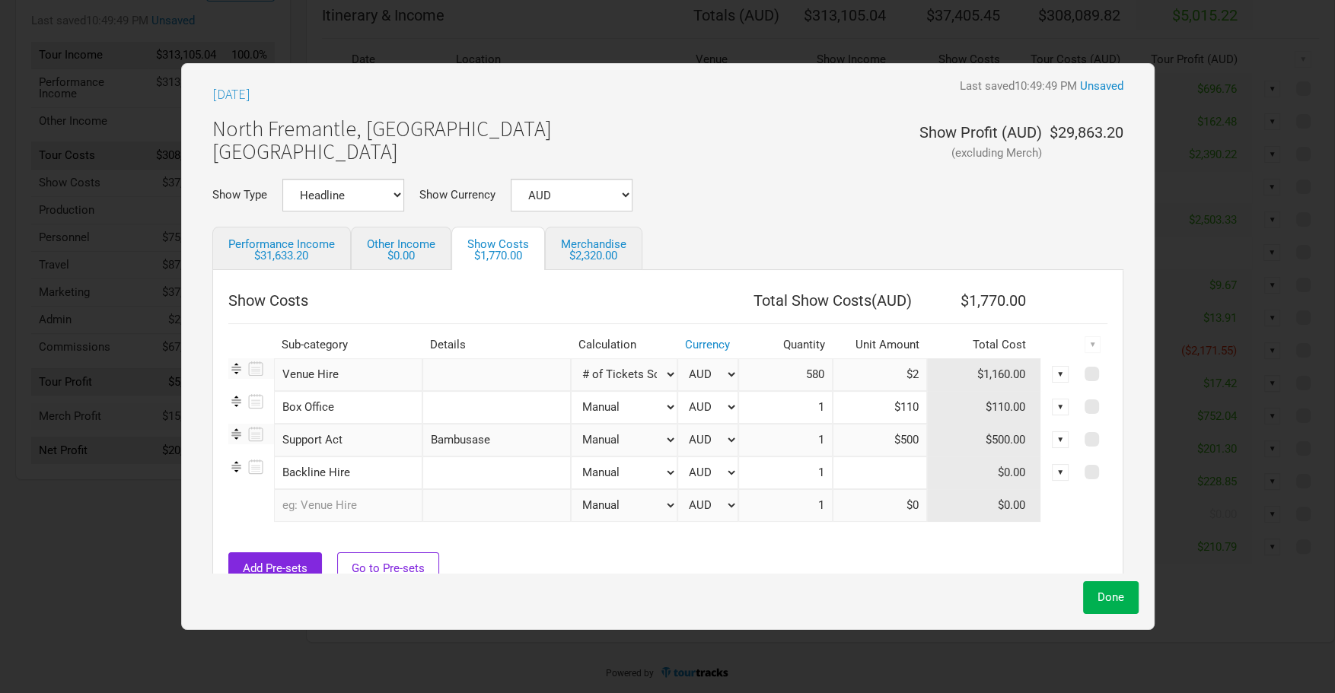
click at [904, 480] on input at bounding box center [880, 473] width 94 height 33
type input "$500"
click at [375, 499] on input "text" at bounding box center [348, 505] width 148 height 33
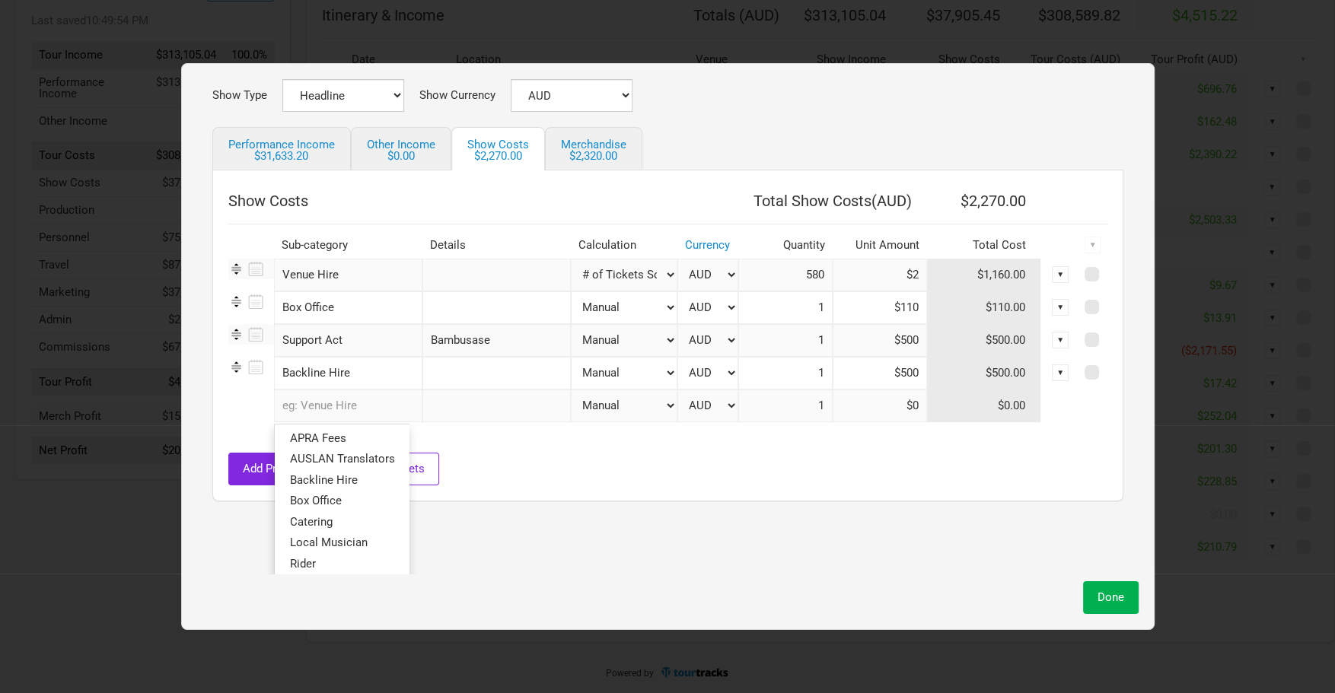
scroll to position [103, 0]
click at [371, 476] on link "Backline Hire" at bounding box center [342, 477] width 134 height 21
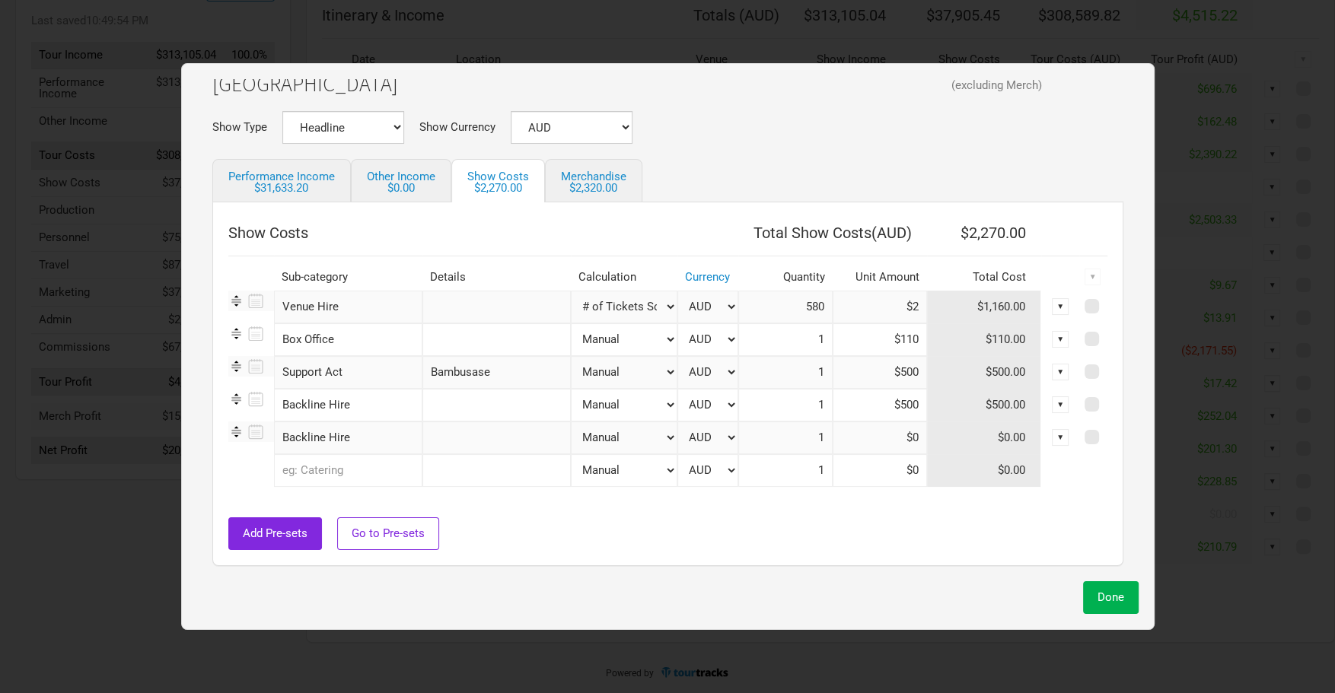
scroll to position [33, 0]
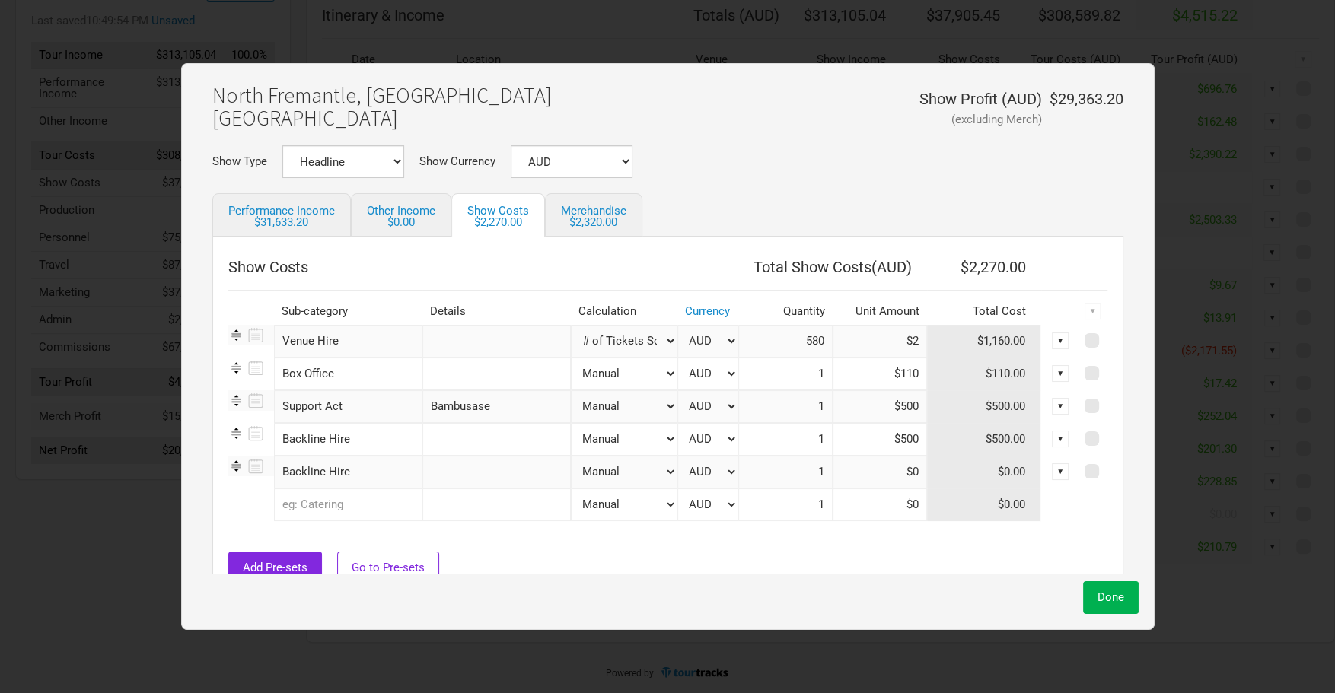
click at [474, 479] on input "text" at bounding box center [496, 472] width 148 height 33
type input "Console hire"
click at [874, 477] on input at bounding box center [880, 472] width 94 height 33
type input "$330"
click at [603, 215] on link "Merchandise $2,320.00" at bounding box center [593, 214] width 97 height 43
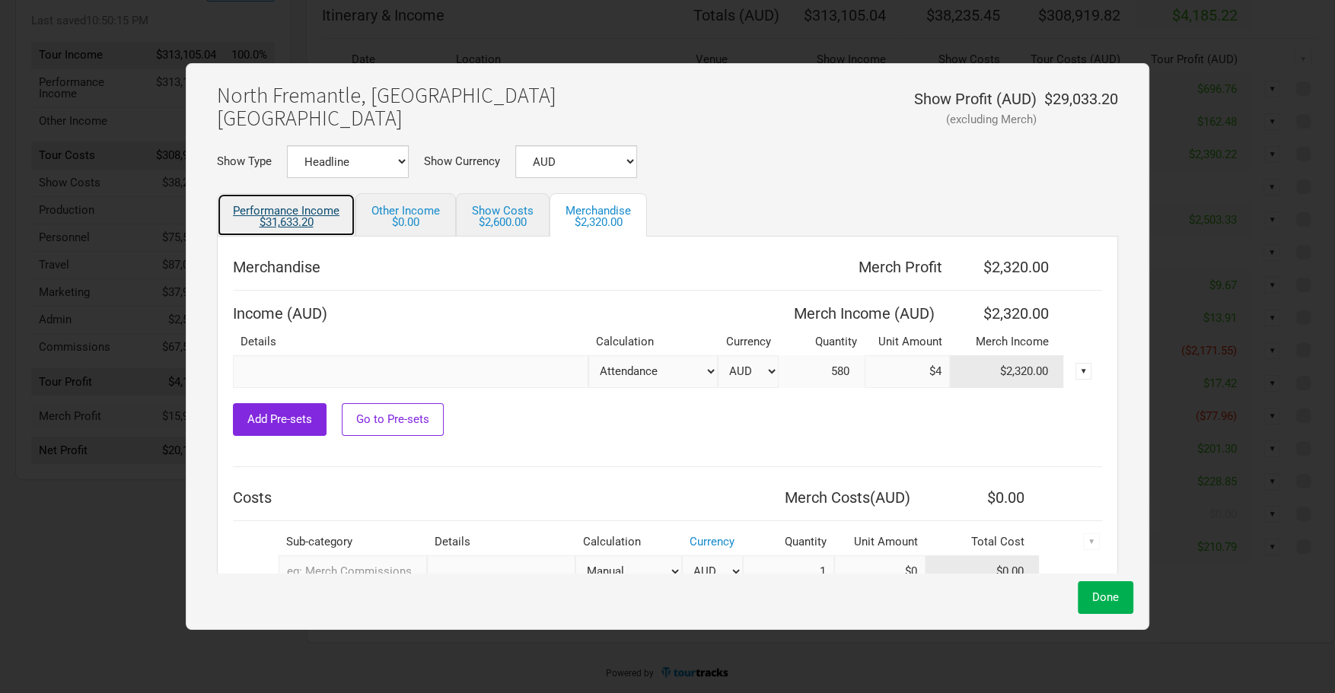
click at [307, 218] on div "$31,633.20" at bounding box center [286, 222] width 107 height 11
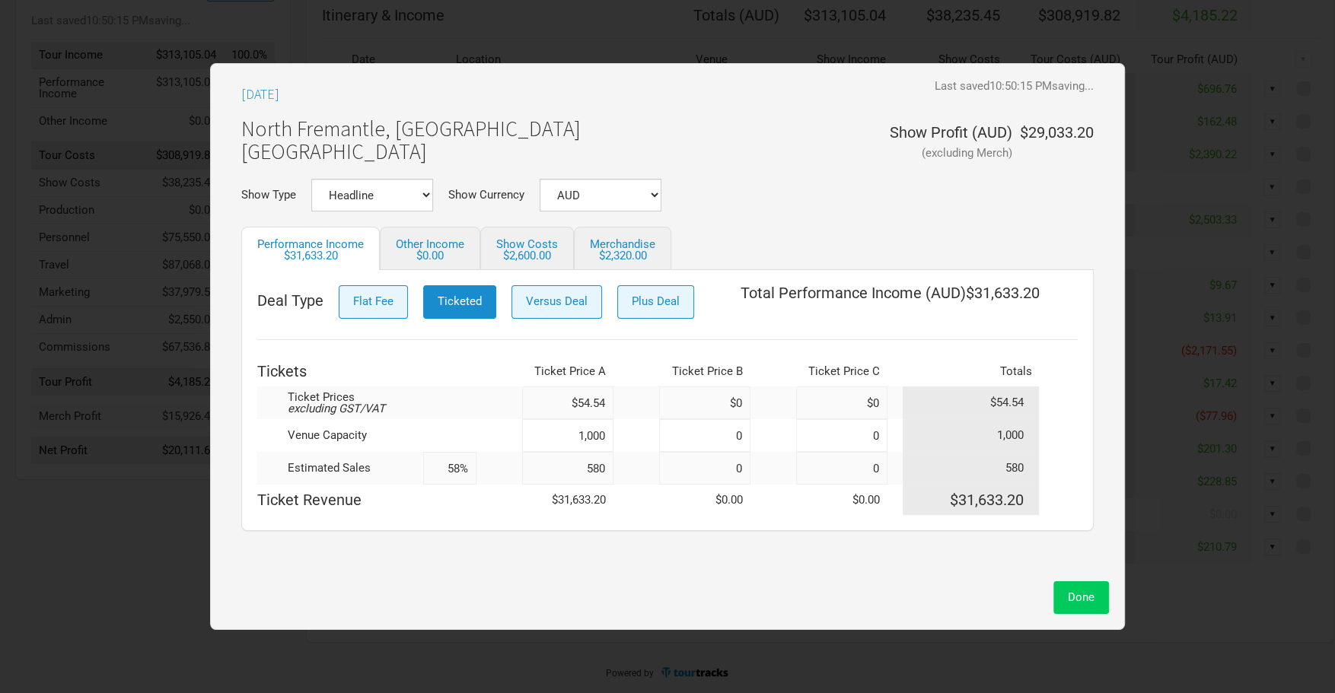
click at [1096, 603] on button "Done" at bounding box center [1081, 597] width 56 height 33
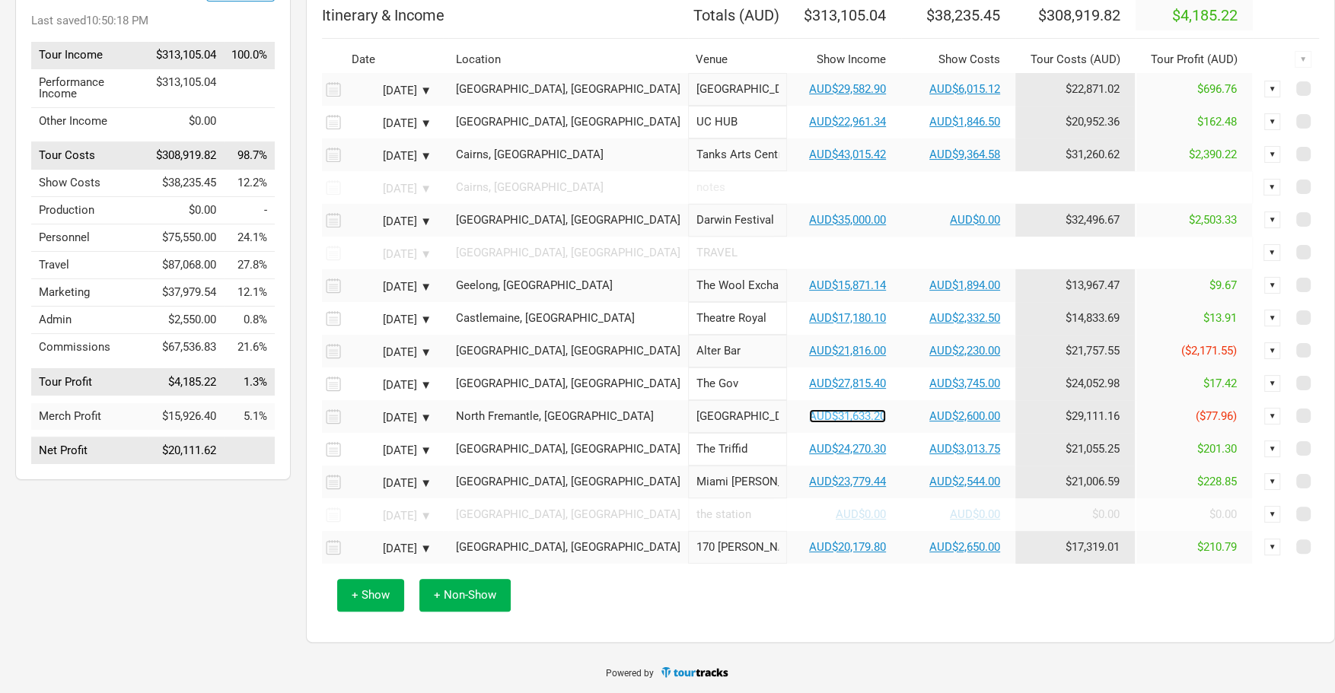
click at [813, 423] on link "AUD$31,633.20" at bounding box center [847, 416] width 77 height 14
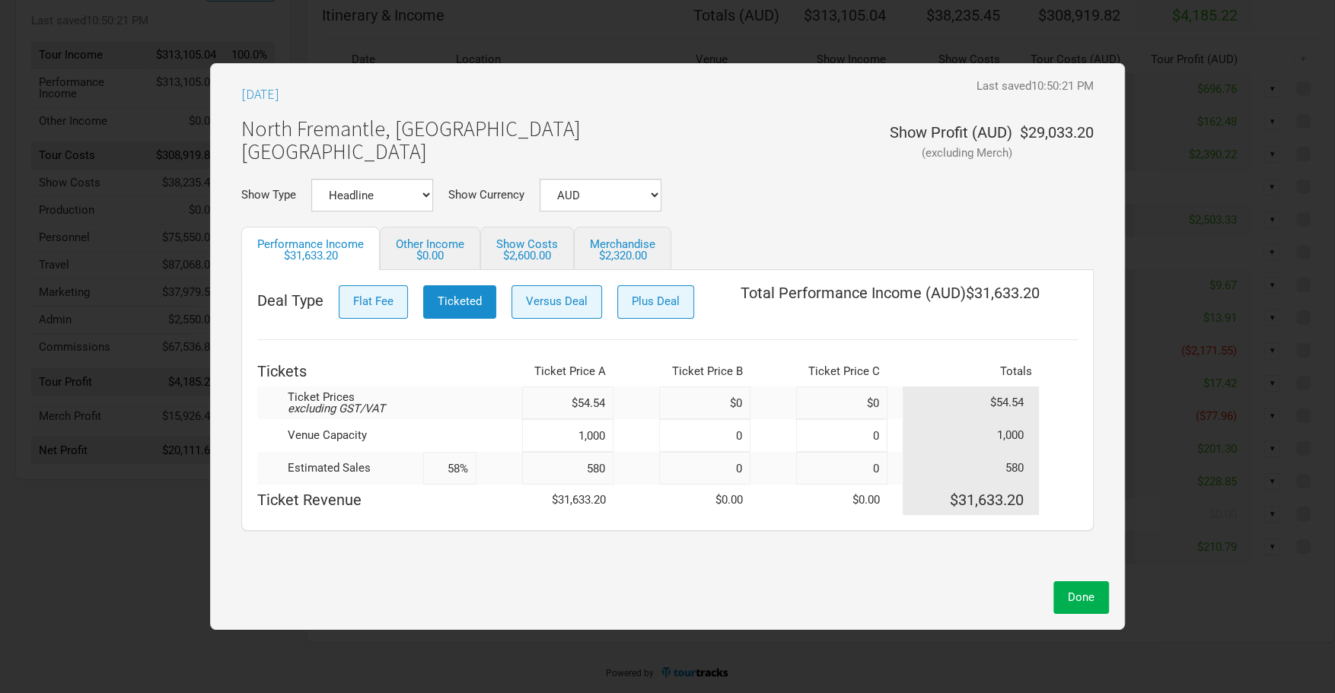
drag, startPoint x: 604, startPoint y: 467, endPoint x: 608, endPoint y: 475, distance: 8.5
click at [604, 467] on input "580" at bounding box center [567, 468] width 91 height 33
type input "58"
type input "6%"
type input "585"
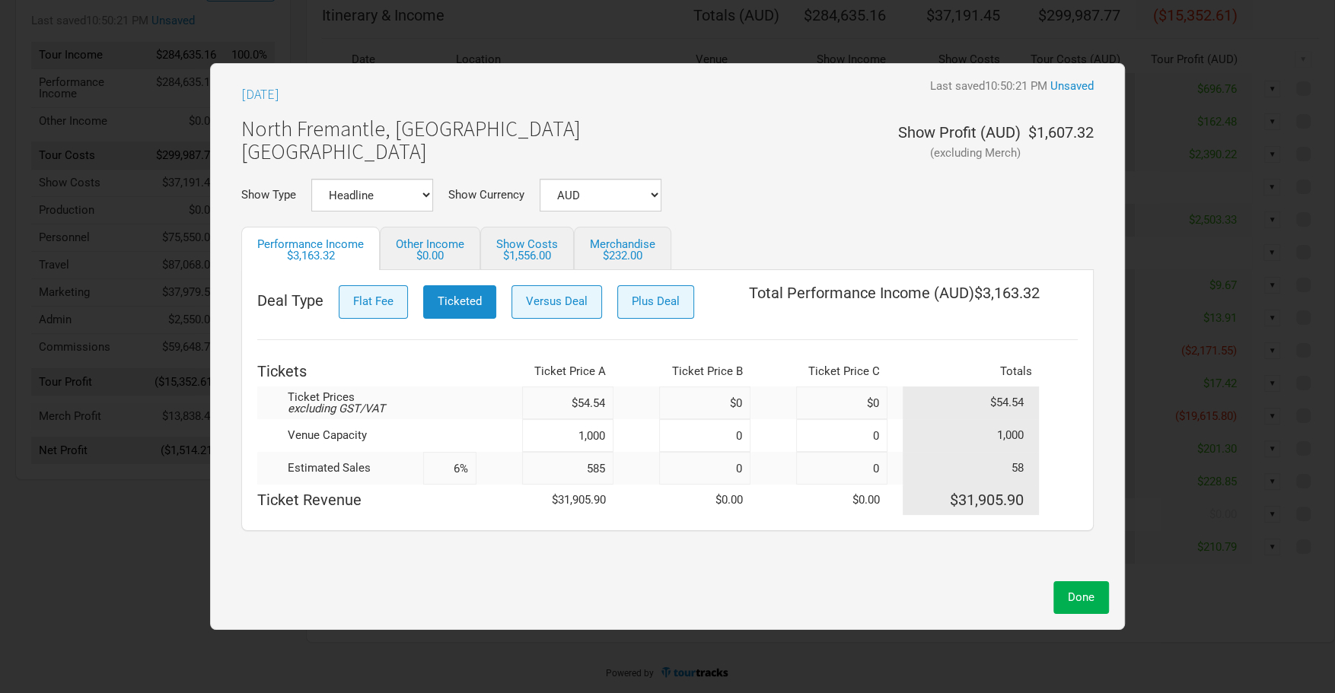
type input "59%"
type input "585"
click at [1093, 606] on button "Done" at bounding box center [1081, 597] width 56 height 33
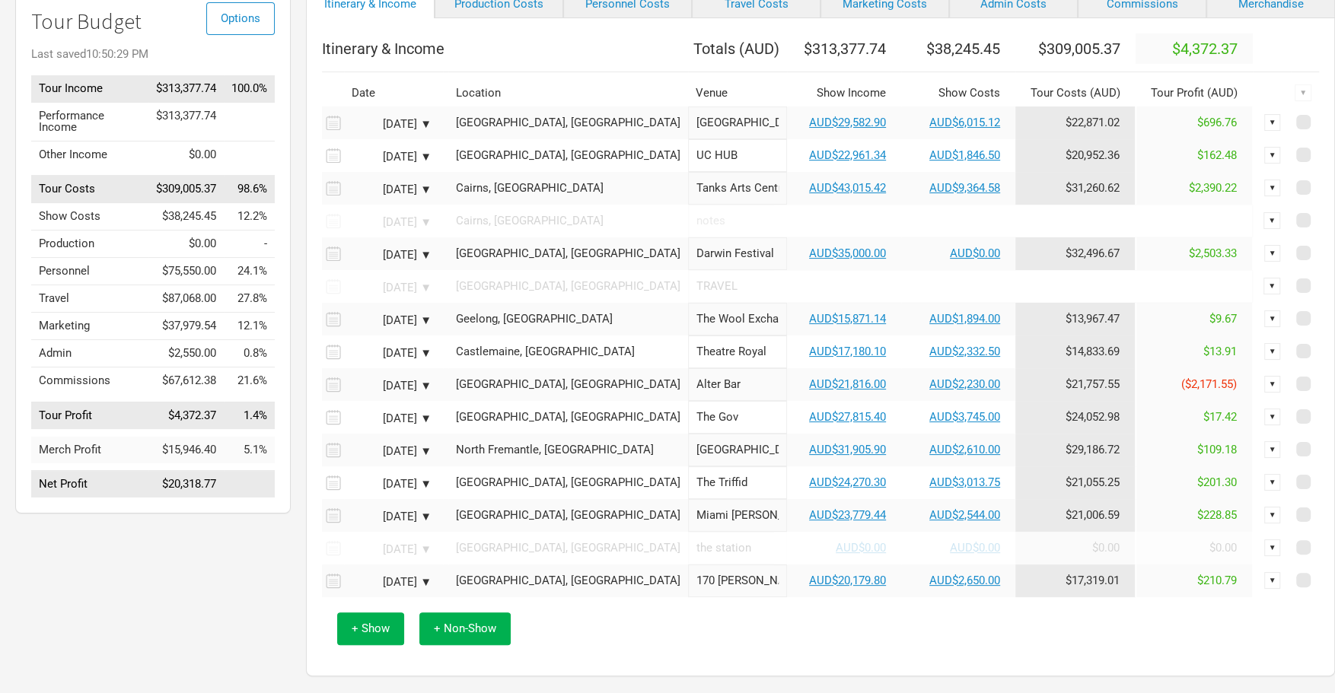
scroll to position [175, 0]
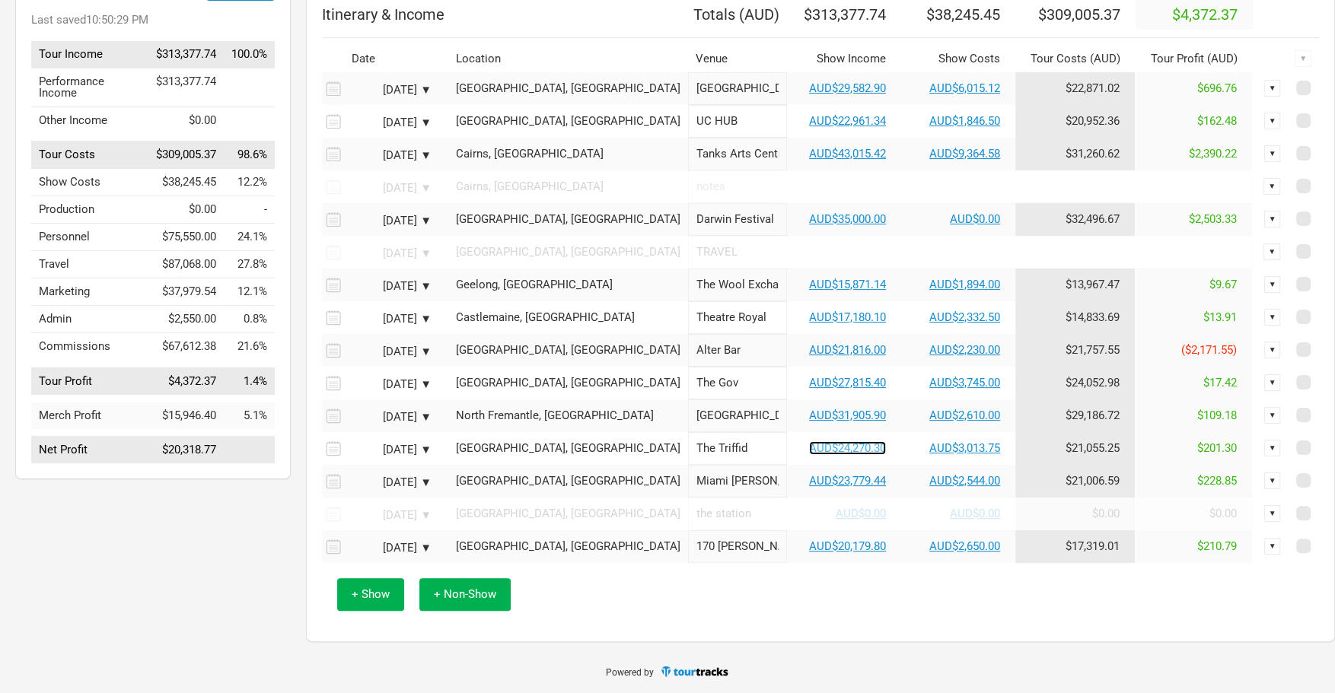
click at [809, 449] on link "AUD$24,270.30" at bounding box center [847, 448] width 77 height 14
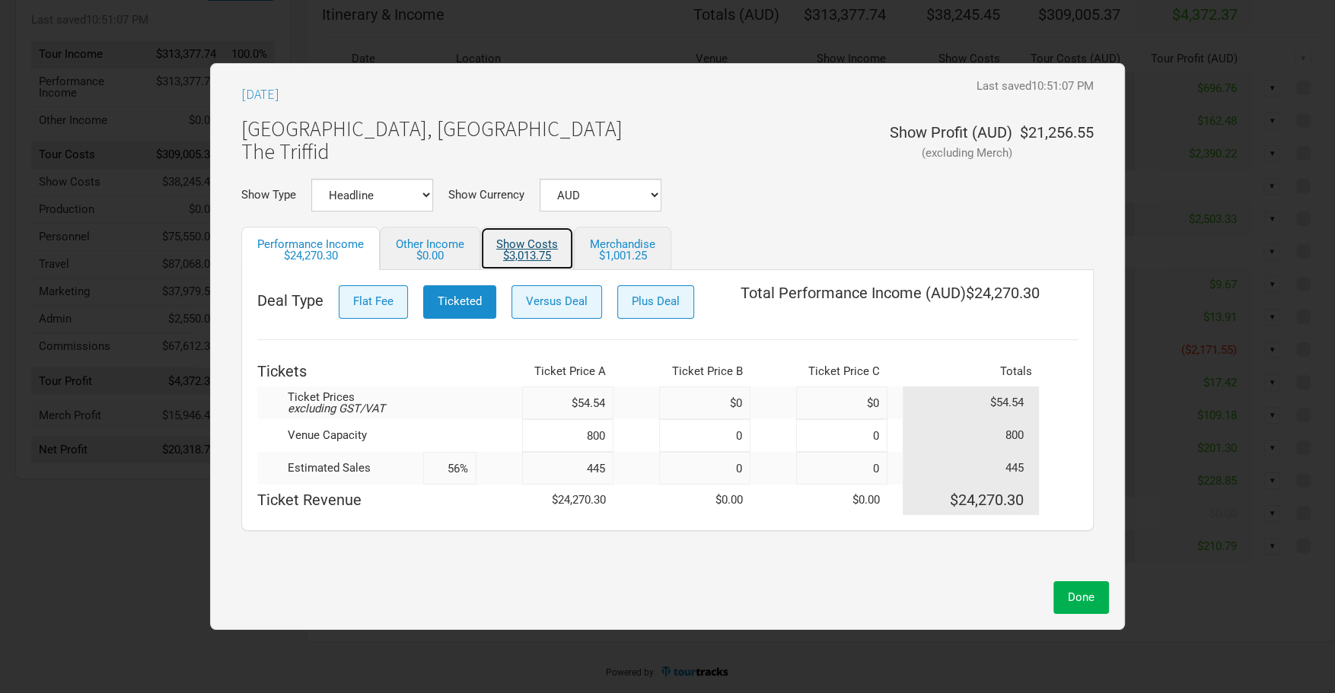
click at [520, 246] on link "Show Costs $3,013.75" at bounding box center [527, 248] width 94 height 43
select select "Show Tickets"
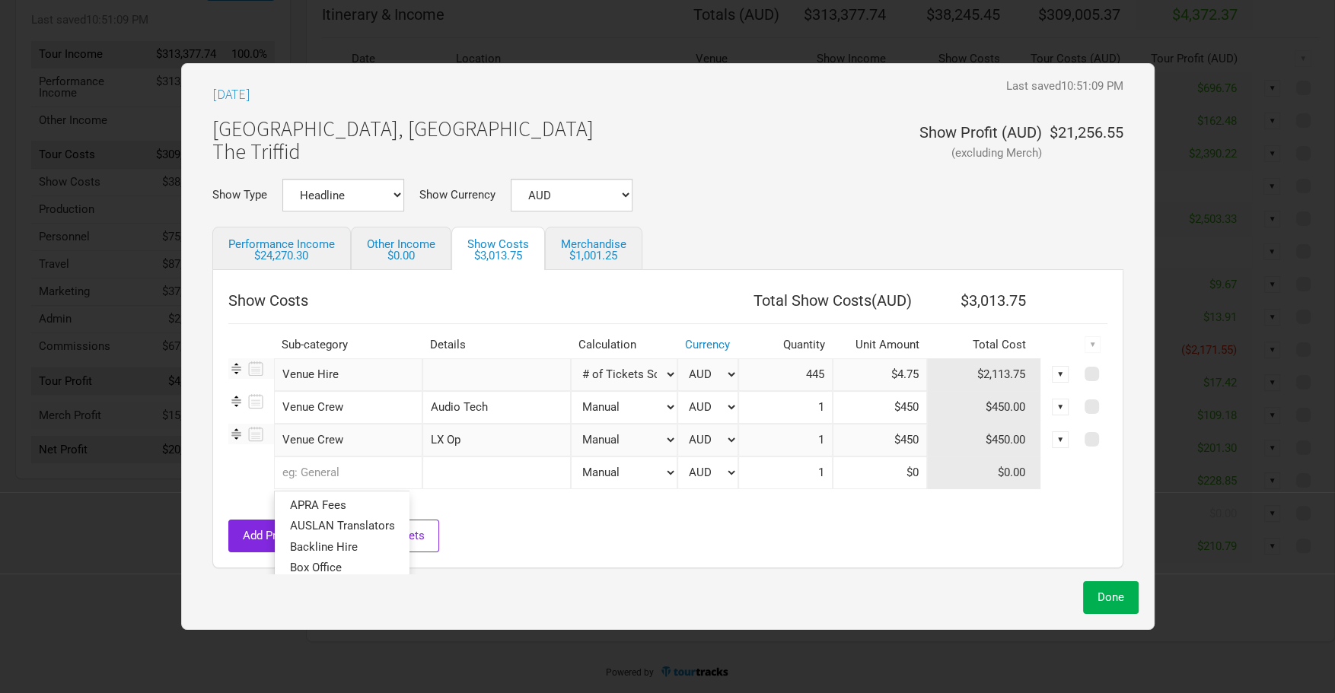
click at [368, 470] on input "text" at bounding box center [348, 473] width 148 height 33
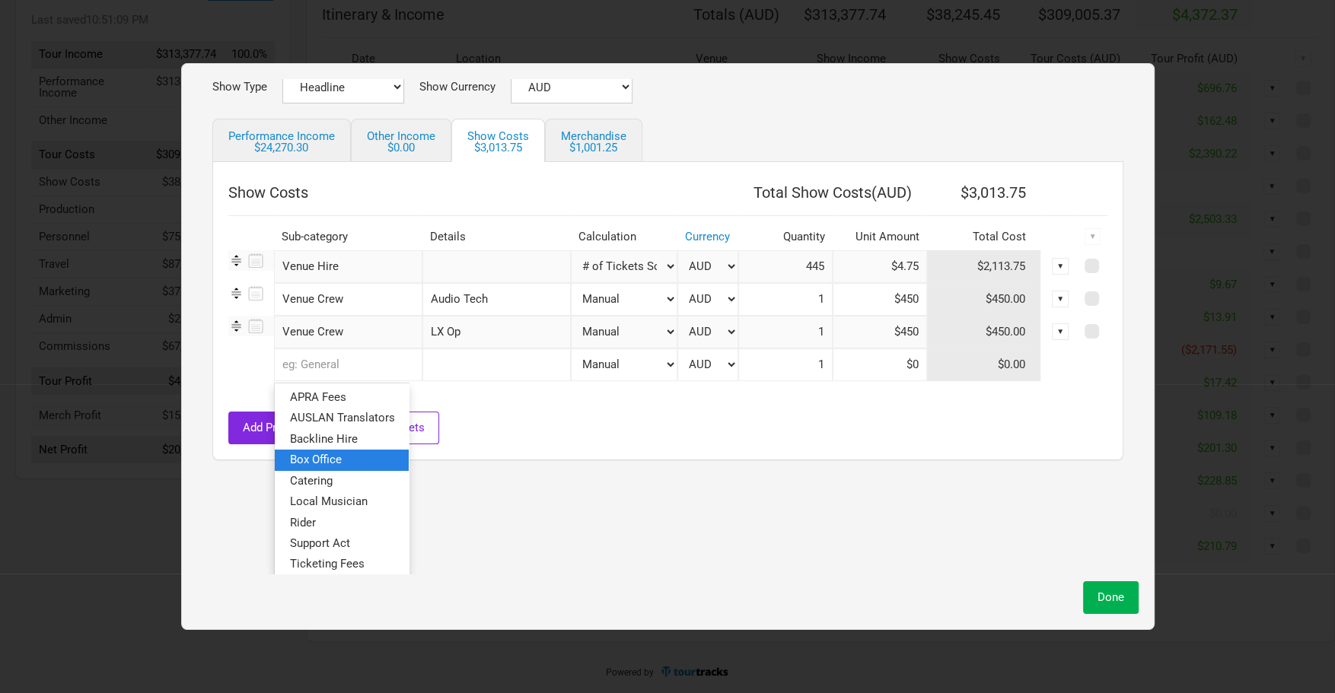
scroll to position [109, 0]
click at [373, 444] on link "Backline Hire" at bounding box center [342, 439] width 134 height 21
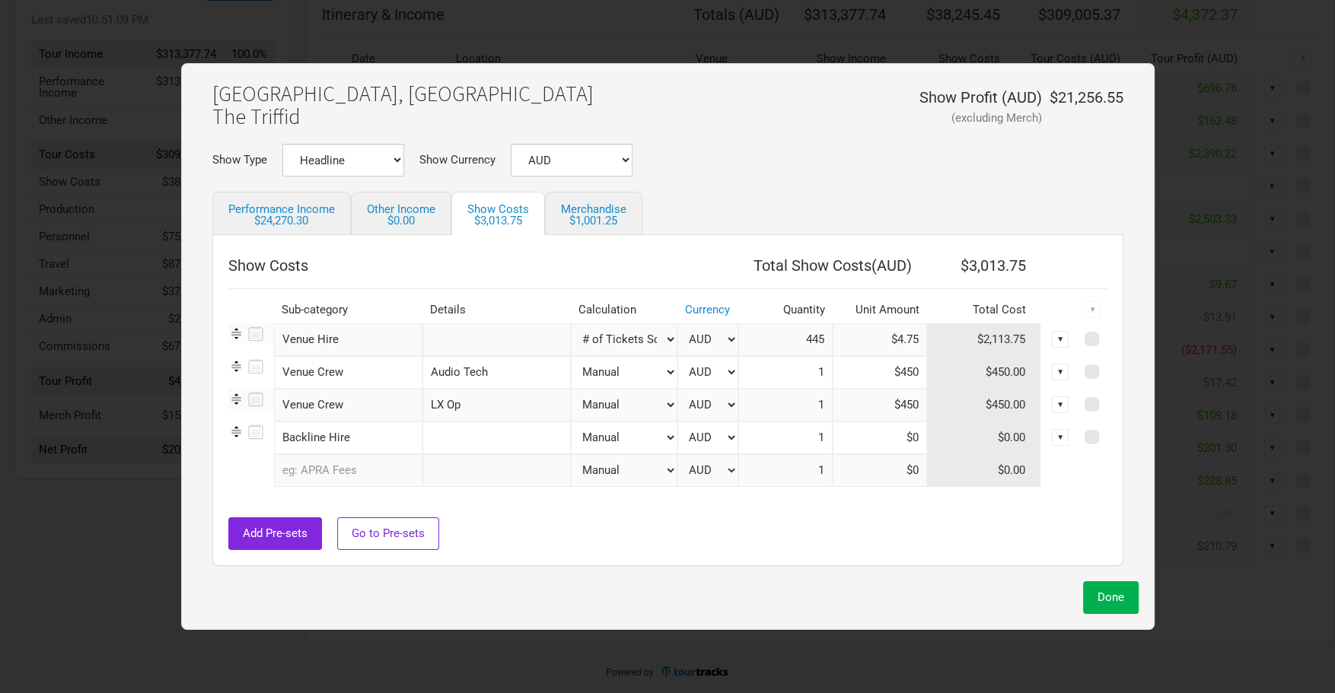
scroll to position [1, 0]
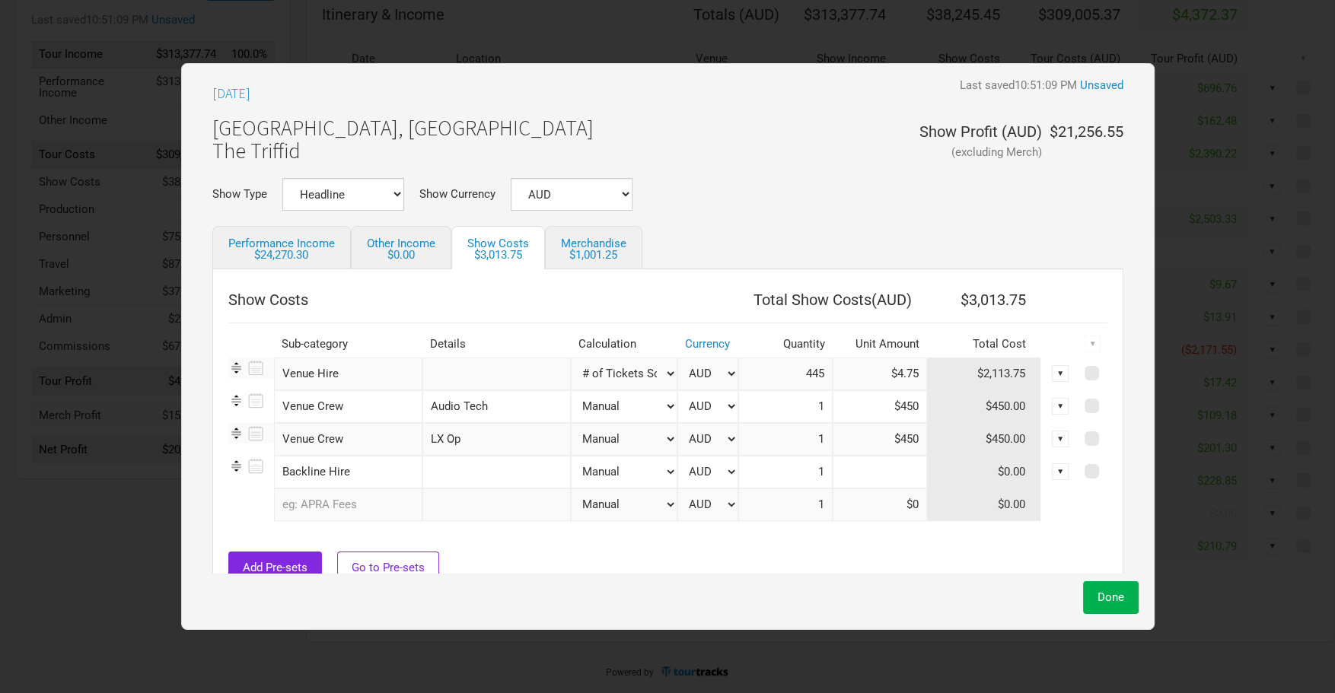
click at [890, 481] on input at bounding box center [880, 472] width 94 height 33
type input "$400"
click at [349, 508] on input "text" at bounding box center [348, 505] width 148 height 33
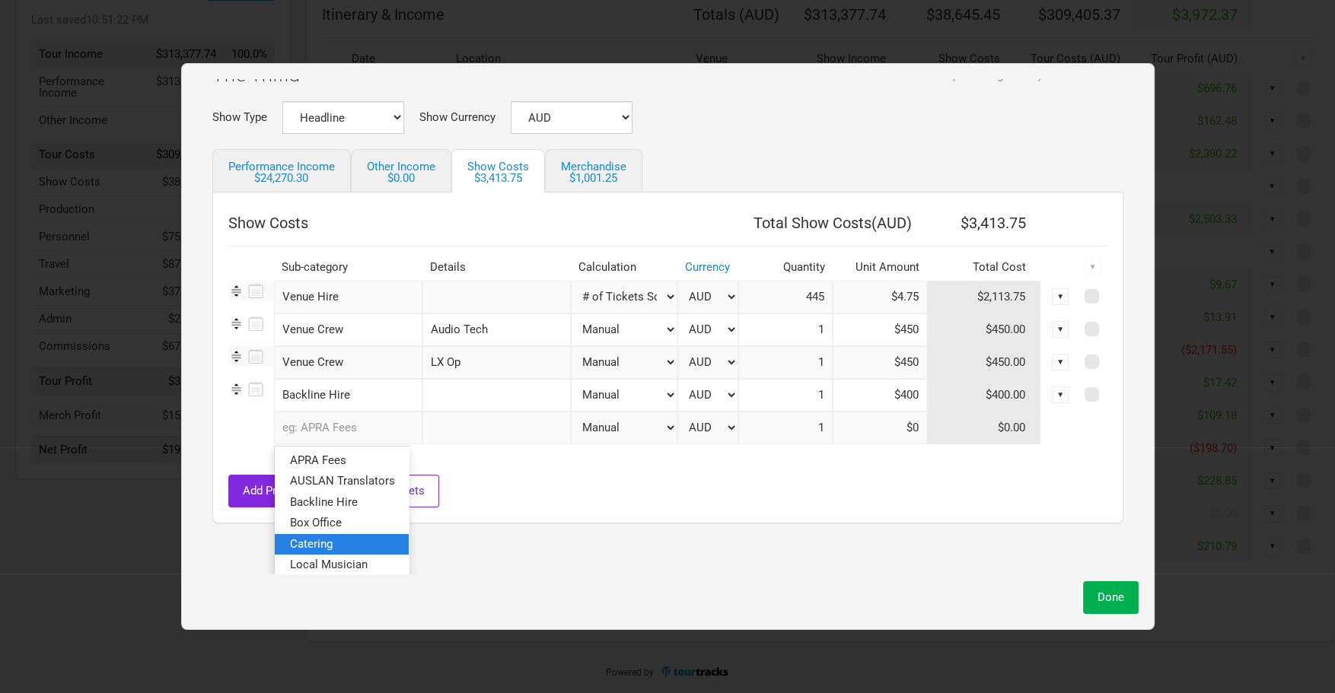
scroll to position [120, 0]
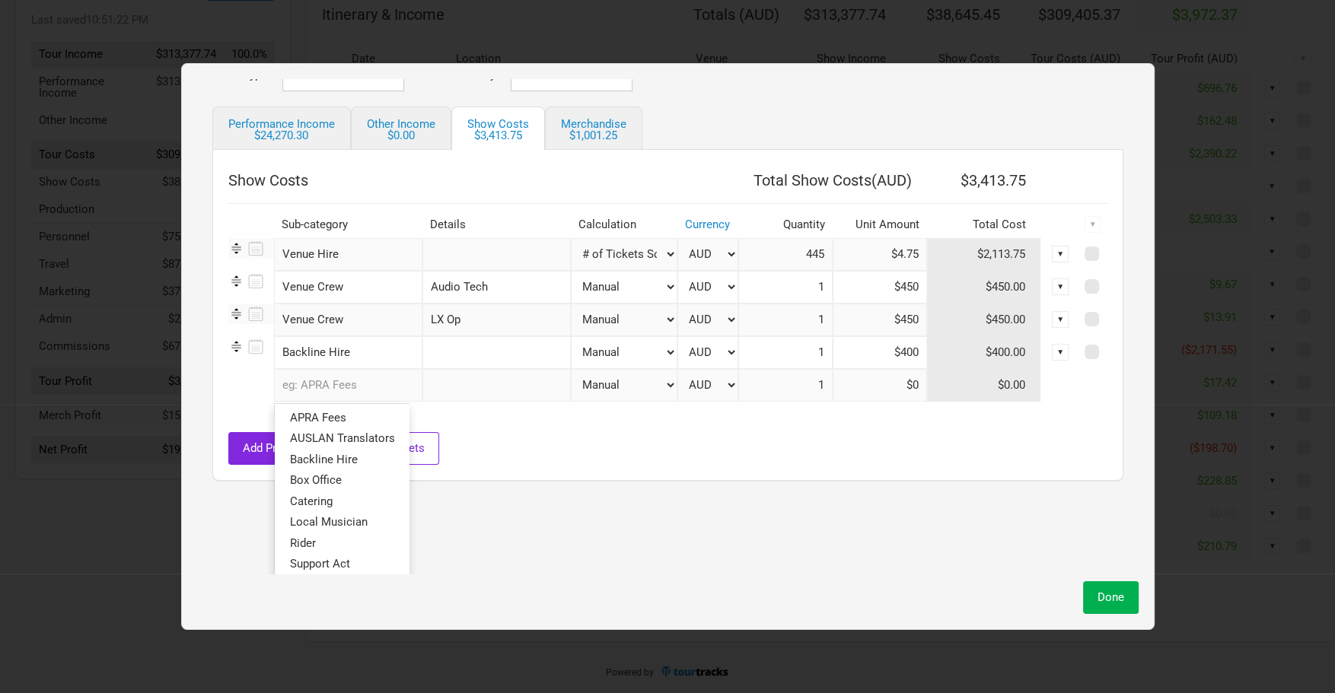
drag, startPoint x: 469, startPoint y: 352, endPoint x: 756, endPoint y: 347, distance: 287.0
click at [472, 352] on input "text" at bounding box center [496, 352] width 148 height 33
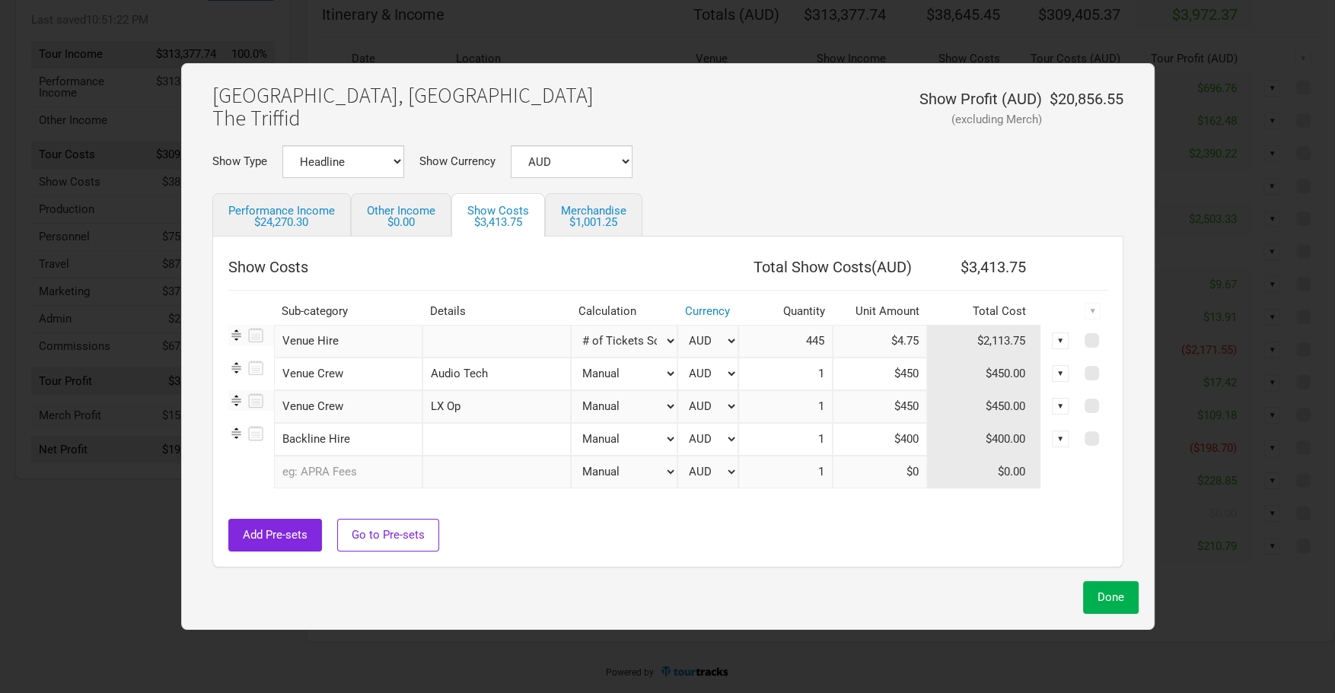
click at [897, 438] on input "$400" at bounding box center [880, 439] width 94 height 33
drag, startPoint x: 910, startPoint y: 439, endPoint x: 829, endPoint y: 435, distance: 81.5
click at [833, 436] on input "$400" at bounding box center [880, 439] width 94 height 33
type input "$0"
click at [451, 442] on input "text" at bounding box center [496, 439] width 148 height 33
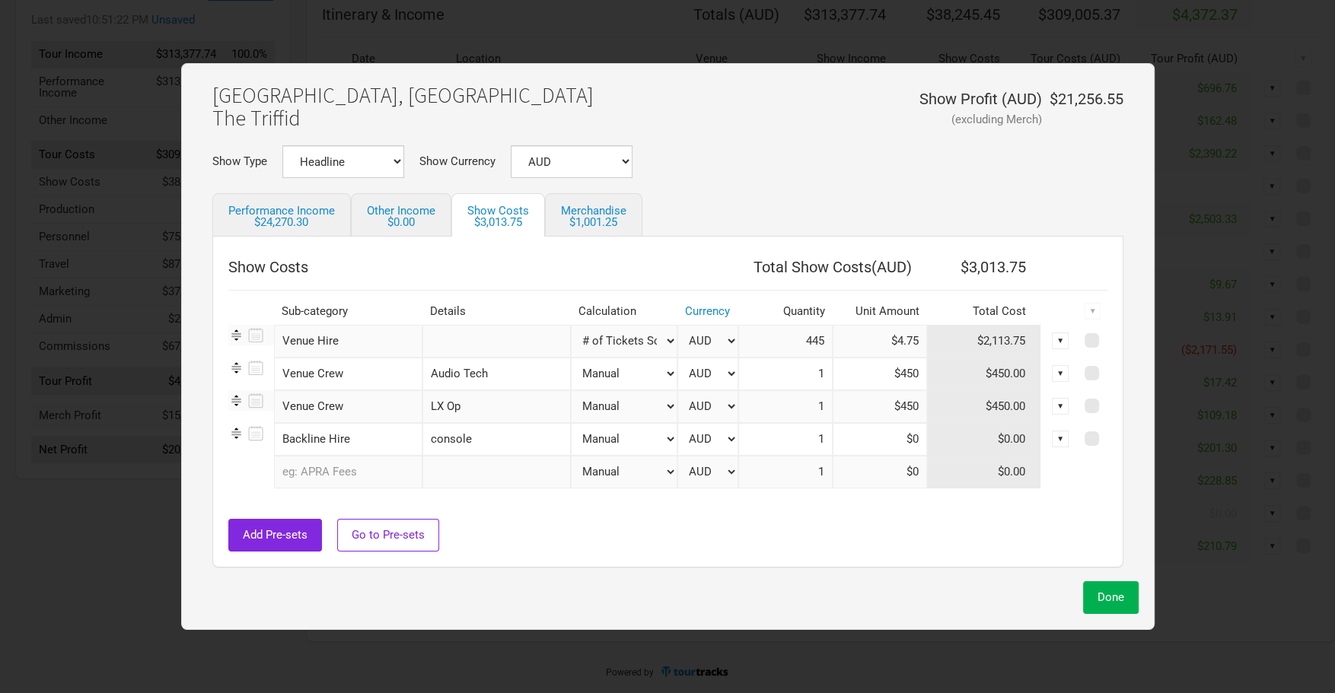
scroll to position [33, 0]
type input "Console Hire"
click at [879, 445] on input at bounding box center [880, 440] width 94 height 33
type input "$330"
click at [1099, 602] on span "Done" at bounding box center [1111, 598] width 27 height 14
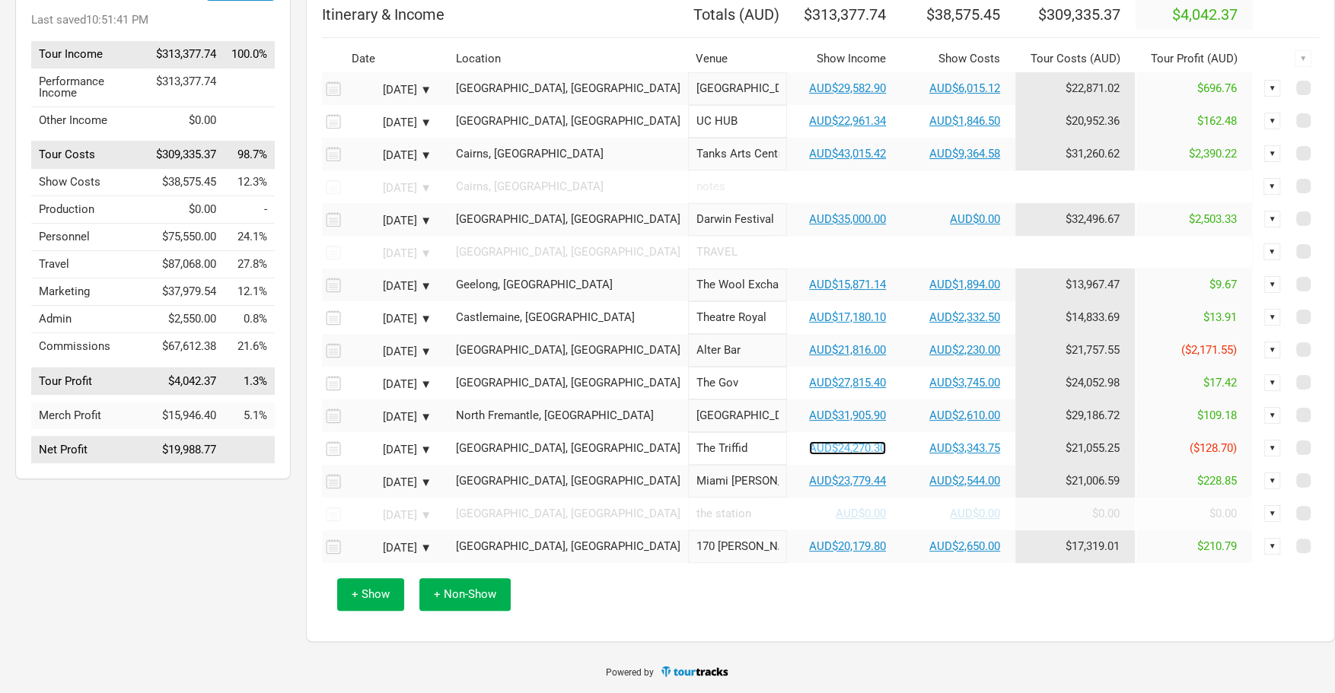
click at [809, 451] on link "AUD$24,270.30" at bounding box center [847, 448] width 77 height 14
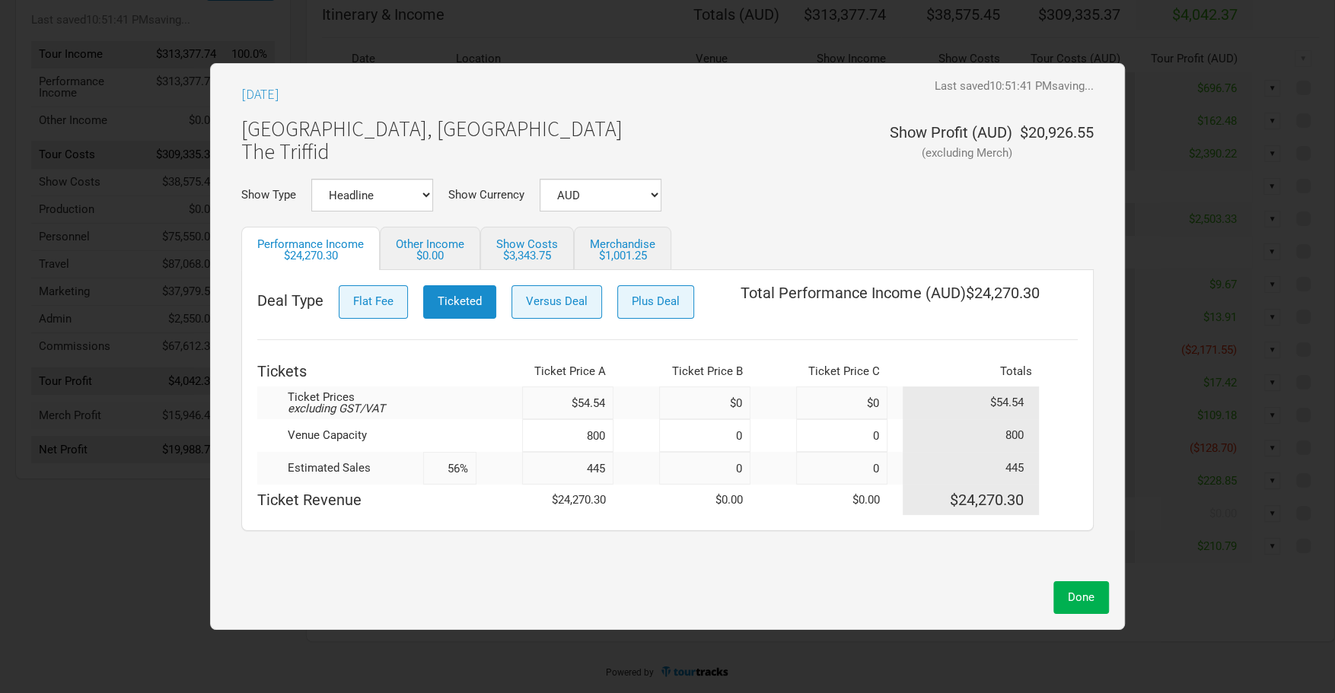
drag, startPoint x: 609, startPoint y: 470, endPoint x: 546, endPoint y: 467, distance: 62.5
click at [548, 467] on input "445" at bounding box center [567, 468] width 91 height 33
type input "450"
click at [1078, 601] on span "Done" at bounding box center [1081, 598] width 27 height 14
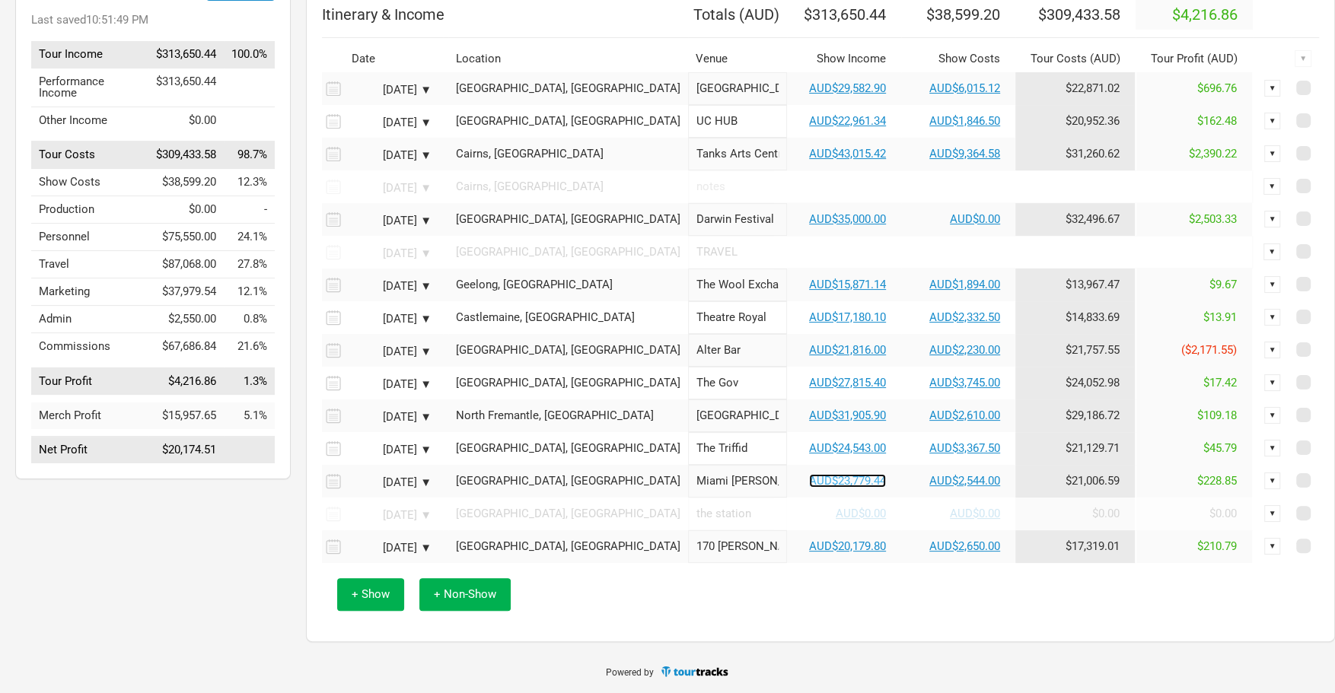
click at [809, 484] on link "AUD$23,779.44" at bounding box center [847, 481] width 77 height 14
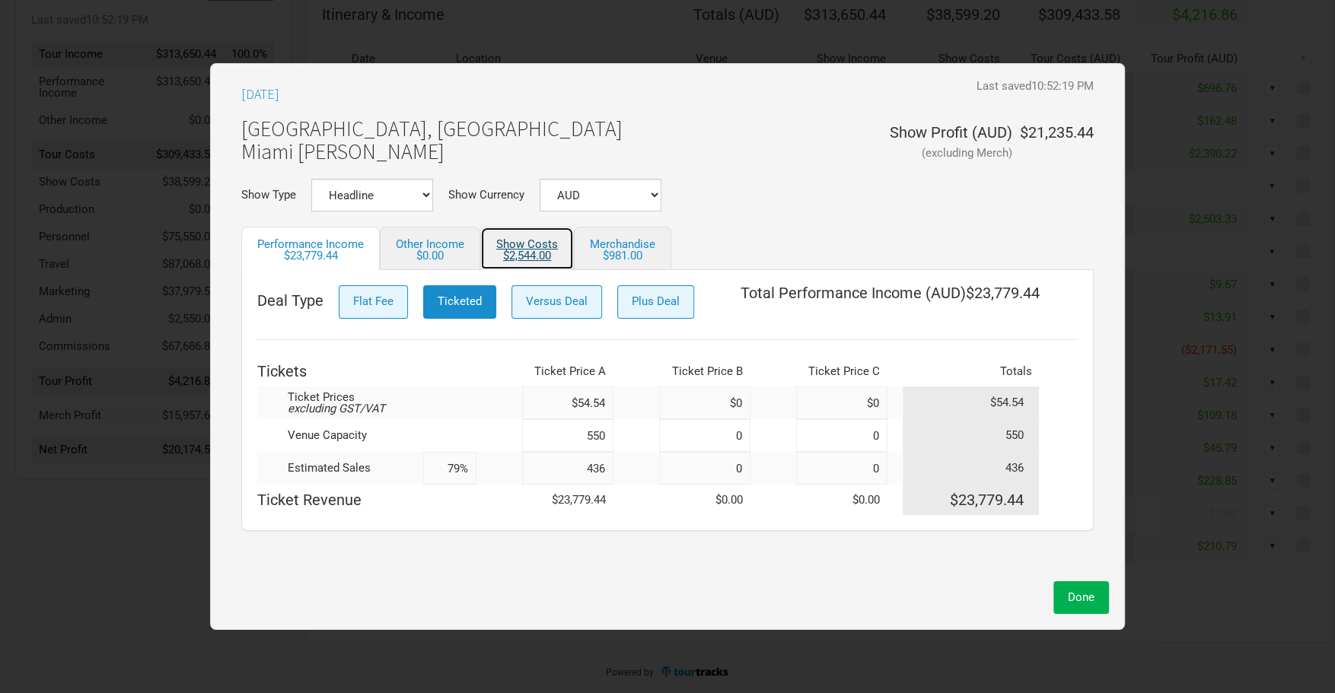
click at [521, 250] on div "$2,544.00" at bounding box center [527, 255] width 62 height 11
select select "Show Tickets"
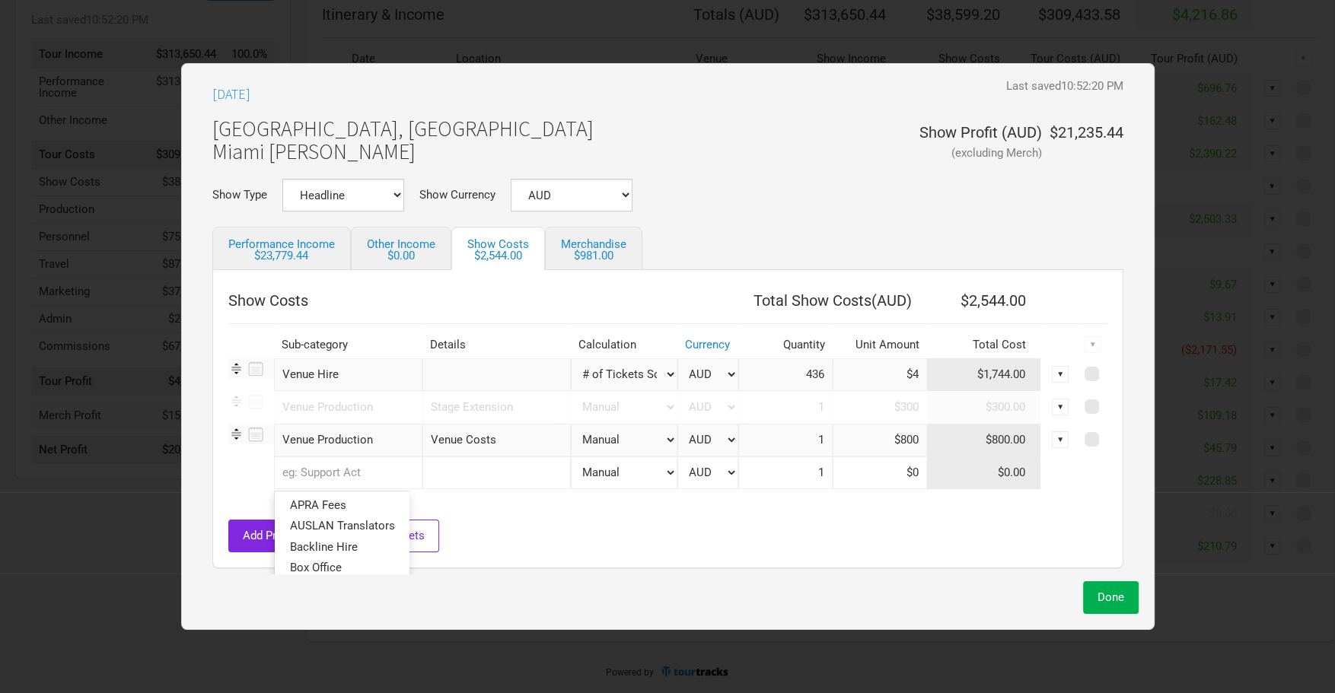
click at [331, 476] on input "text" at bounding box center [348, 473] width 148 height 33
click at [368, 552] on link "Backline Hire" at bounding box center [342, 547] width 134 height 21
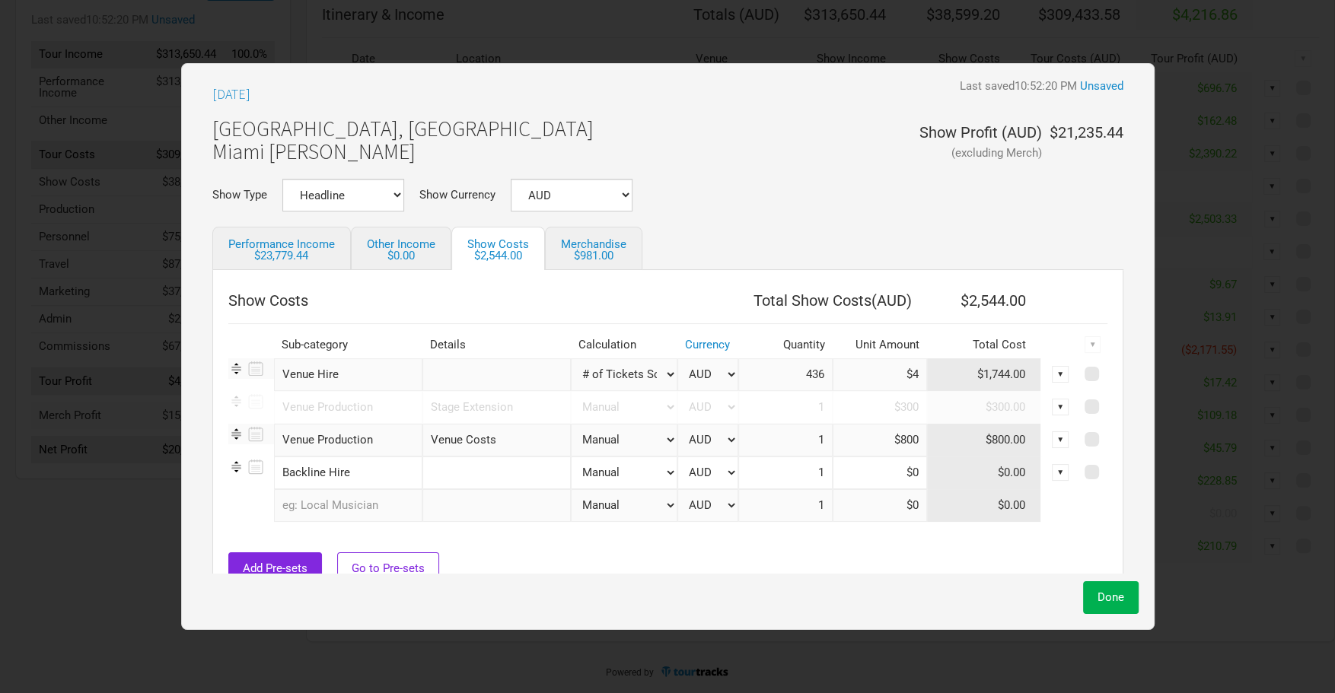
click at [459, 484] on input "text" at bounding box center [496, 473] width 148 height 33
type input "Console Hire"
click at [859, 483] on input at bounding box center [880, 473] width 94 height 33
type input "$330"
click at [1100, 591] on span "Done" at bounding box center [1111, 598] width 27 height 14
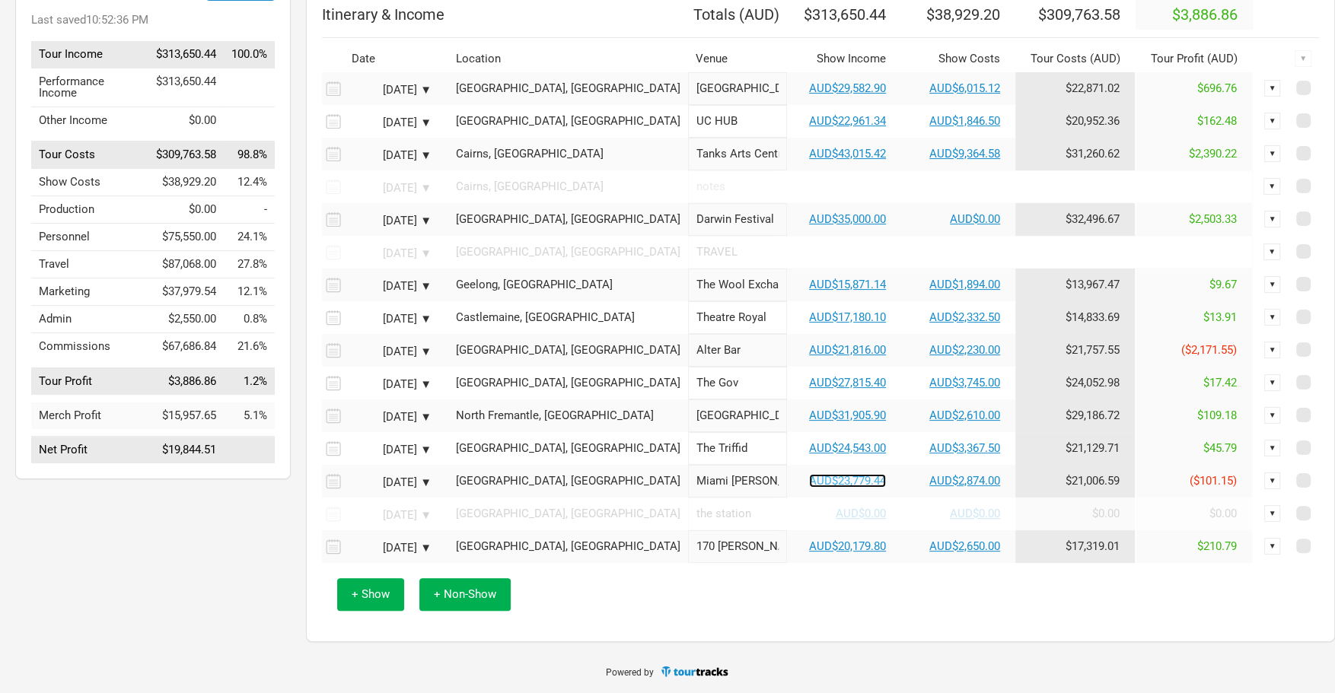
click at [809, 482] on link "AUD$23,779.44" at bounding box center [847, 481] width 77 height 14
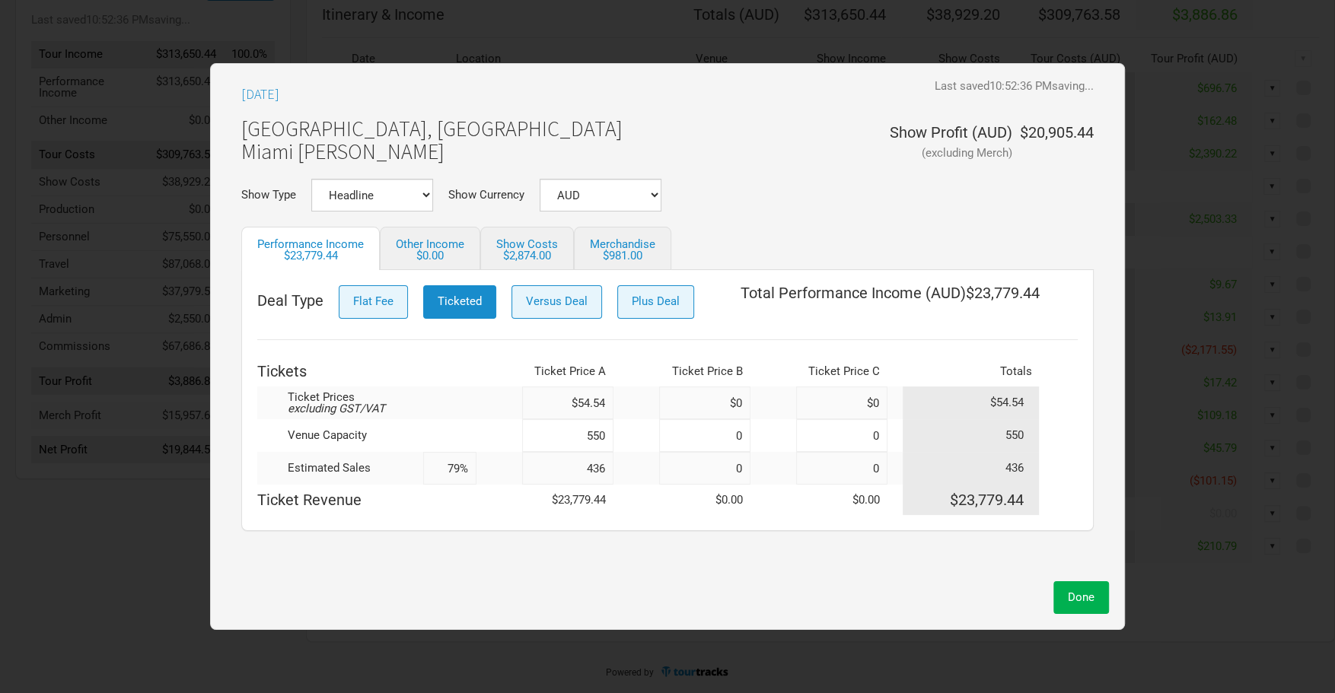
drag, startPoint x: 606, startPoint y: 470, endPoint x: 567, endPoint y: 468, distance: 38.8
click at [567, 468] on input "436" at bounding box center [567, 468] width 91 height 33
type input "440"
type input "80%"
type input "440"
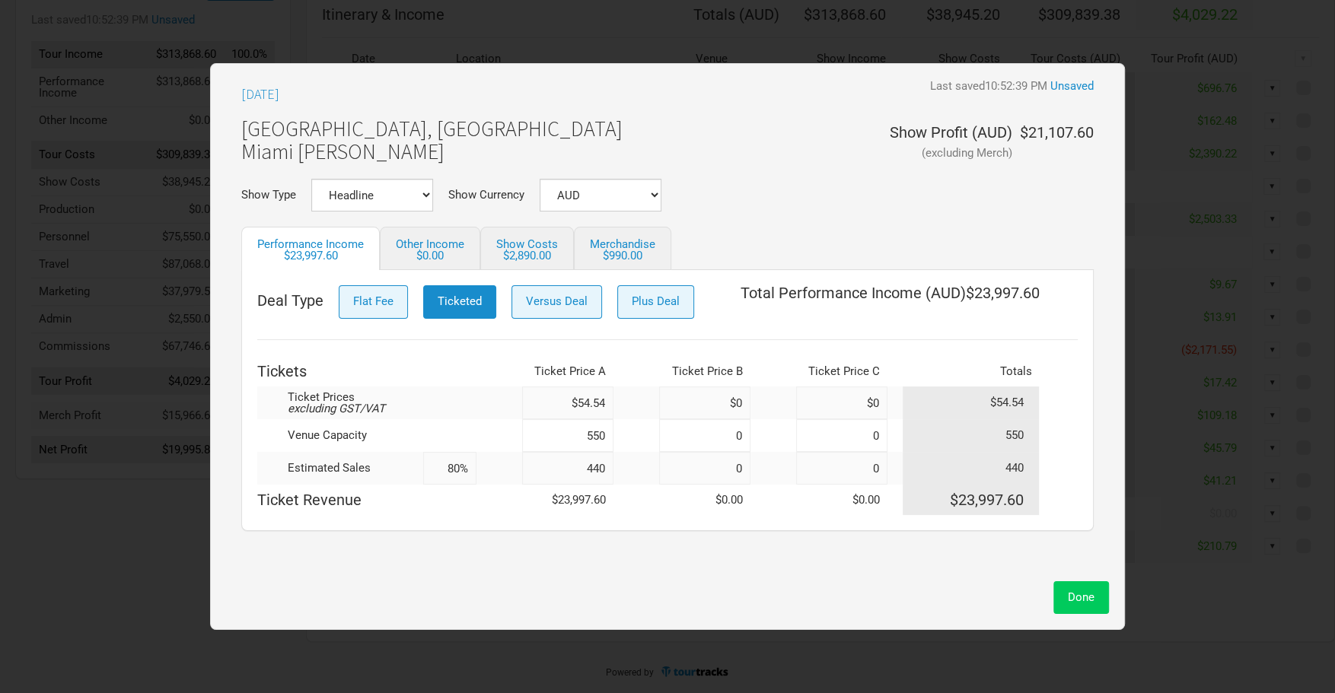
click at [1085, 607] on button "Done" at bounding box center [1081, 597] width 56 height 33
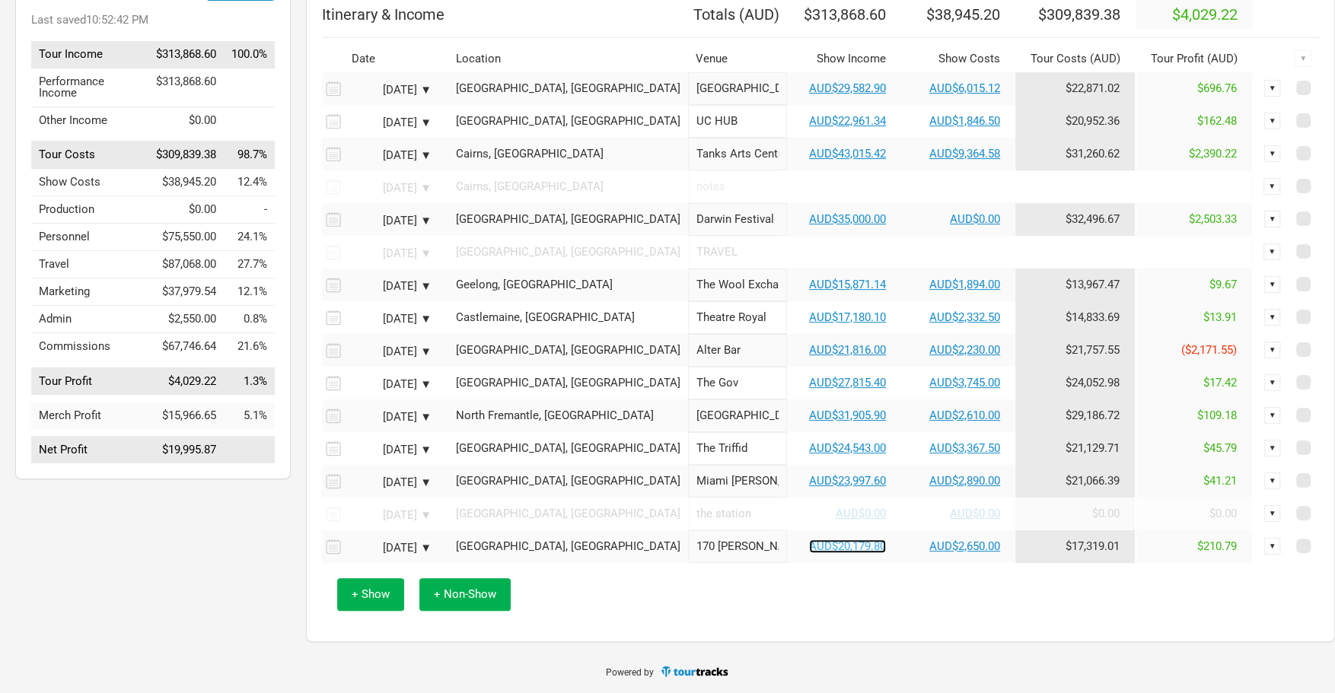
click at [809, 549] on link "AUD$20,179.80" at bounding box center [847, 547] width 77 height 14
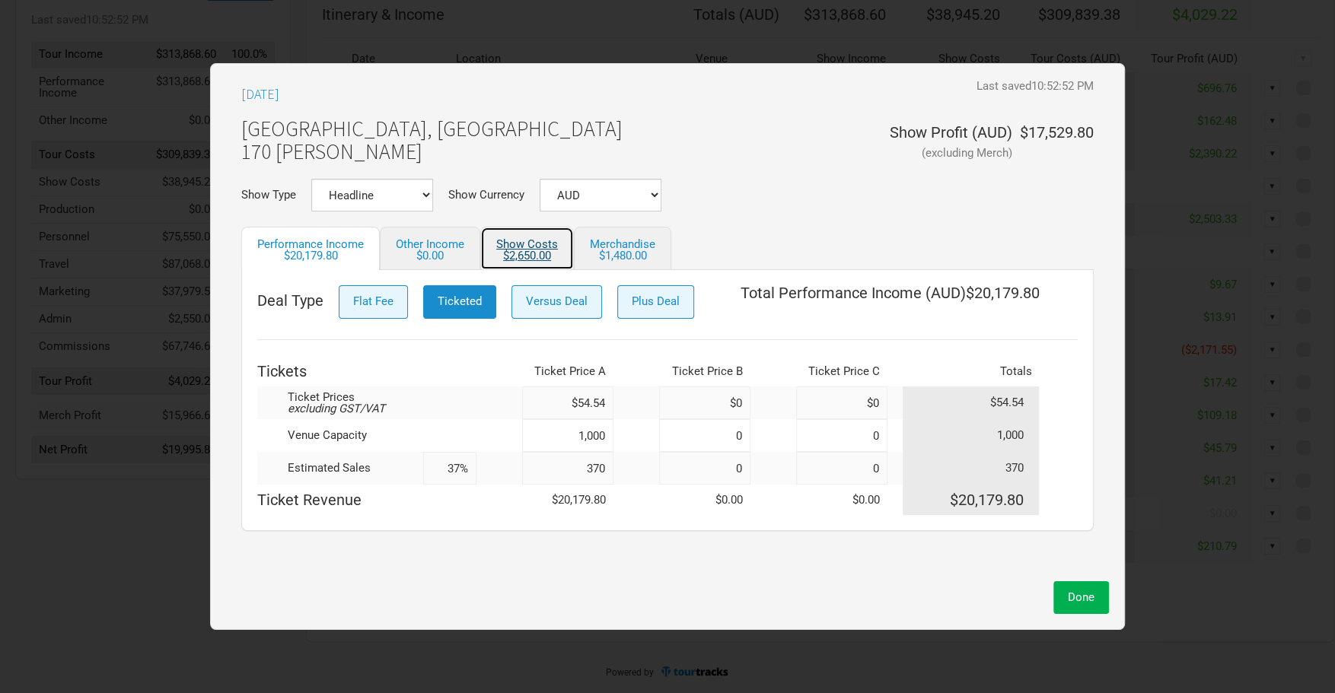
click at [537, 239] on link "Show Costs $2,650.00" at bounding box center [527, 248] width 94 height 43
select select "Show Tickets"
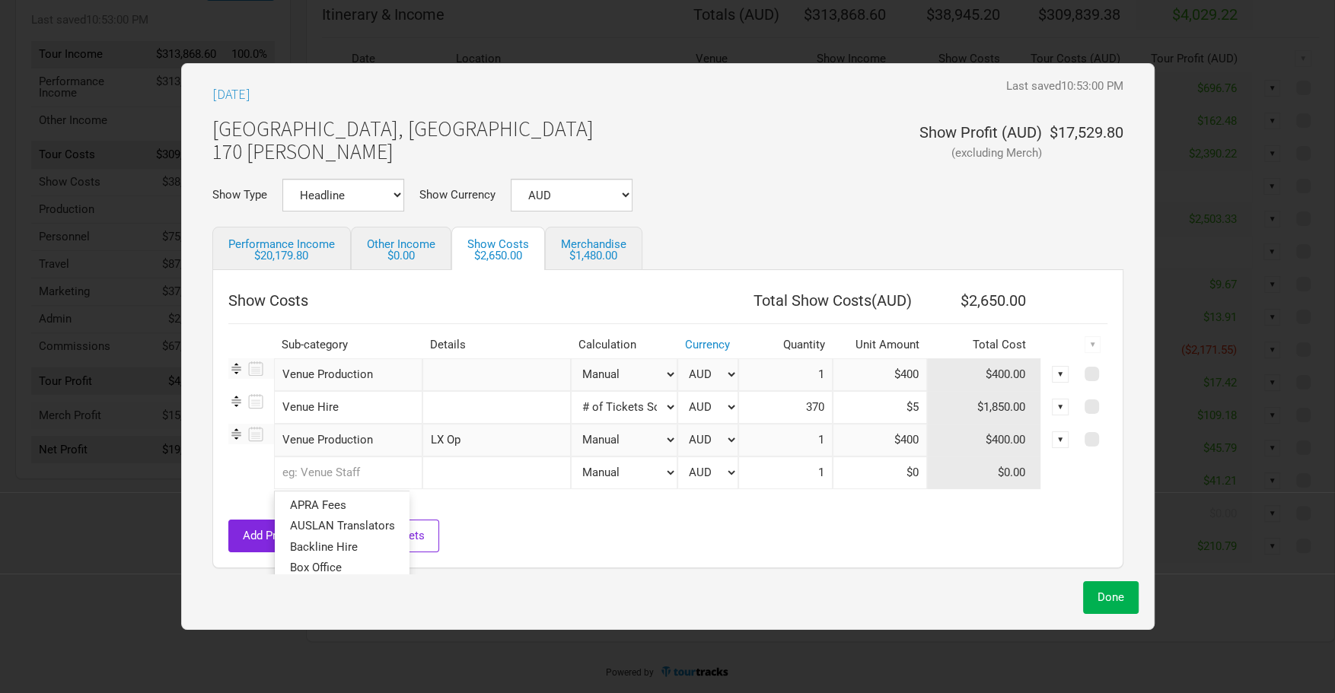
click at [351, 476] on input "text" at bounding box center [348, 473] width 148 height 33
click at [349, 546] on span "Backline Hire" at bounding box center [324, 547] width 68 height 14
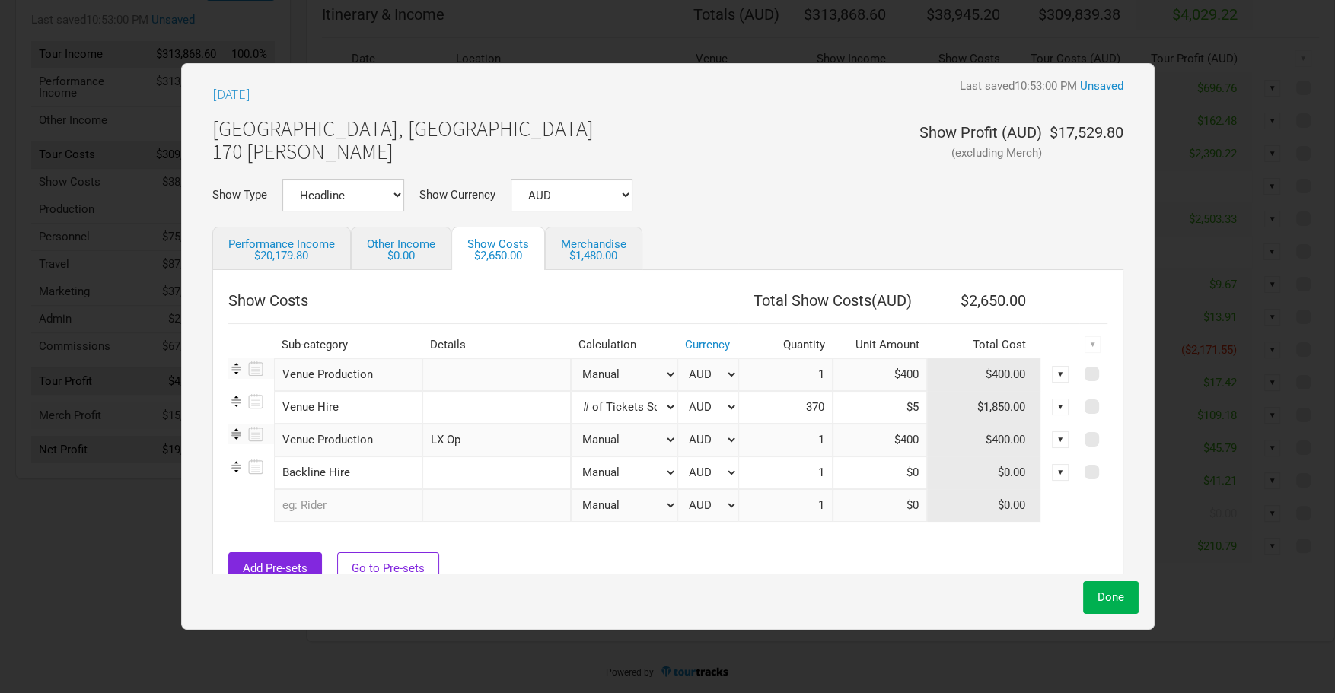
click at [480, 476] on input "text" at bounding box center [496, 473] width 148 height 33
type input "Console Hire"
click at [852, 472] on input at bounding box center [880, 473] width 94 height 33
type input "$330"
click at [1104, 599] on span "Done" at bounding box center [1111, 598] width 27 height 14
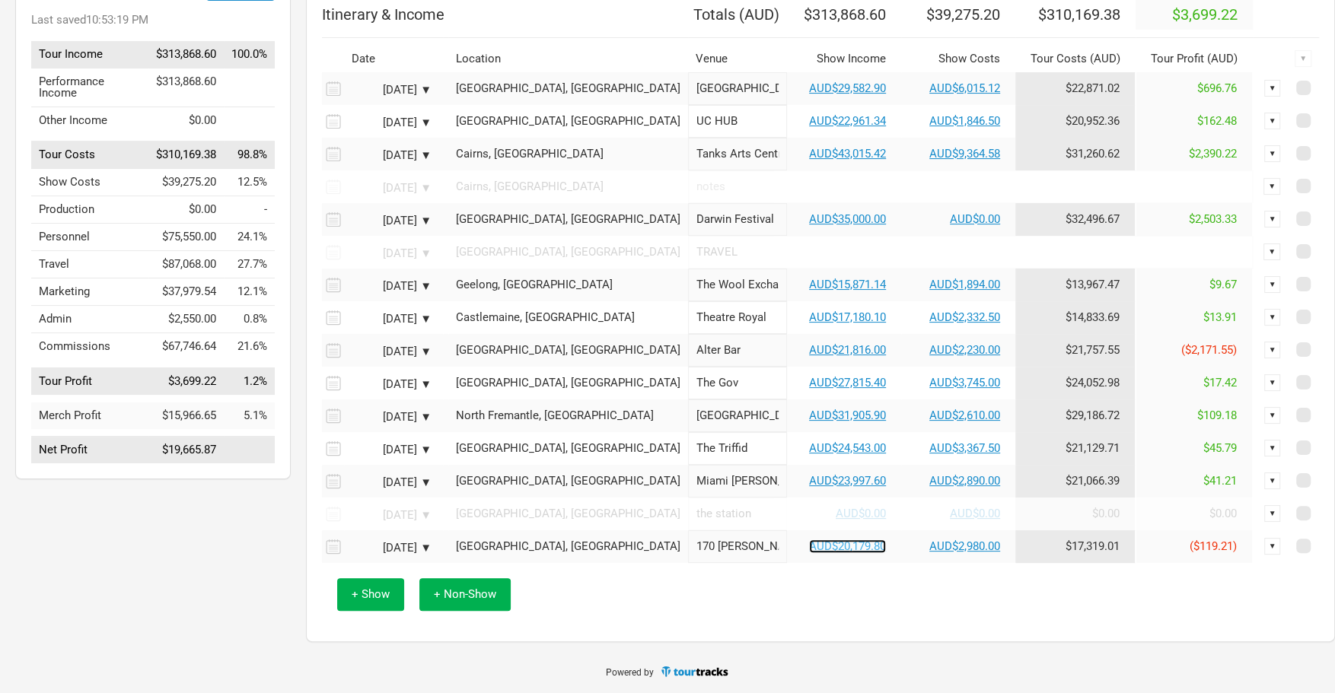
click at [809, 544] on link "AUD$20,179.80" at bounding box center [847, 547] width 77 height 14
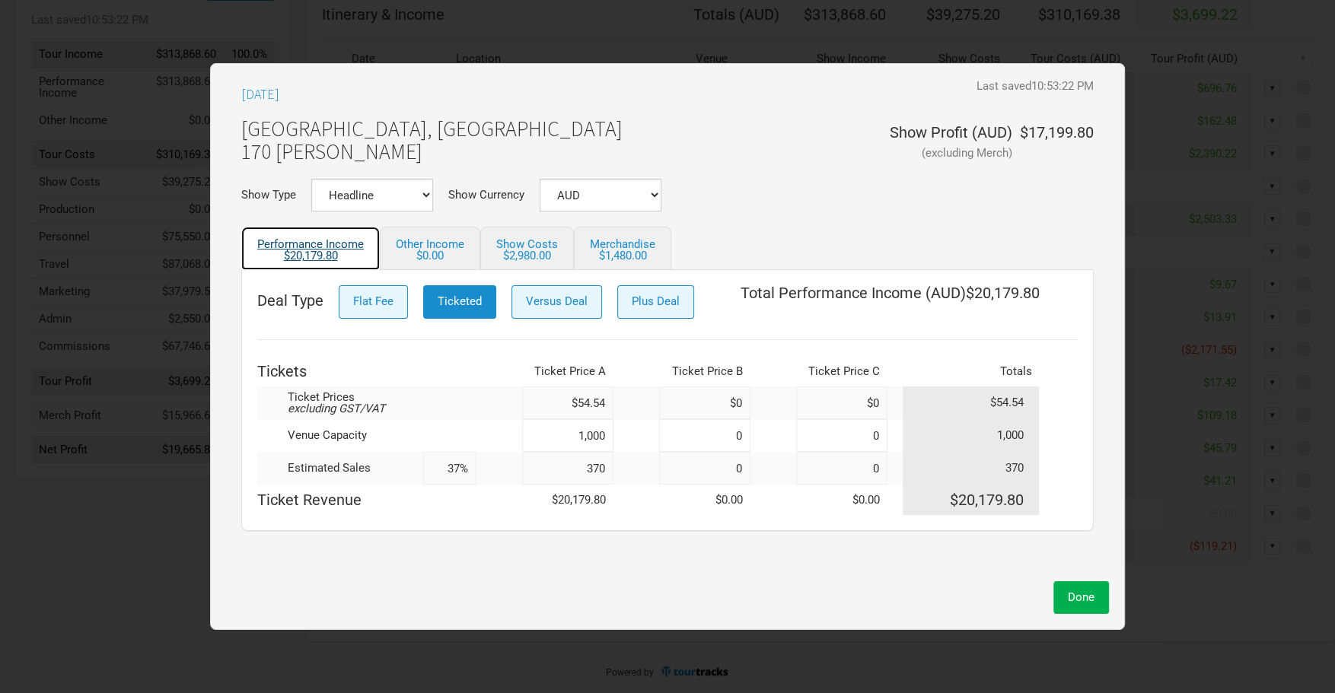
click at [323, 253] on div "$20,179.80" at bounding box center [310, 255] width 107 height 11
click at [607, 466] on input "370" at bounding box center [567, 468] width 91 height 33
type input "37"
type input "4%"
type input "375"
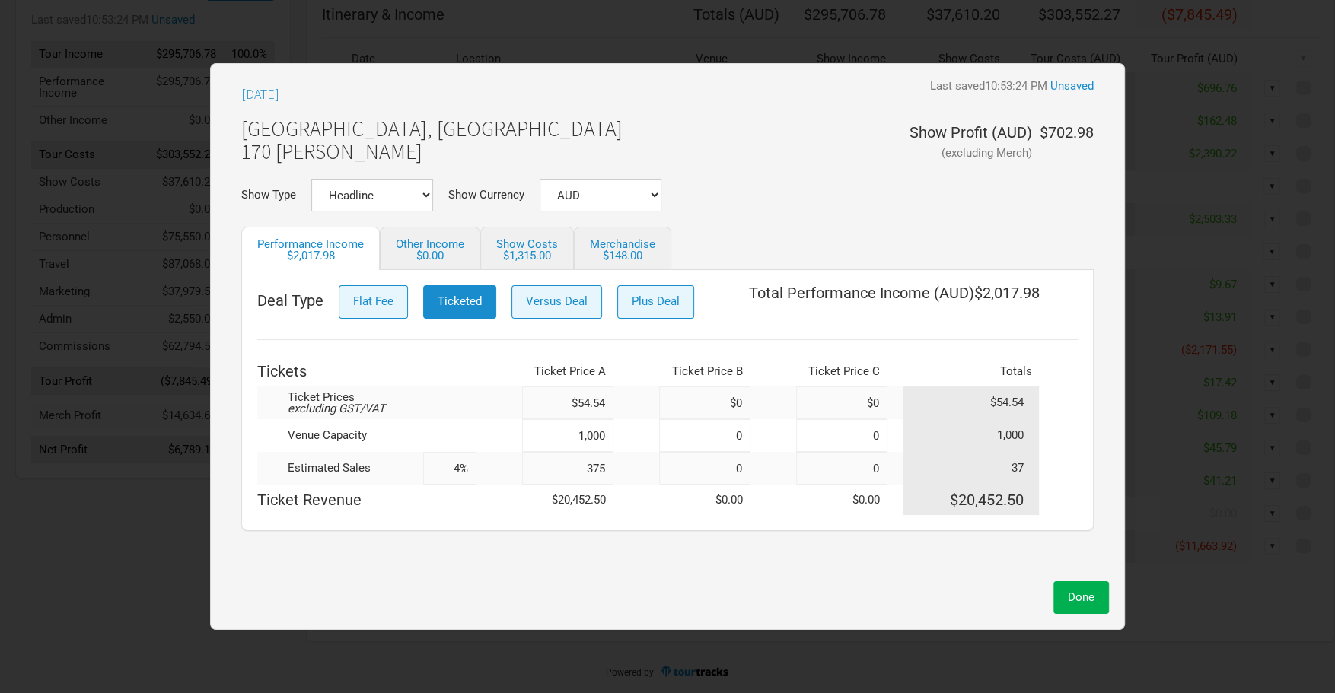
type input "38%"
type input "375"
click at [1077, 602] on span "Done" at bounding box center [1081, 598] width 27 height 14
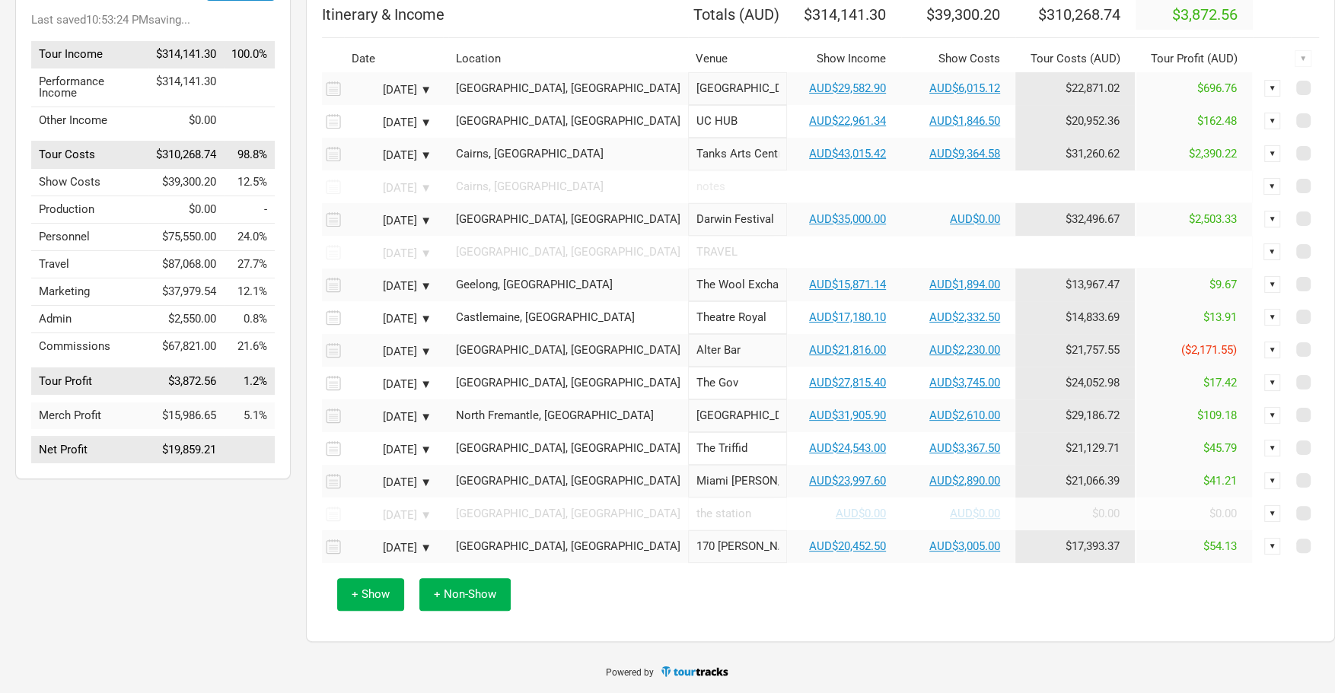
scroll to position [173, 0]
